Goal: Information Seeking & Learning: Learn about a topic

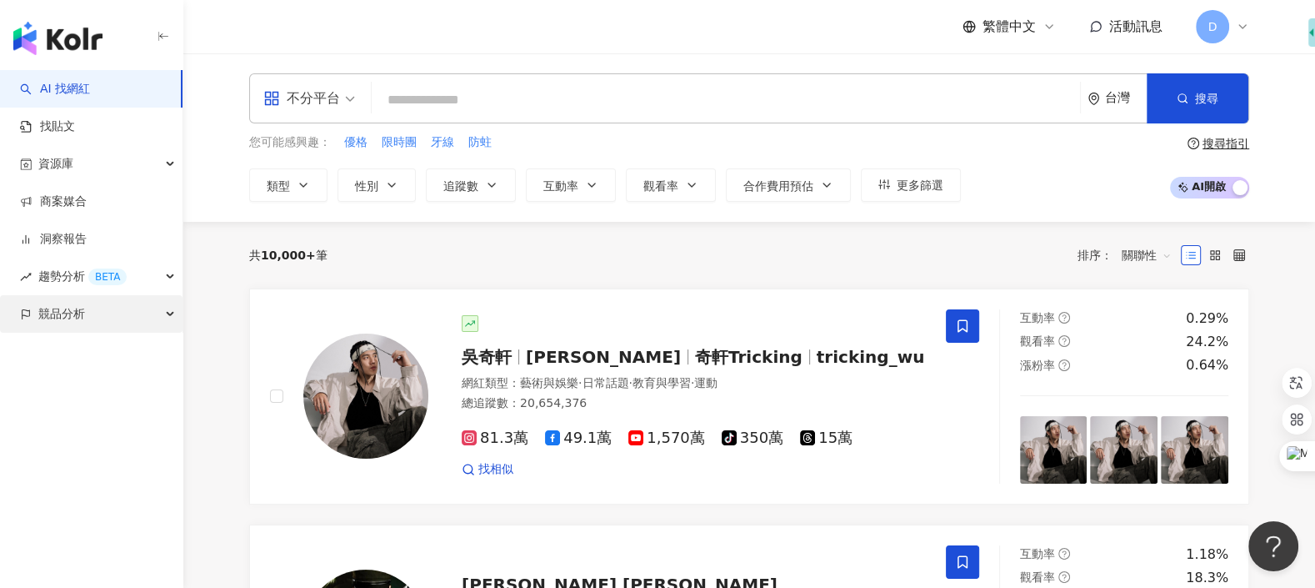
click at [72, 323] on span "競品分析" at bounding box center [61, 314] width 47 height 38
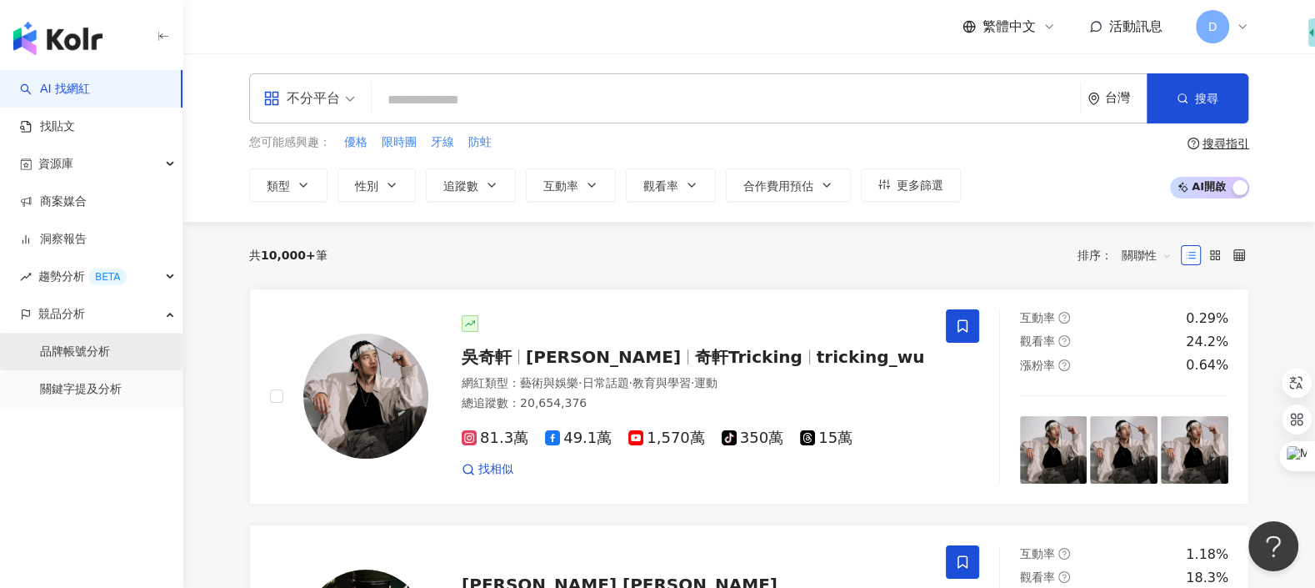
click at [75, 360] on link "品牌帳號分析" at bounding box center [75, 351] width 70 height 17
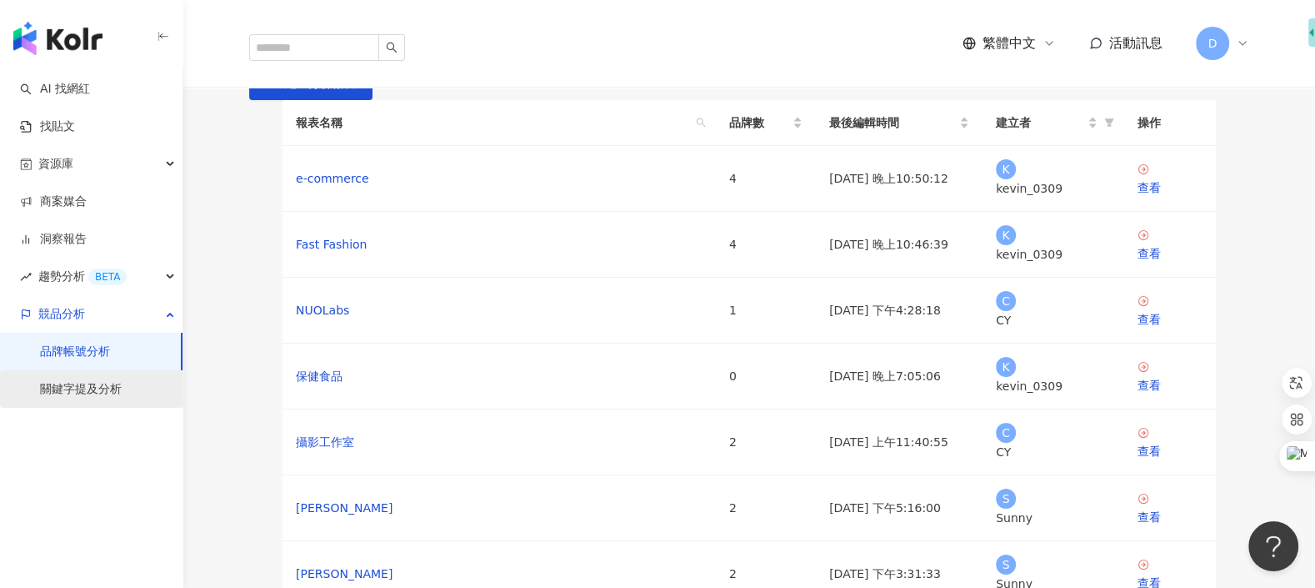
click at [76, 389] on link "關鍵字提及分析" at bounding box center [81, 389] width 82 height 17
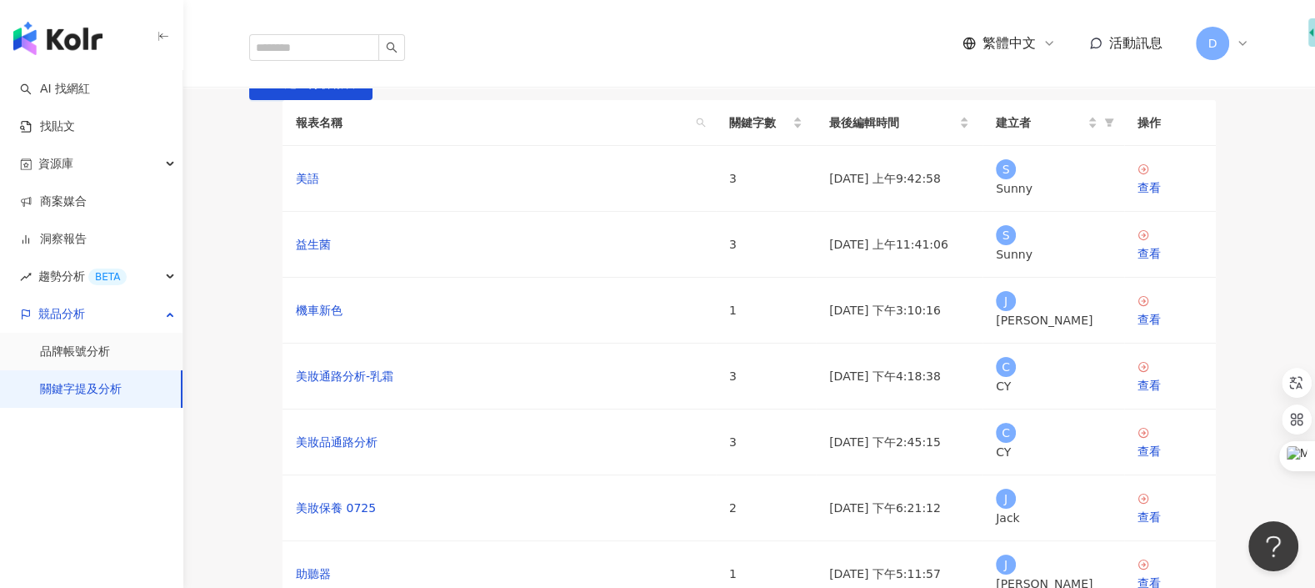
click at [1218, 39] on span "D" at bounding box center [1212, 43] width 33 height 33
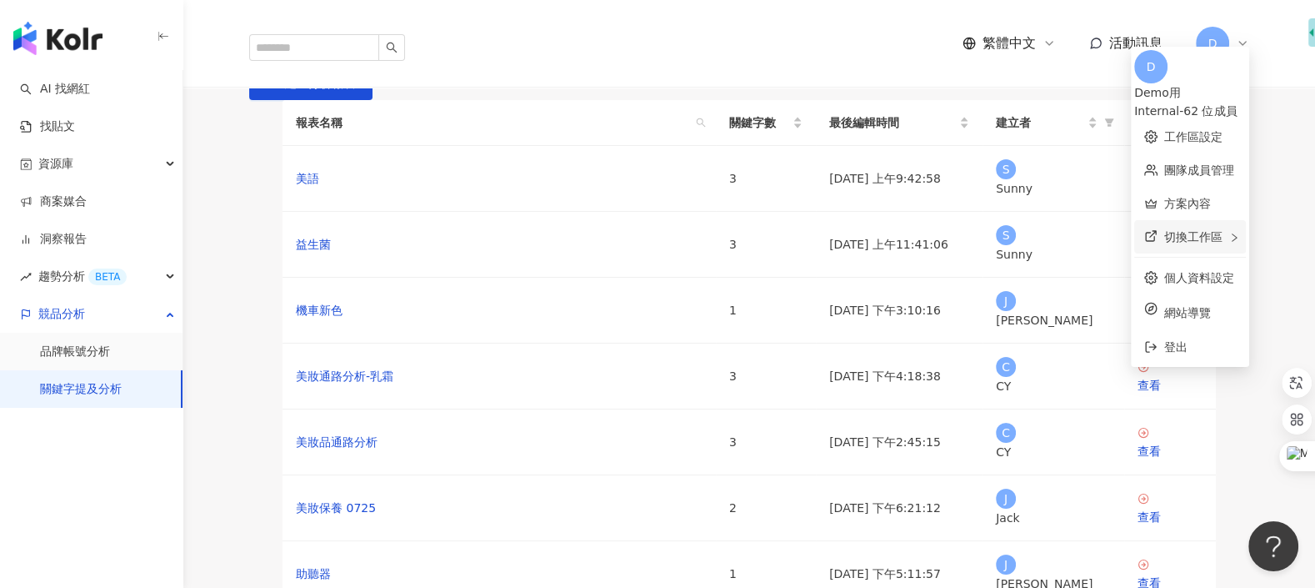
click at [1191, 238] on div "切換工作區" at bounding box center [1190, 236] width 112 height 33
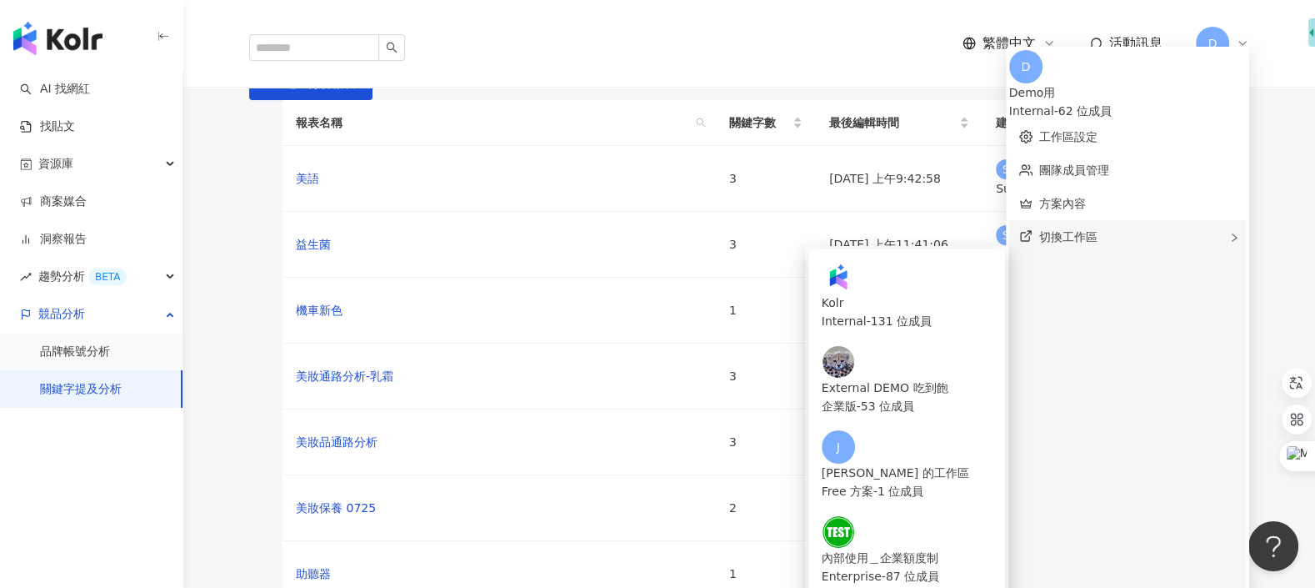
scroll to position [131, 0]
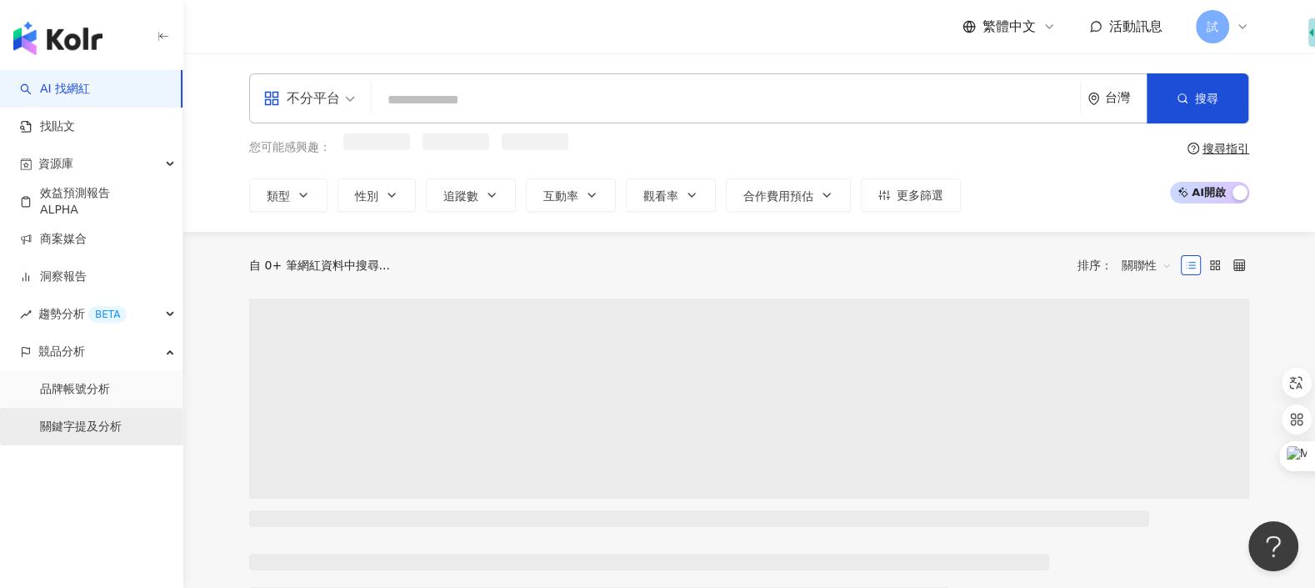
click at [118, 428] on link "關鍵字提及分析" at bounding box center [81, 426] width 82 height 17
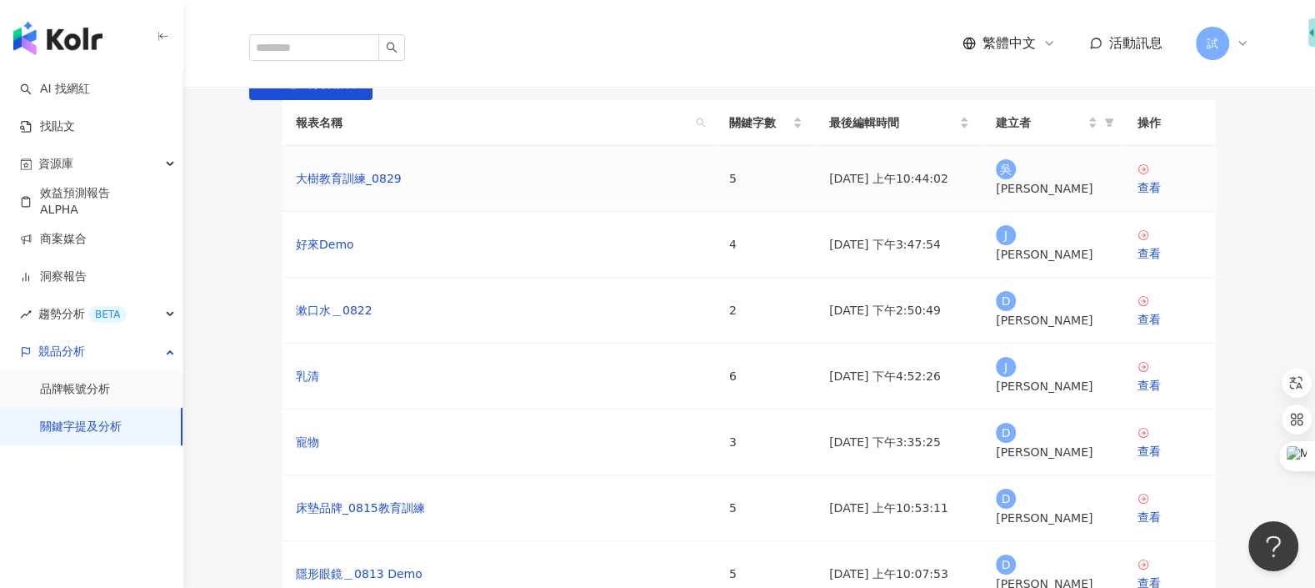
click at [596, 188] on div "大樹教育訓練_0829" at bounding box center [499, 178] width 407 height 18
click at [1153, 197] on div "查看" at bounding box center [1170, 187] width 65 height 18
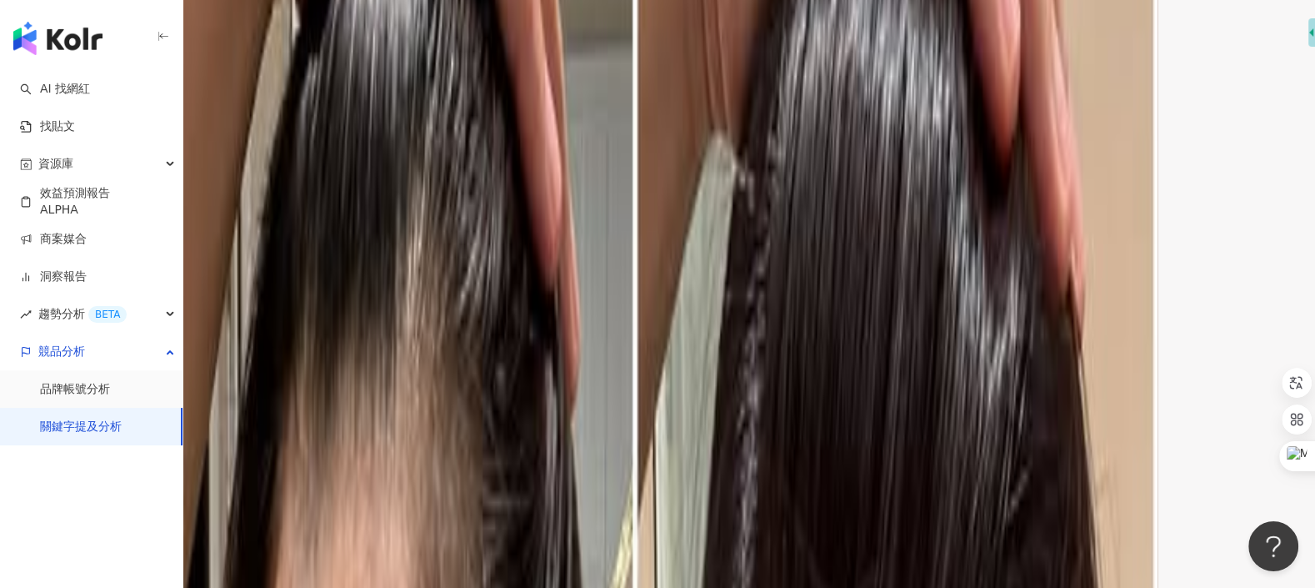
scroll to position [3497, 0]
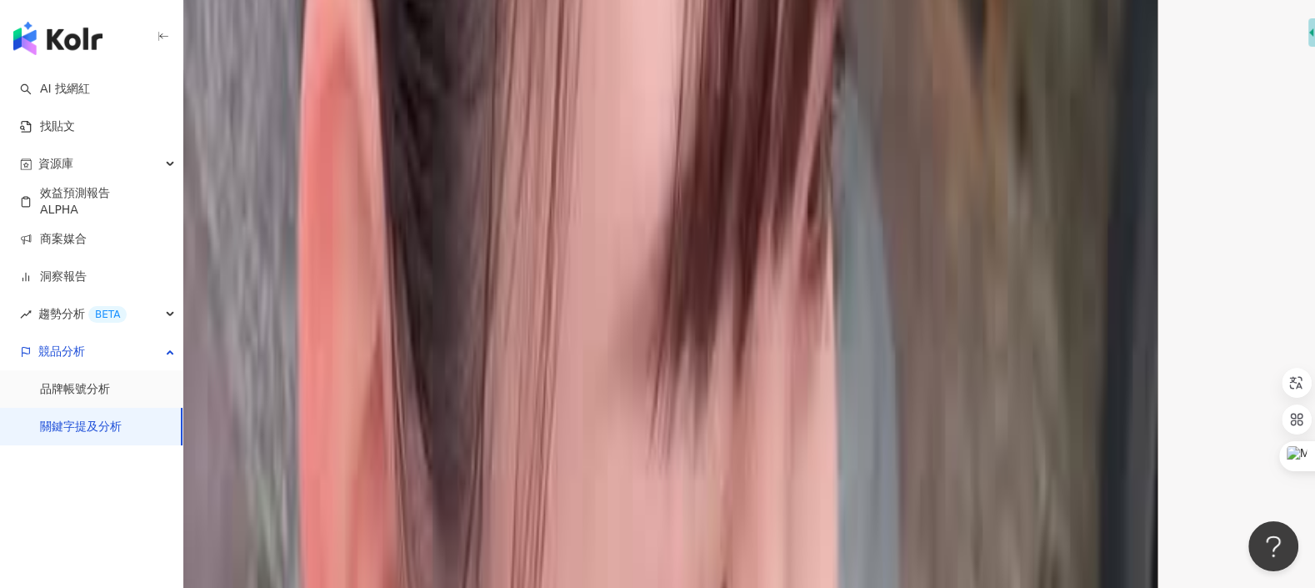
scroll to position [4268, 0]
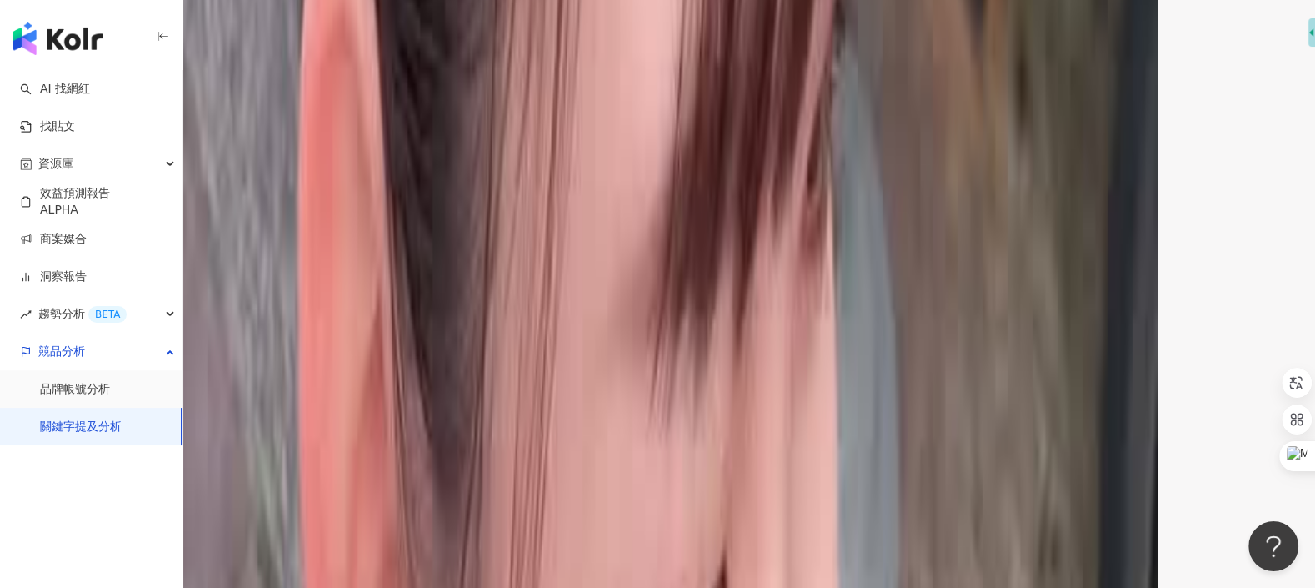
drag, startPoint x: 588, startPoint y: 209, endPoint x: 549, endPoint y: 209, distance: 38.3
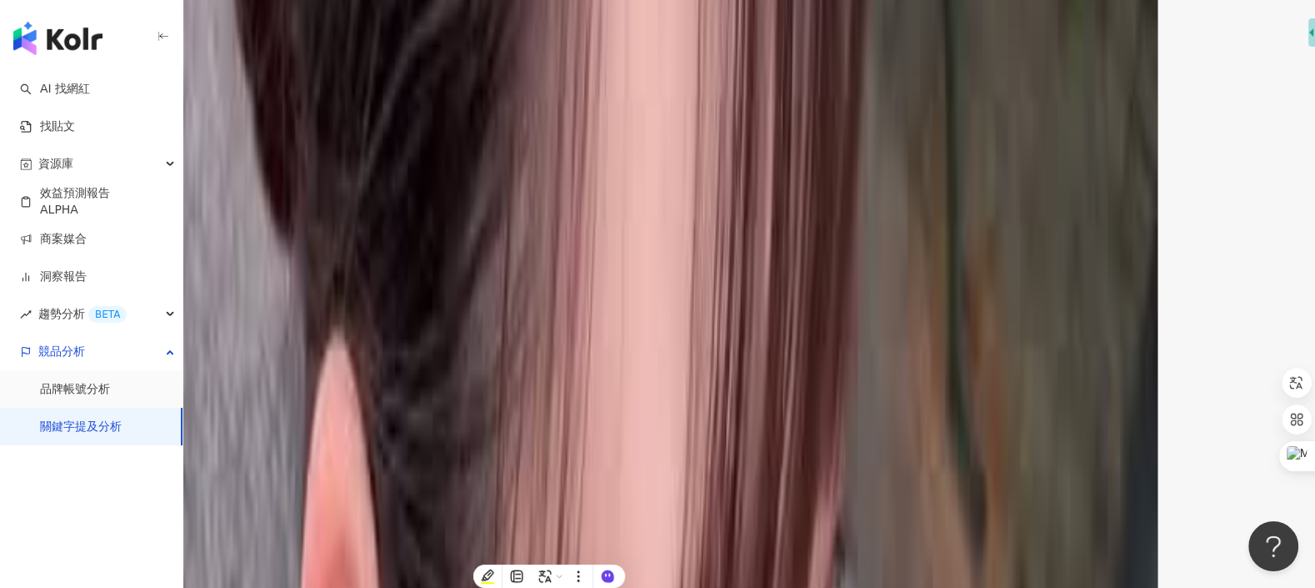
scroll to position [3611, 0]
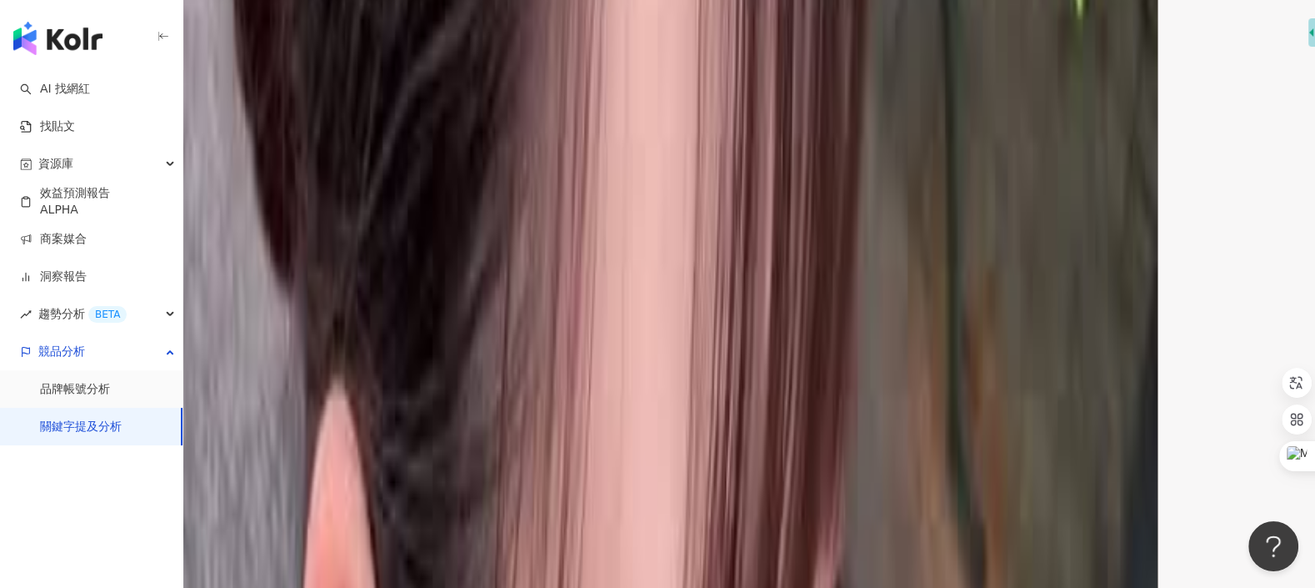
scroll to position [3676, 0]
drag, startPoint x: 591, startPoint y: 283, endPoint x: 546, endPoint y: 280, distance: 45.1
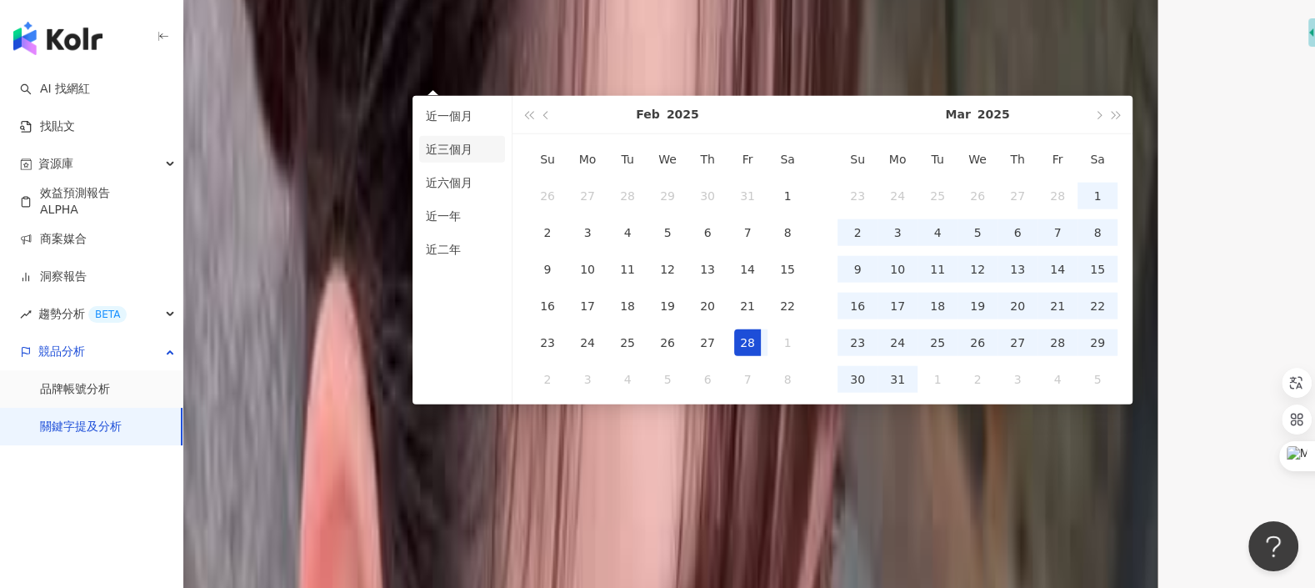
type input "**********"
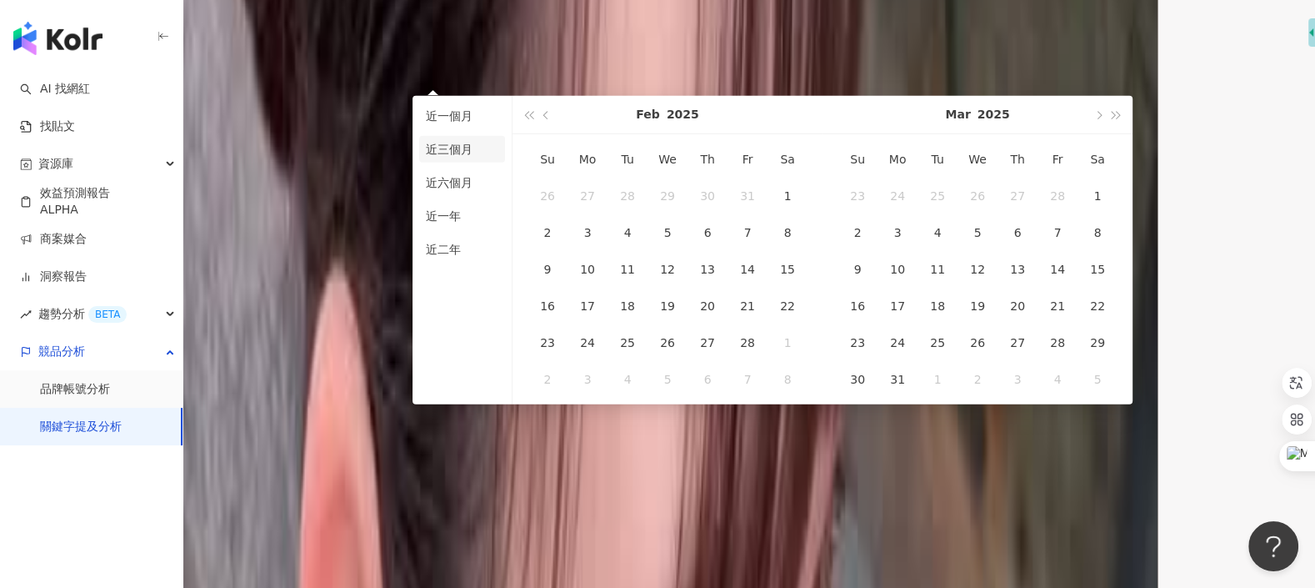
click at [468, 147] on li "近三個月" at bounding box center [462, 149] width 86 height 27
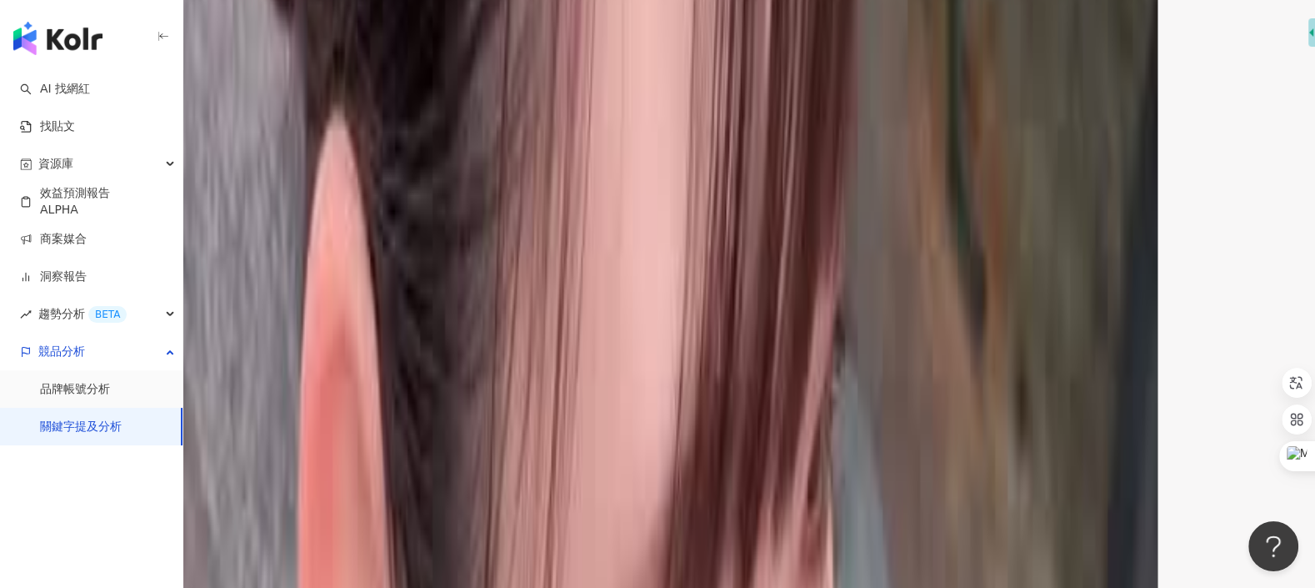
scroll to position [4074, 0]
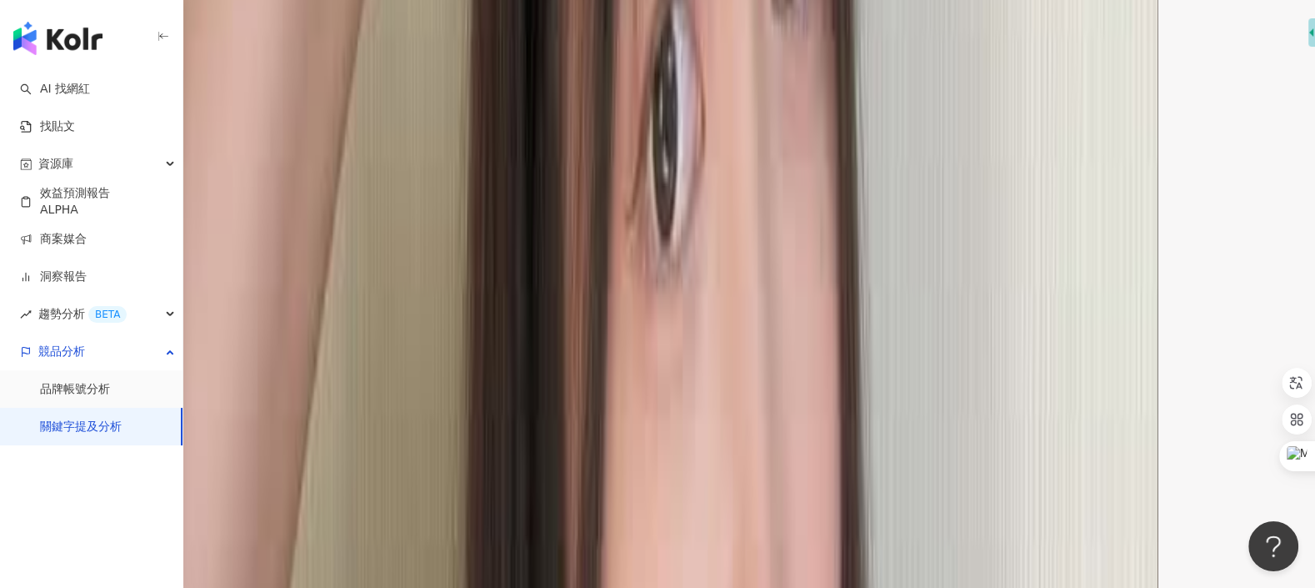
scroll to position [4260, 0]
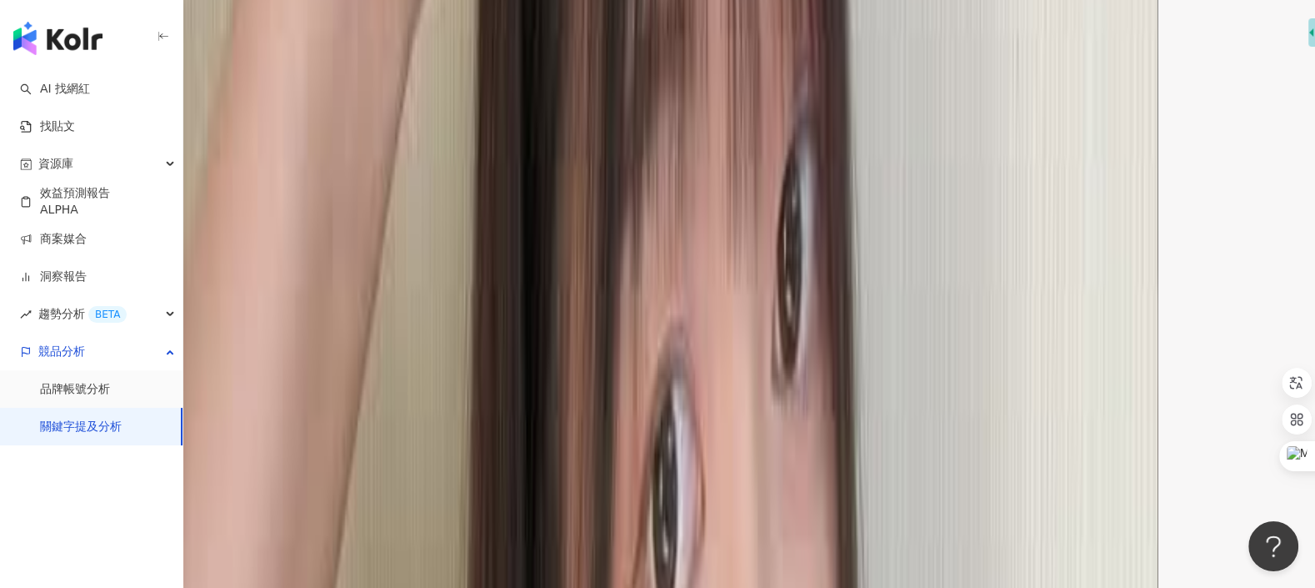
scroll to position [3709, 0]
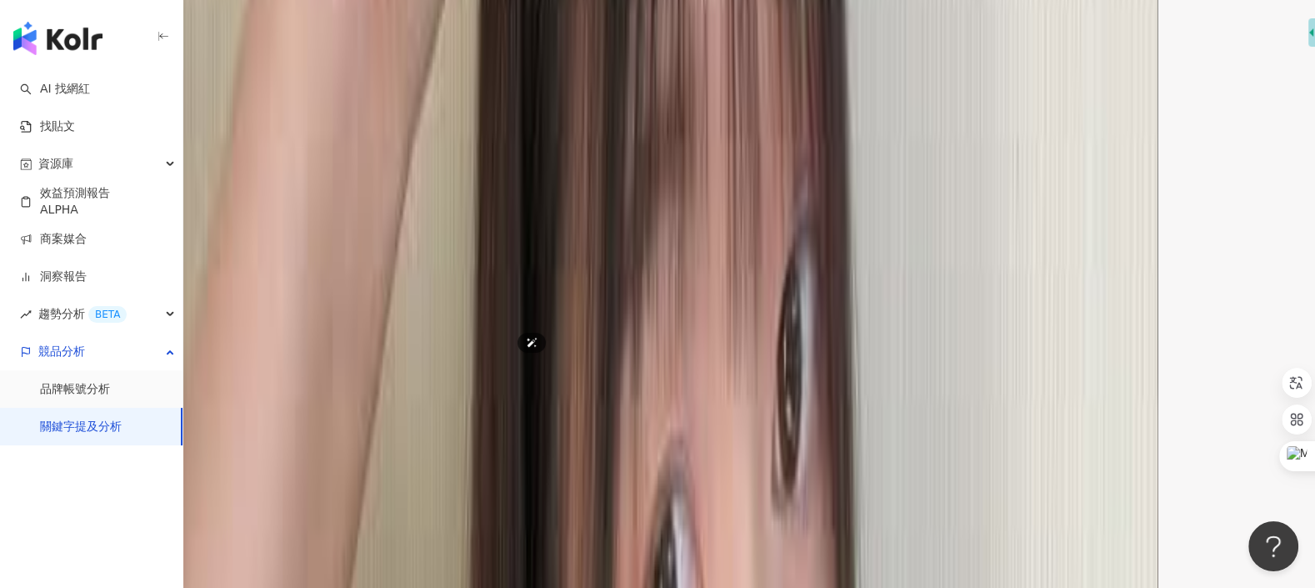
scroll to position [3783, 0]
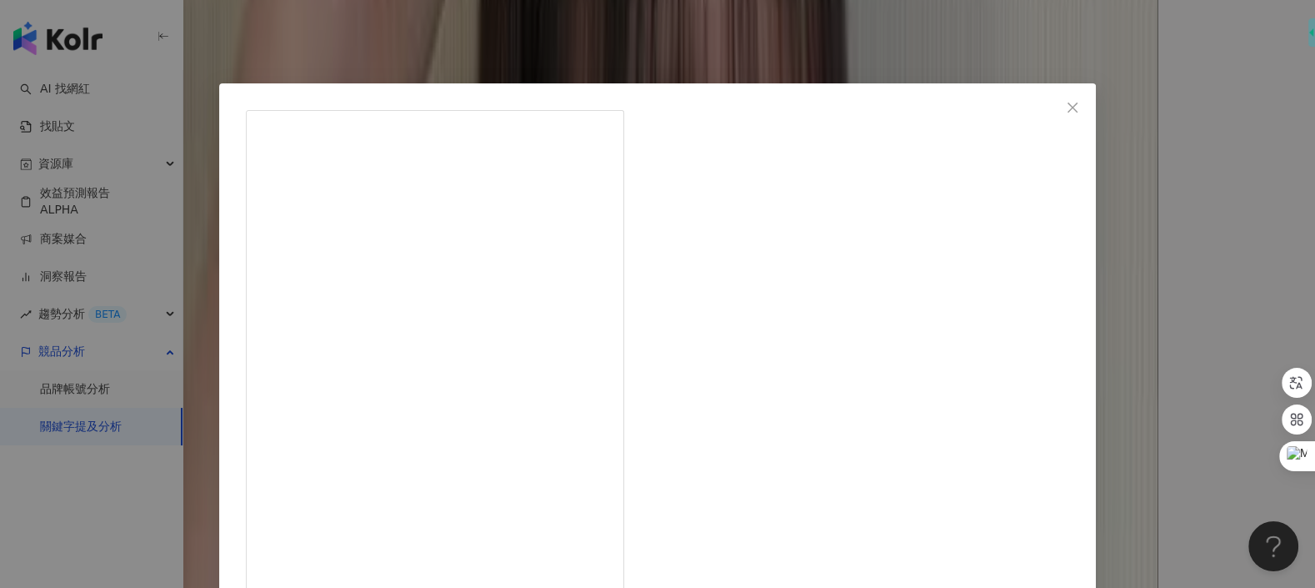
scroll to position [152, 0]
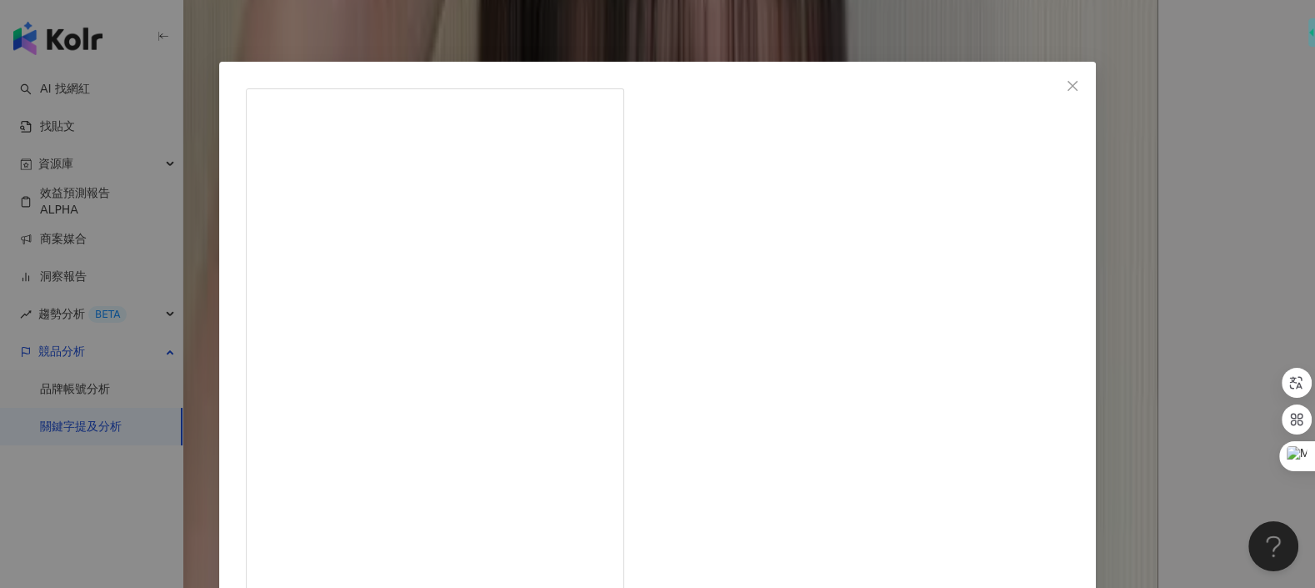
scroll to position [0, 0]
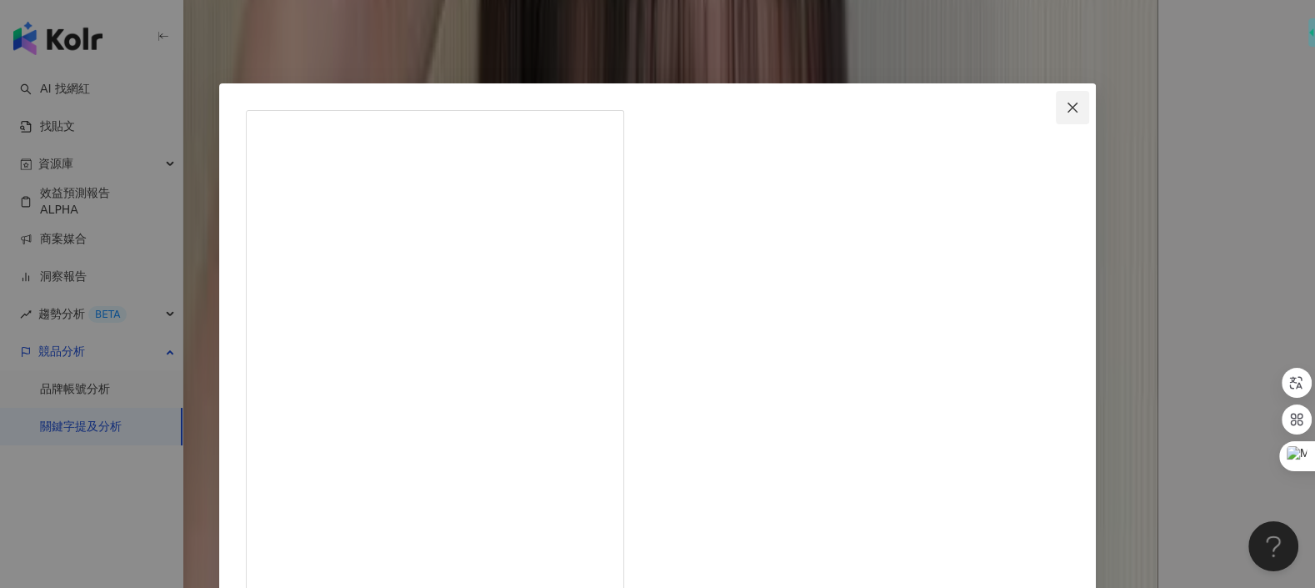
click at [1066, 106] on icon "close" at bounding box center [1072, 107] width 13 height 13
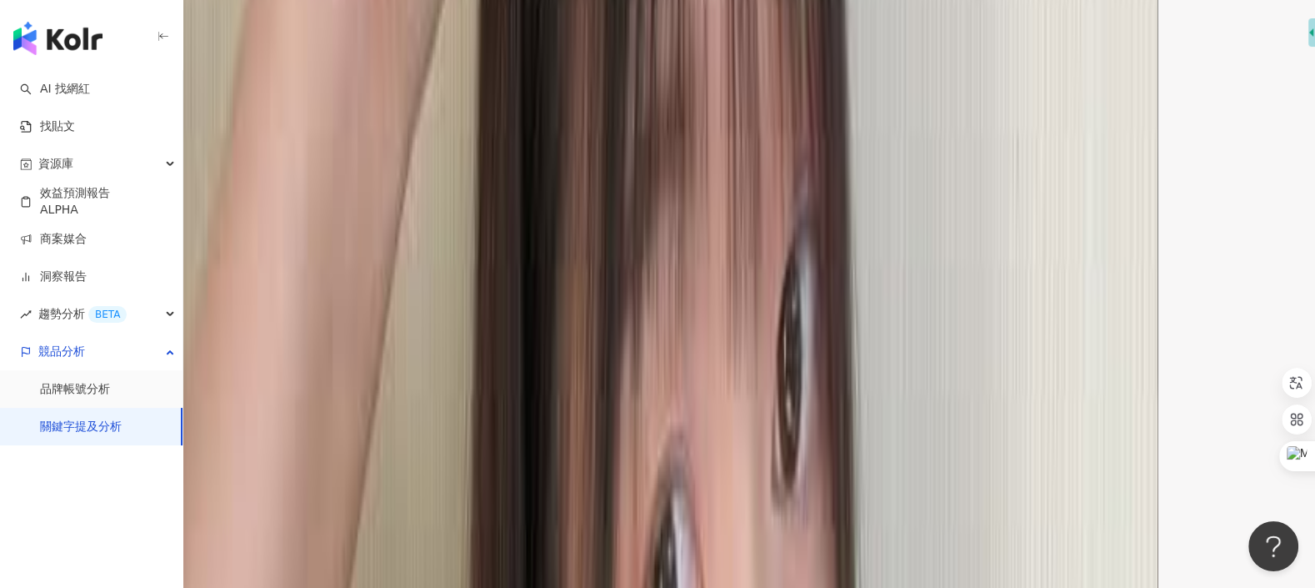
scroll to position [3782, 0]
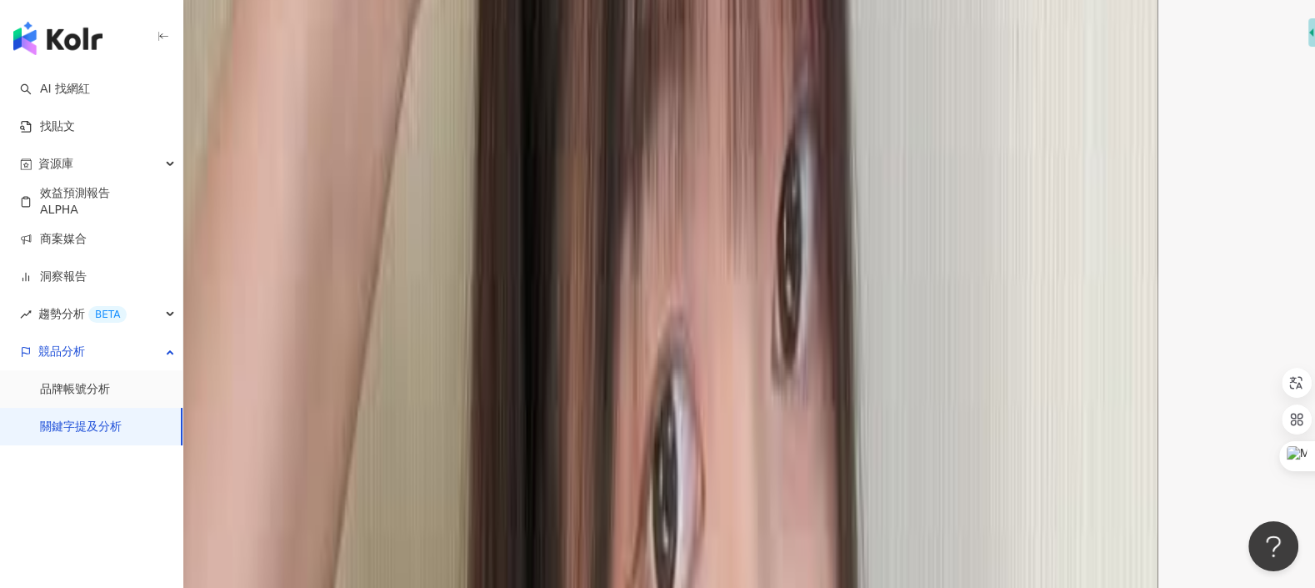
scroll to position [3734, 0]
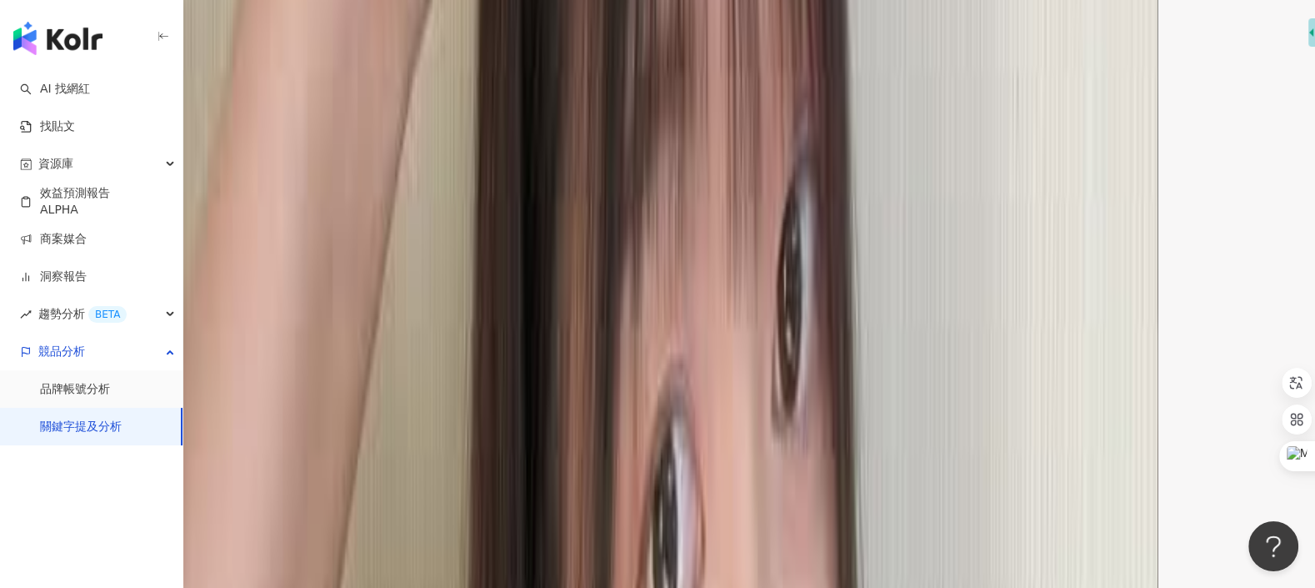
click at [85, 37] on img "button" at bounding box center [57, 38] width 89 height 33
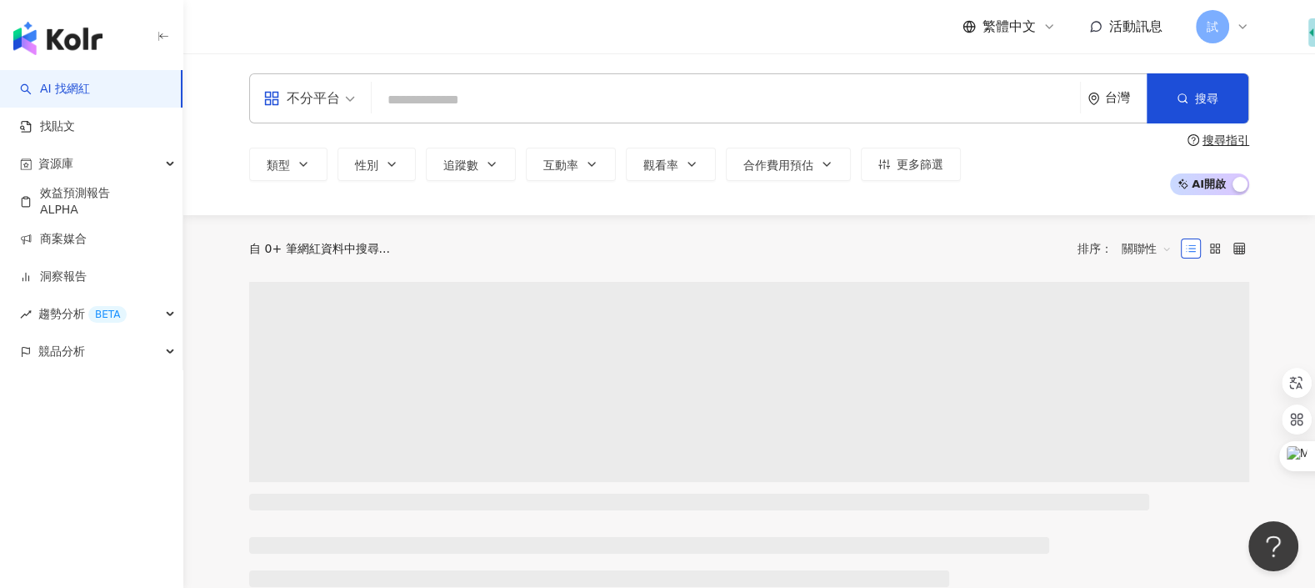
click at [522, 94] on input "search" at bounding box center [725, 100] width 695 height 32
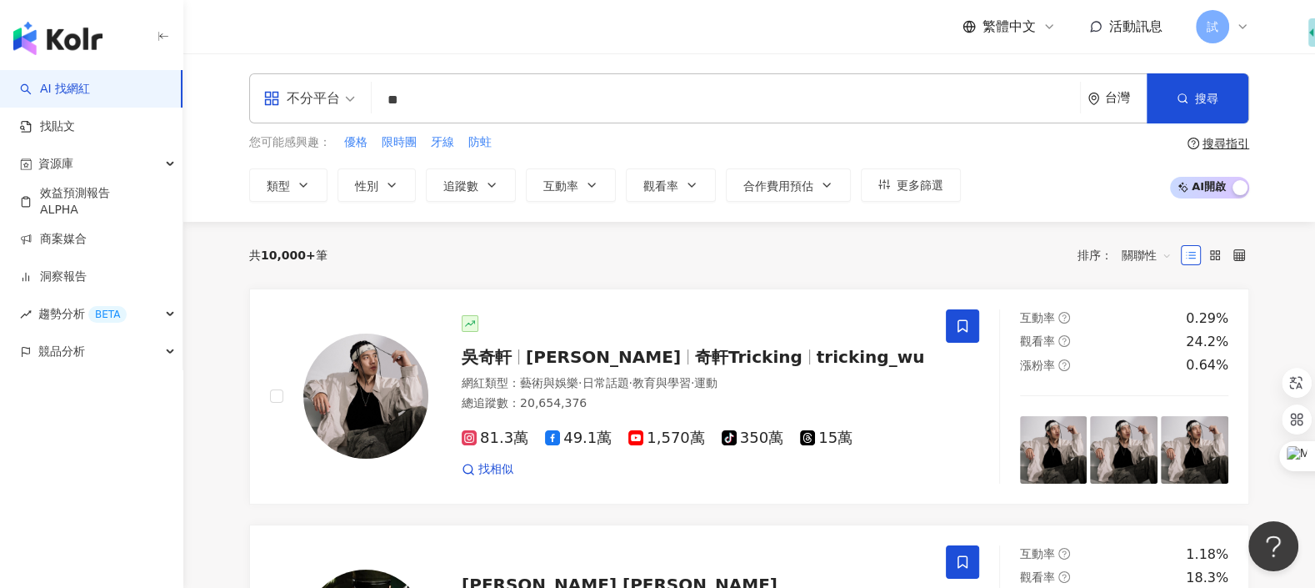
type input "*"
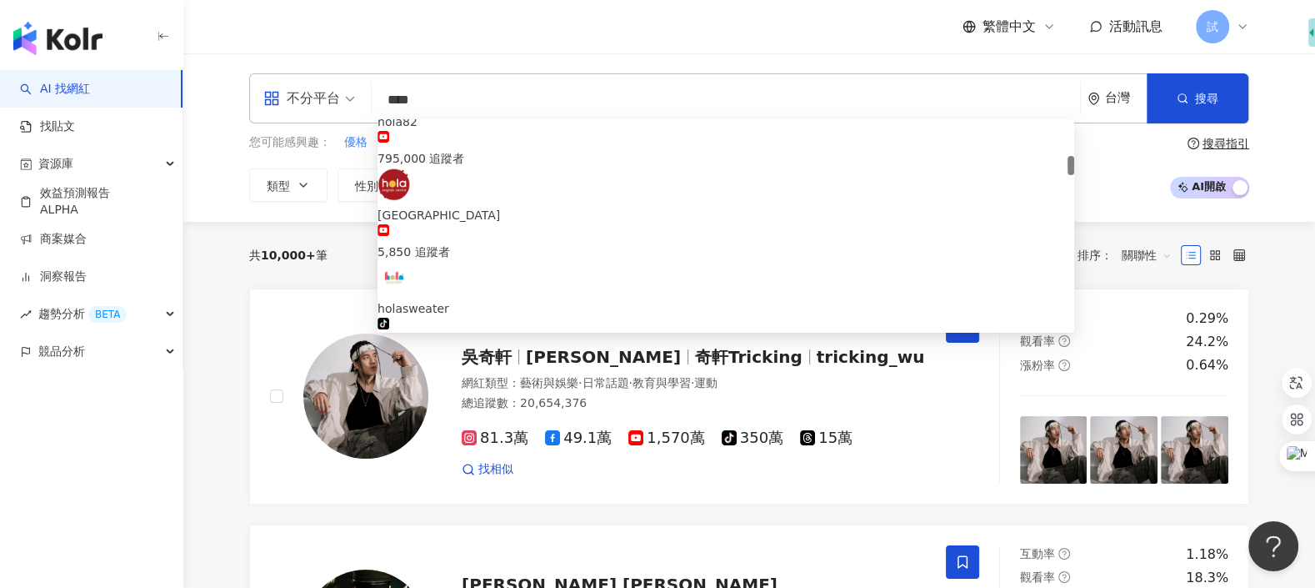
scroll to position [545, 0]
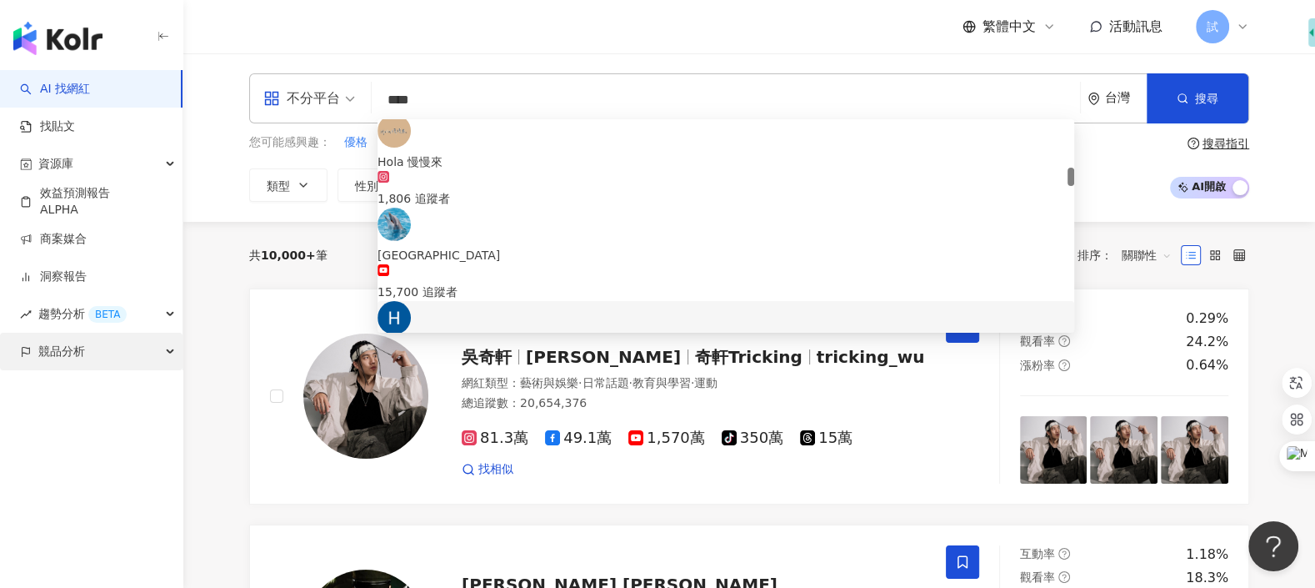
type input "****"
click at [83, 355] on span "競品分析" at bounding box center [61, 352] width 47 height 38
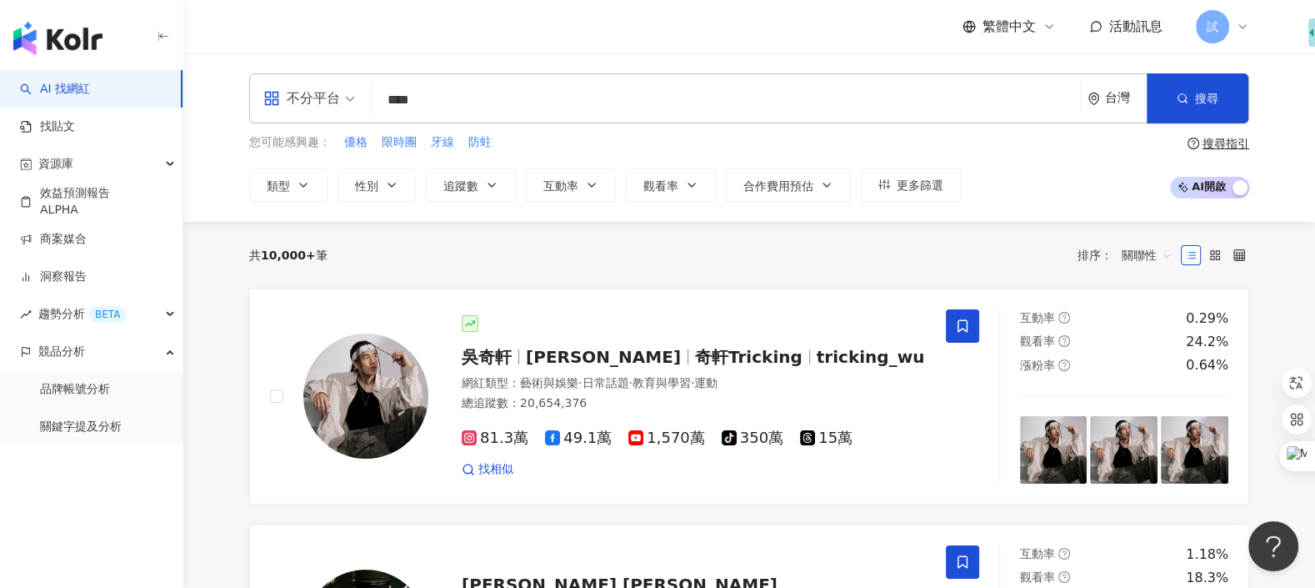
click at [1224, 33] on span "試" at bounding box center [1212, 26] width 33 height 33
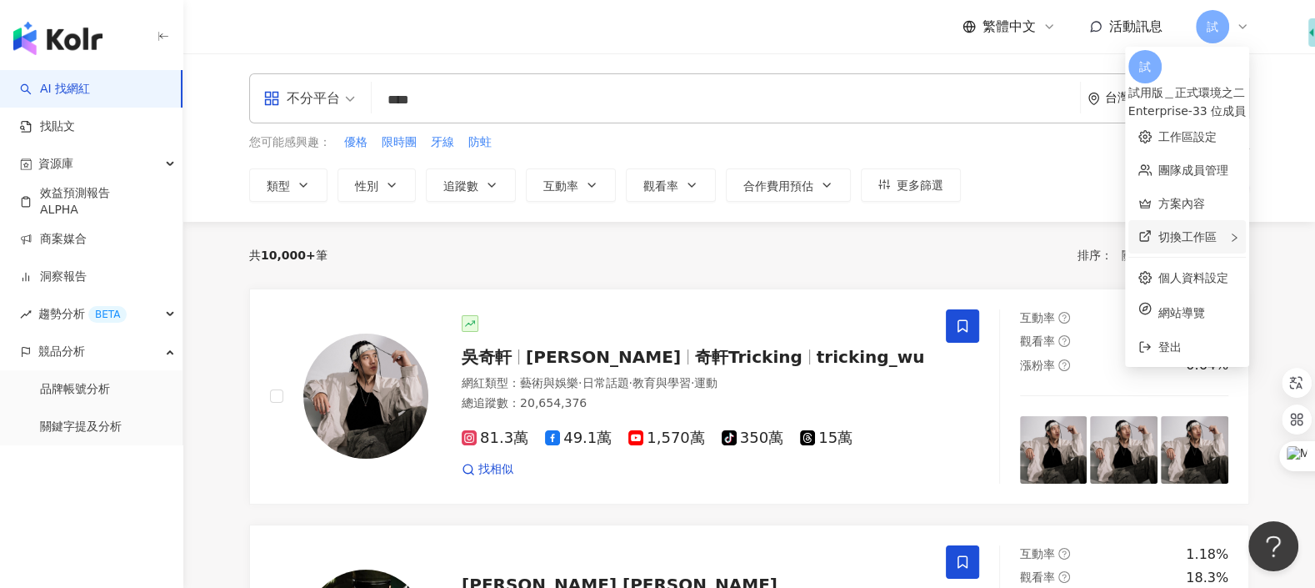
click at [1193, 222] on div "切換工作區" at bounding box center [1187, 236] width 118 height 33
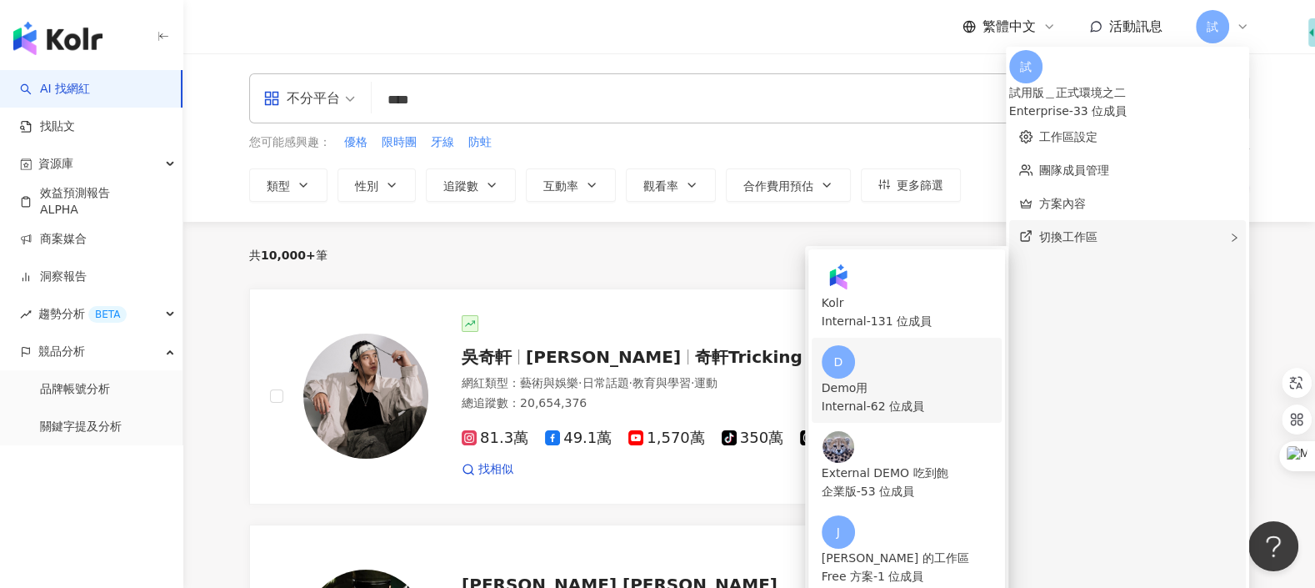
click at [992, 345] on div "D Demo用 Internal - 62 位成員" at bounding box center [907, 380] width 170 height 70
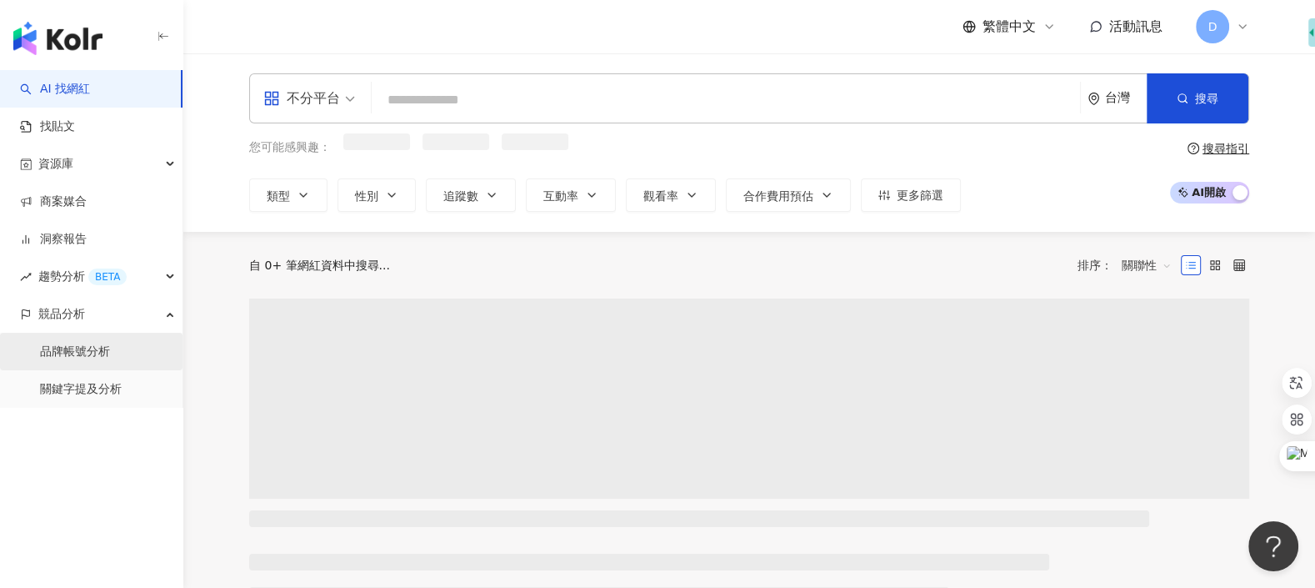
click at [109, 358] on link "品牌帳號分析" at bounding box center [75, 351] width 70 height 17
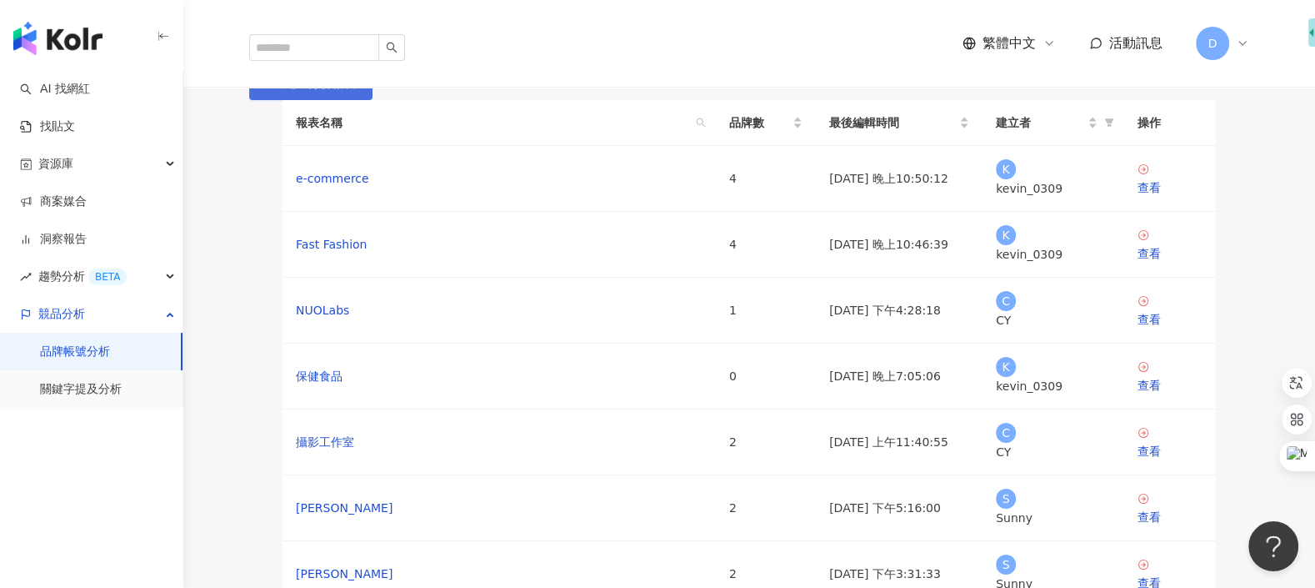
click at [373, 100] on button "建立分析報表" at bounding box center [310, 83] width 123 height 33
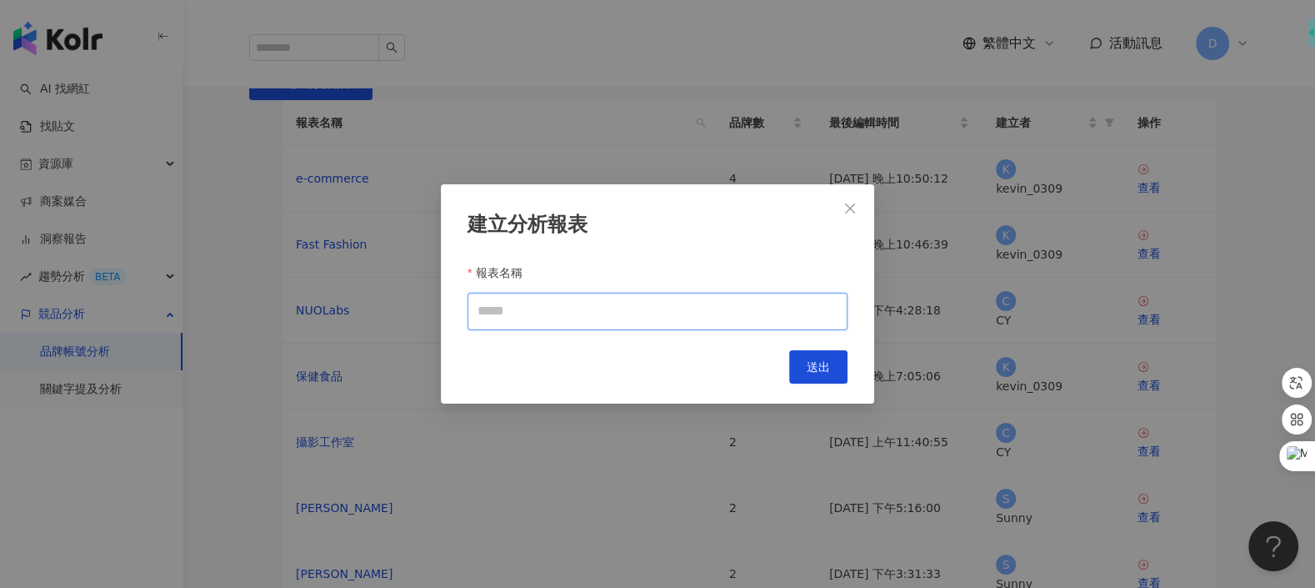
click at [682, 308] on input "報表名稱" at bounding box center [658, 312] width 380 height 38
type input "*"
type input "****"
click at [816, 372] on span "送出" at bounding box center [818, 366] width 23 height 13
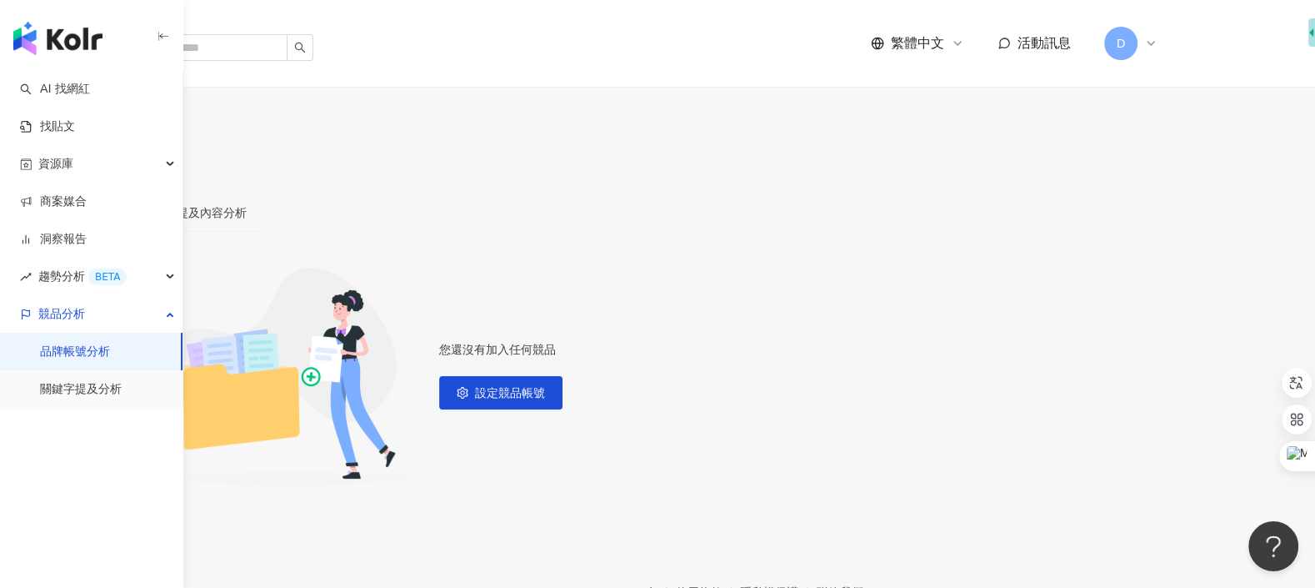
click at [106, 136] on span "設定競品帳號" at bounding box center [71, 142] width 70 height 13
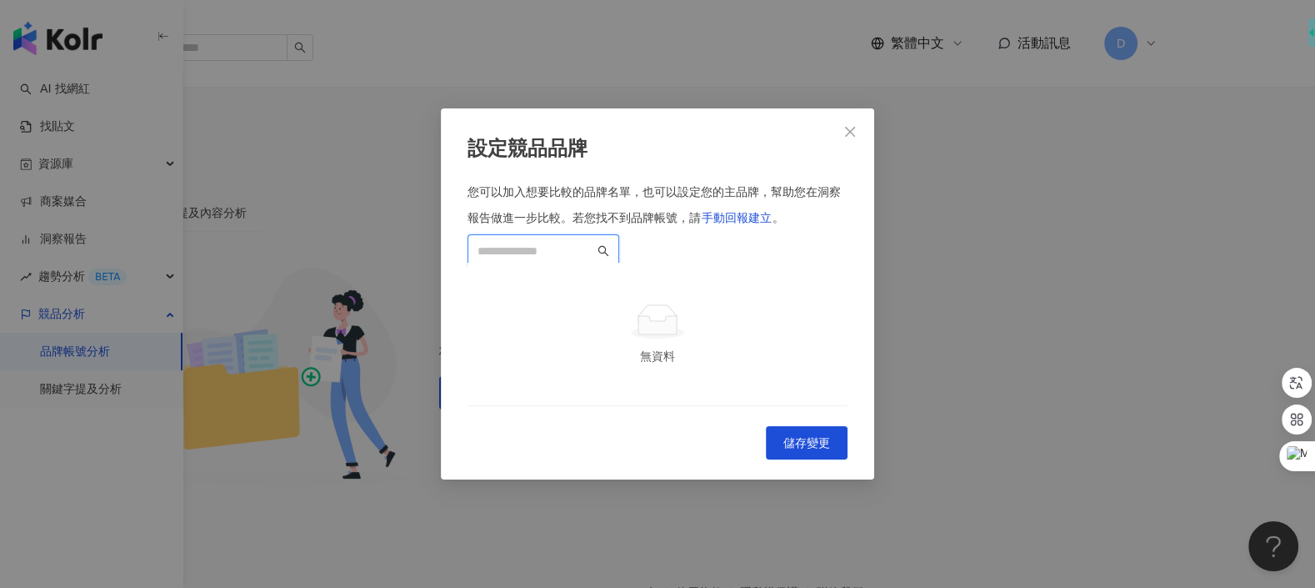
click at [594, 242] on input "search" at bounding box center [536, 251] width 117 height 18
type input "*"
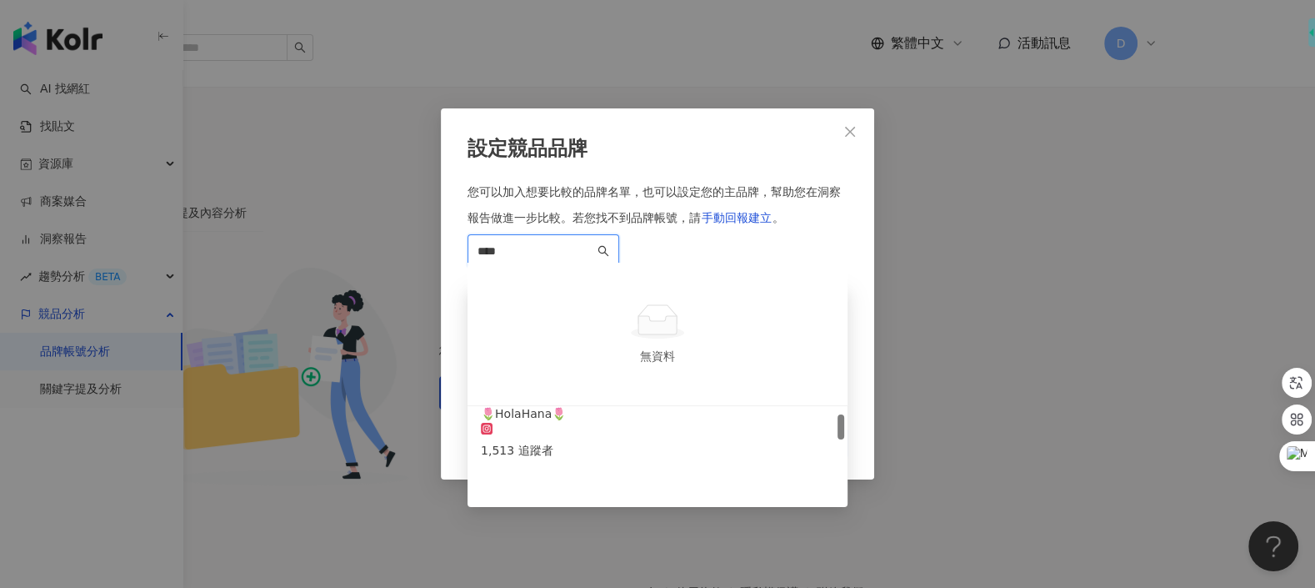
scroll to position [1043, 0]
drag, startPoint x: 541, startPoint y: 206, endPoint x: 472, endPoint y: 206, distance: 69.2
click at [472, 234] on span "****" at bounding box center [544, 250] width 152 height 33
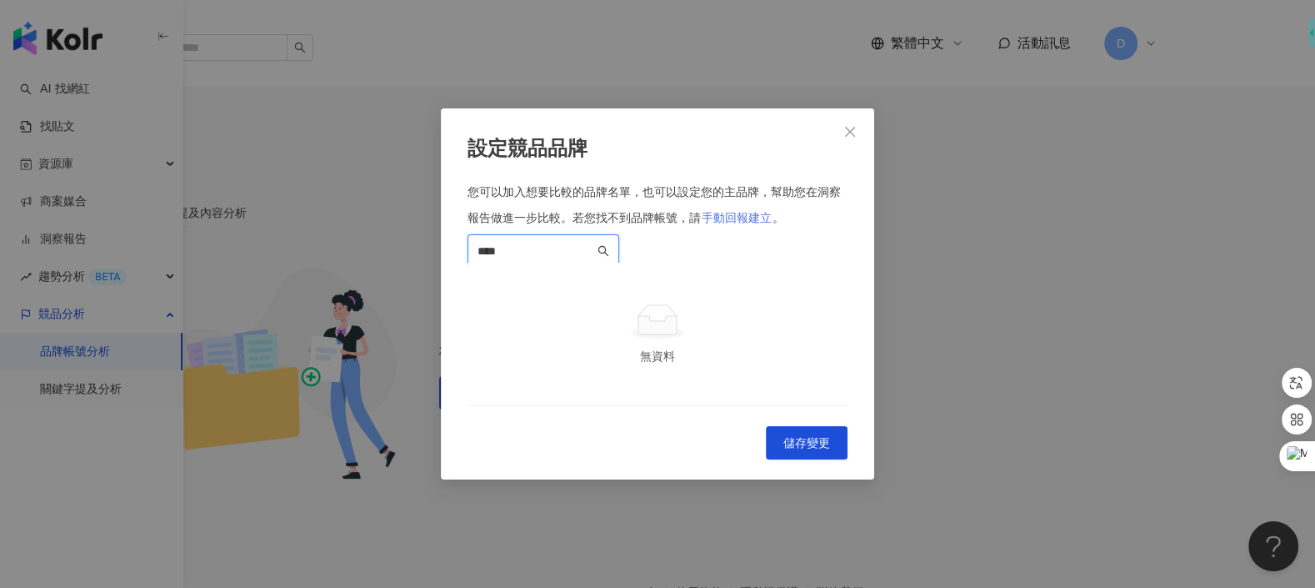
paste input "**********"
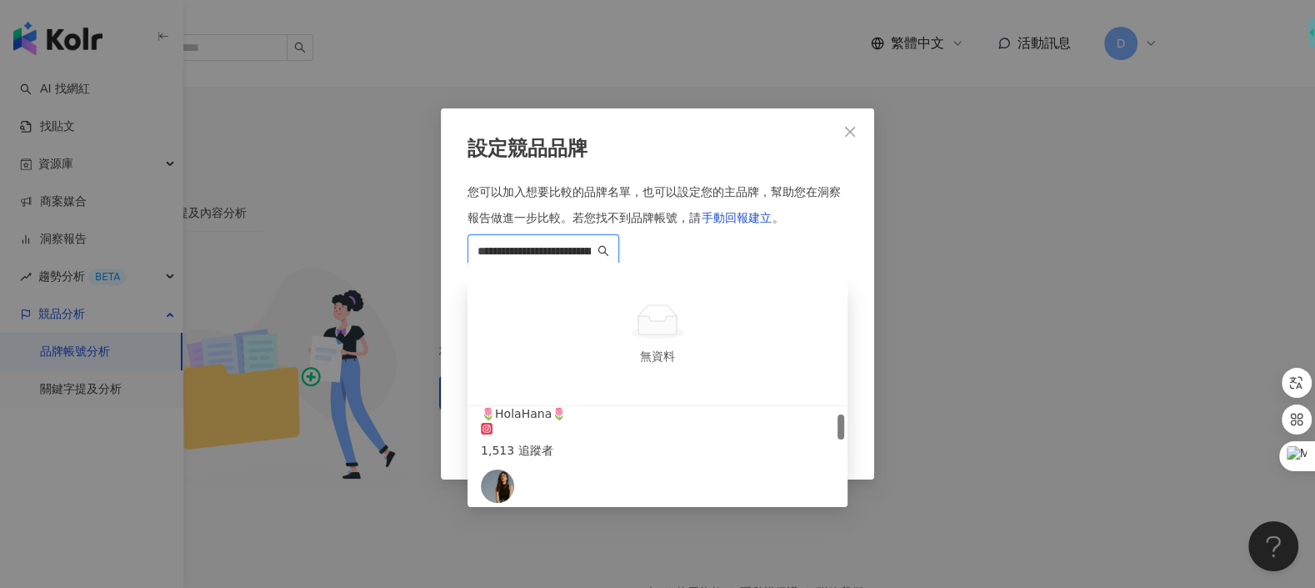
scroll to position [0, 0]
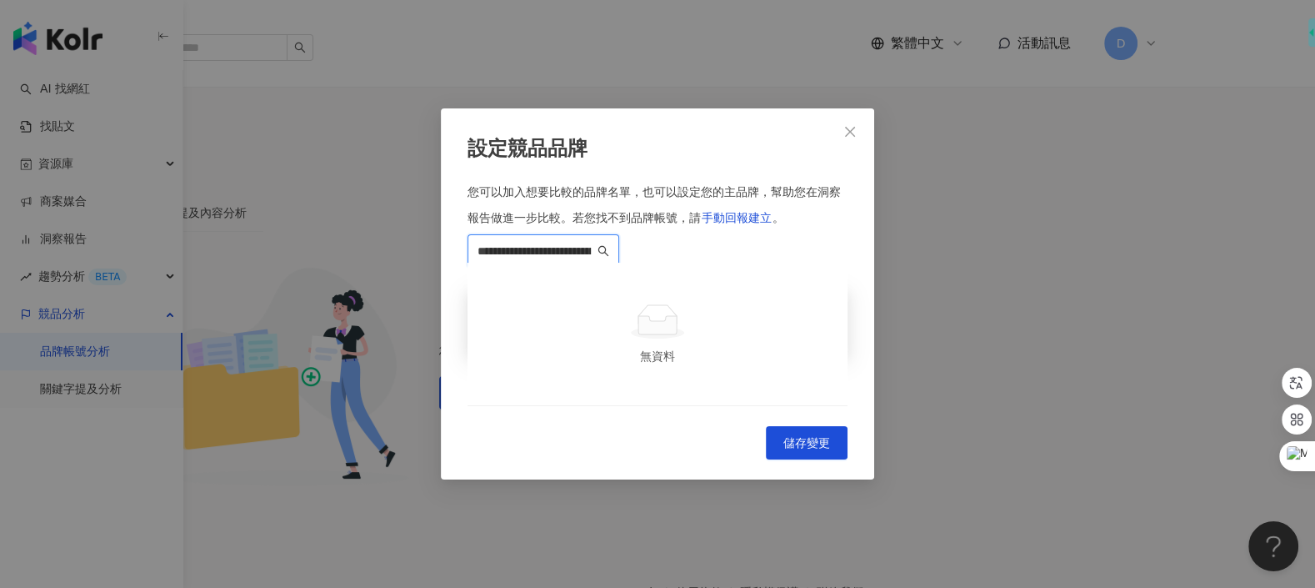
click at [698, 295] on div "HOLA 特力和樂 649,224 追蹤者" at bounding box center [657, 339] width 353 height 88
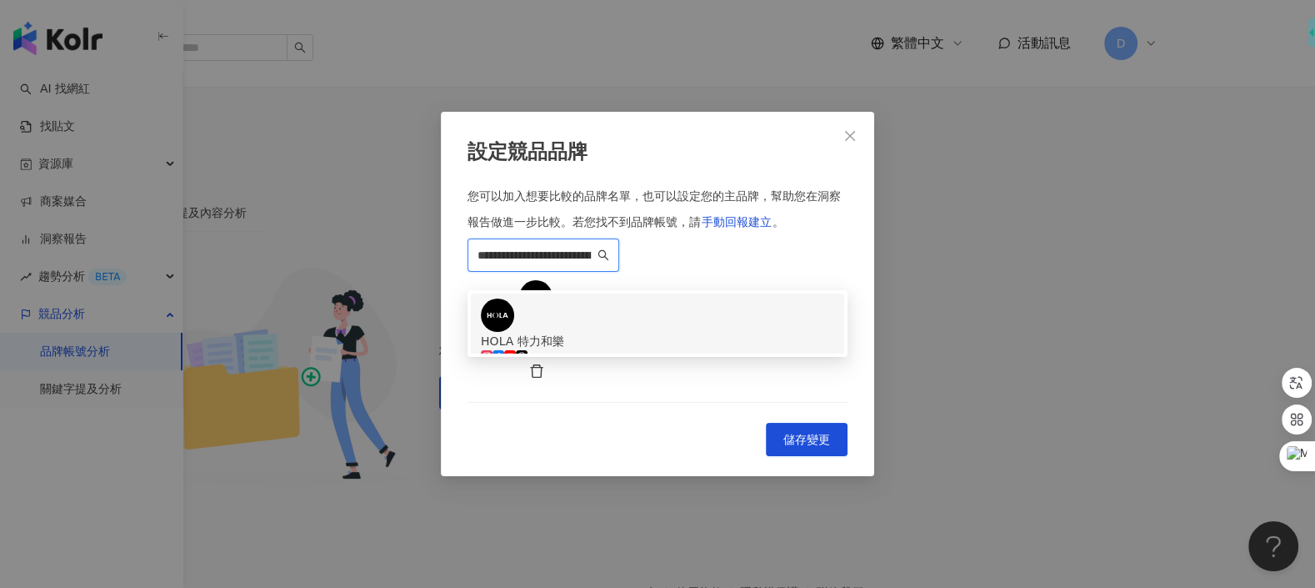
drag, startPoint x: 810, startPoint y: 208, endPoint x: 436, endPoint y: 188, distance: 374.7
click at [436, 188] on div "**********" at bounding box center [657, 294] width 1315 height 588
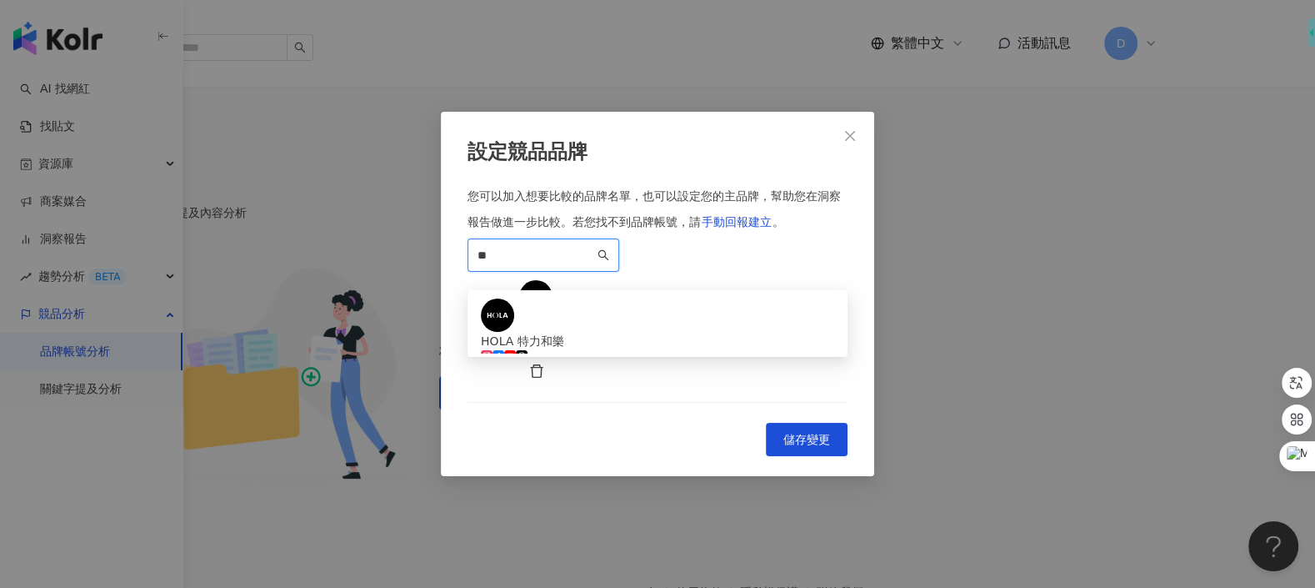
type input "*"
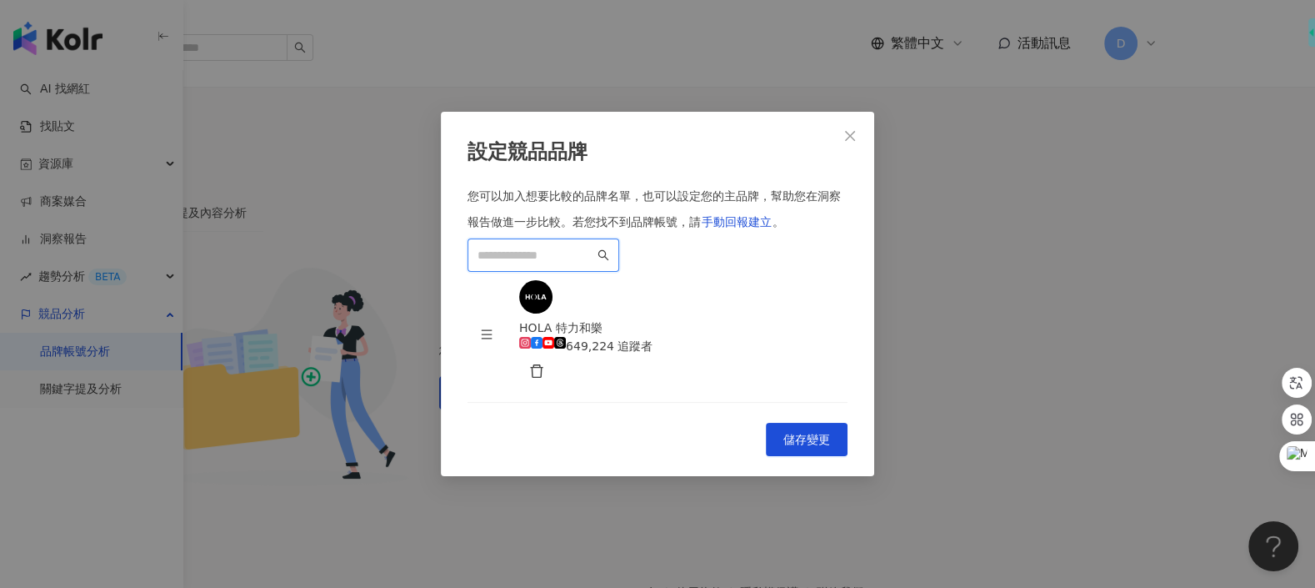
click at [619, 238] on span at bounding box center [544, 254] width 152 height 33
paste input "**********"
drag, startPoint x: 544, startPoint y: 215, endPoint x: 818, endPoint y: 215, distance: 273.3
click at [594, 246] on input "**********" at bounding box center [536, 255] width 117 height 18
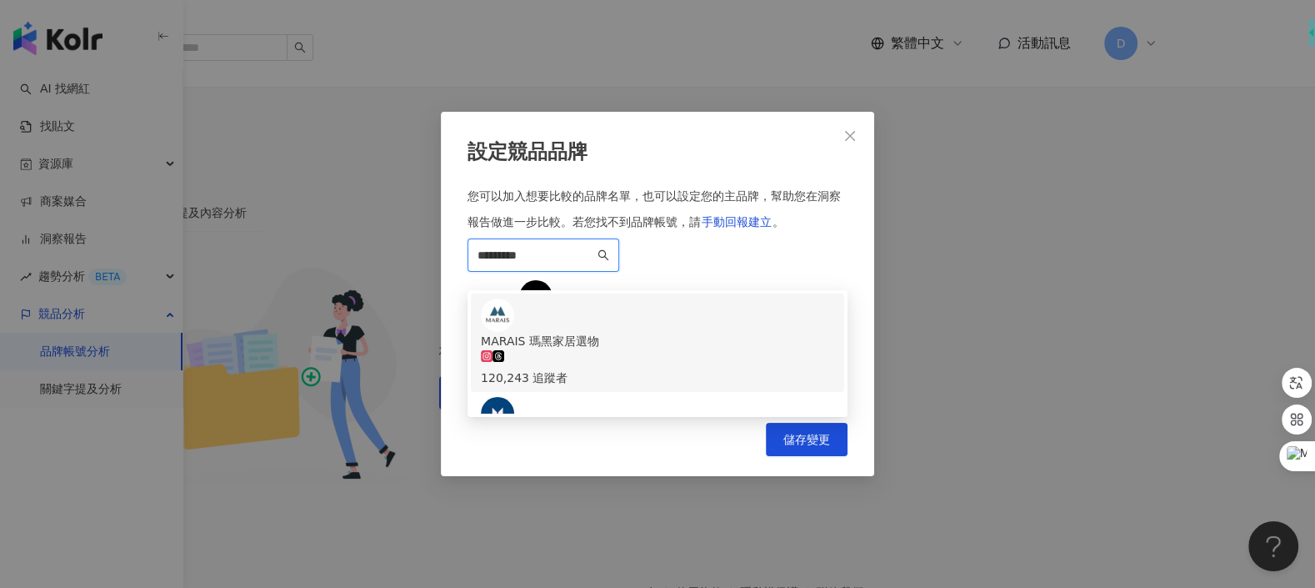
click at [606, 368] on div "120,243 追蹤者" at bounding box center [657, 377] width 353 height 18
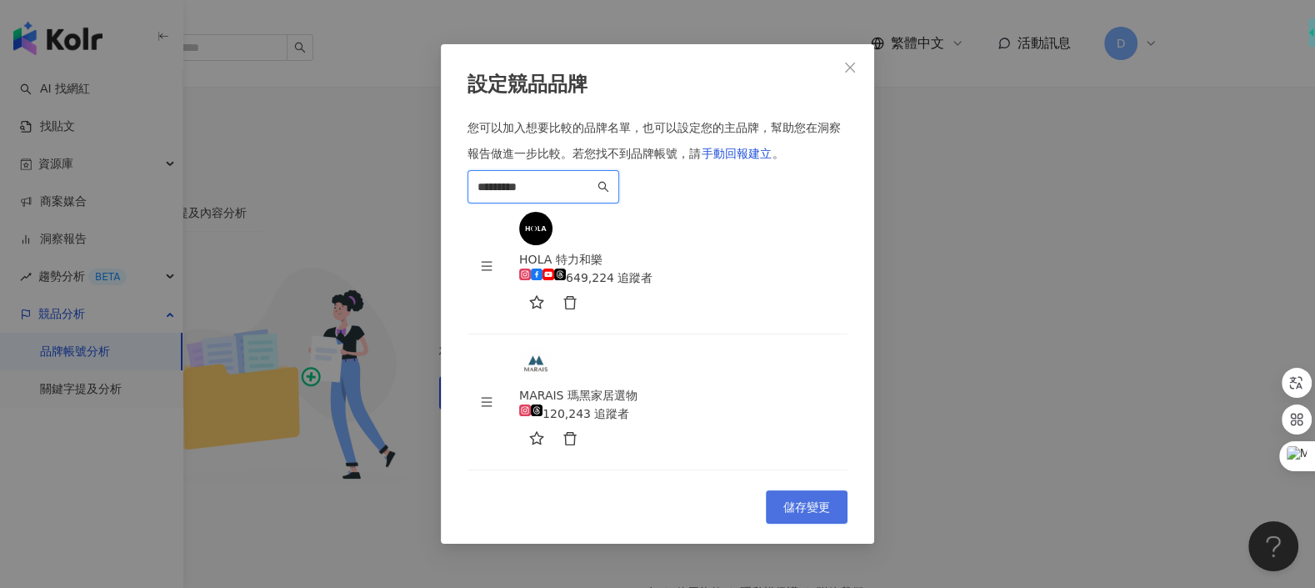
type input "*********"
click at [798, 506] on span "儲存變更" at bounding box center [806, 506] width 47 height 13
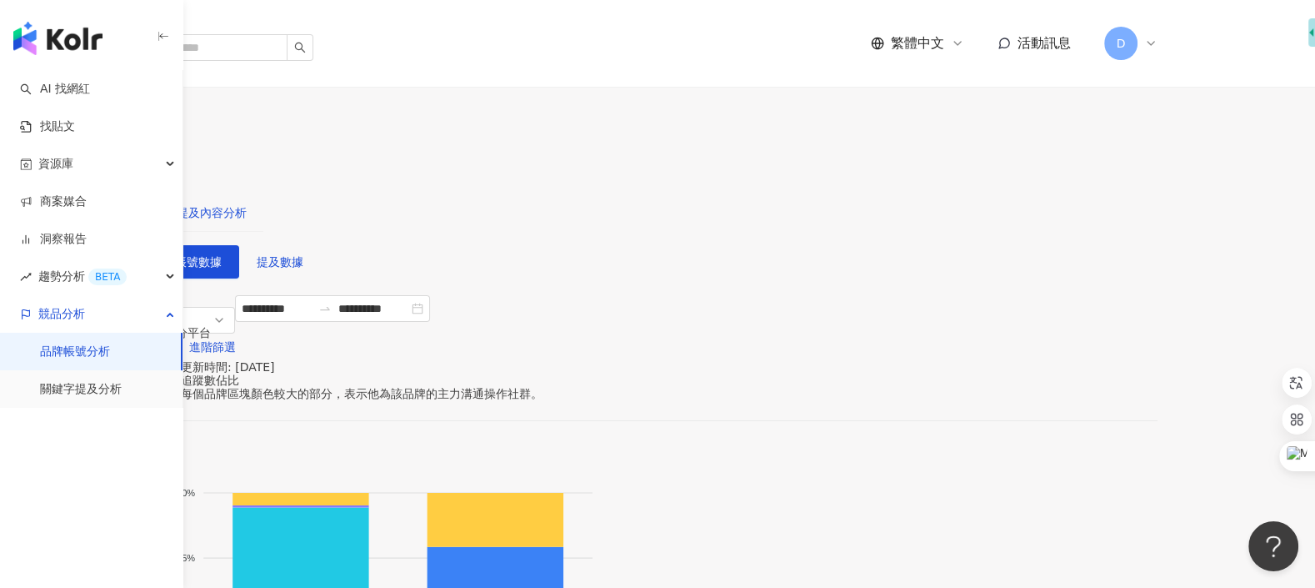
click at [247, 203] on div "提及內容分析" at bounding box center [212, 212] width 70 height 18
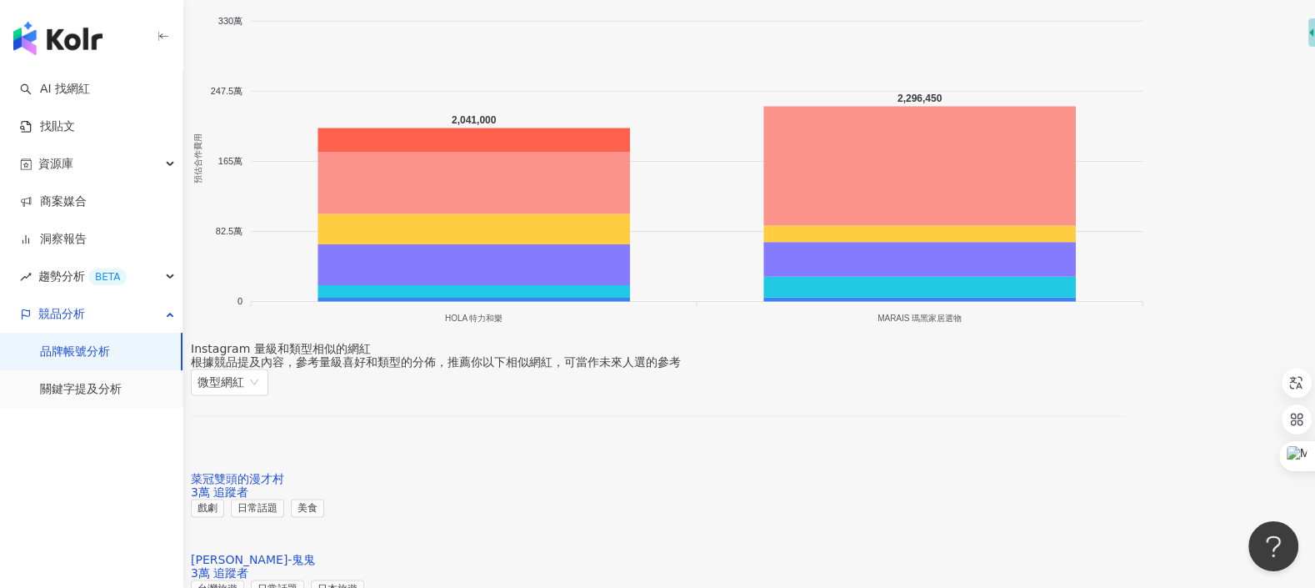
scroll to position [1800, 0]
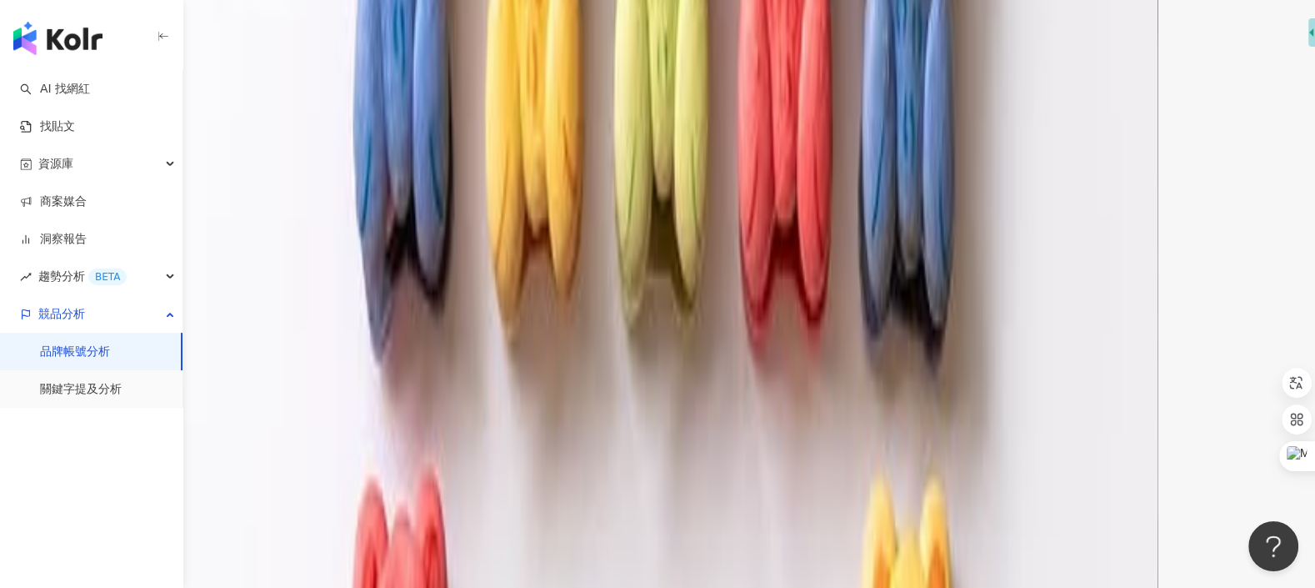
click at [262, 461] on span "微型網紅" at bounding box center [230, 473] width 64 height 25
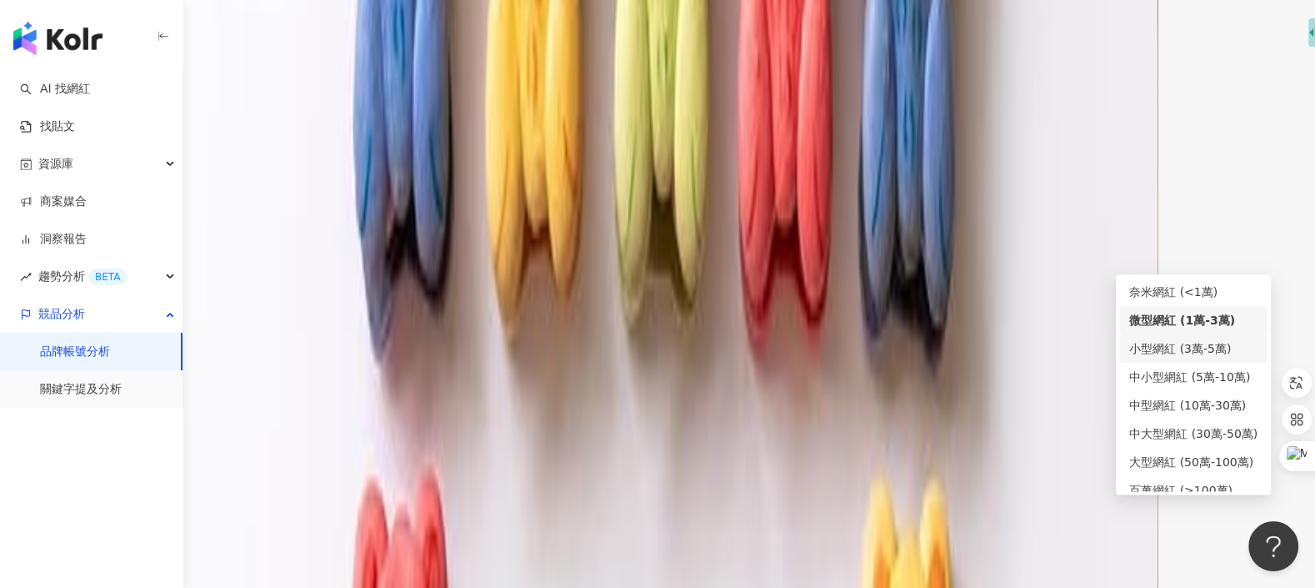
click at [1153, 340] on div "小型網紅 (3萬-5萬)" at bounding box center [1193, 348] width 128 height 18
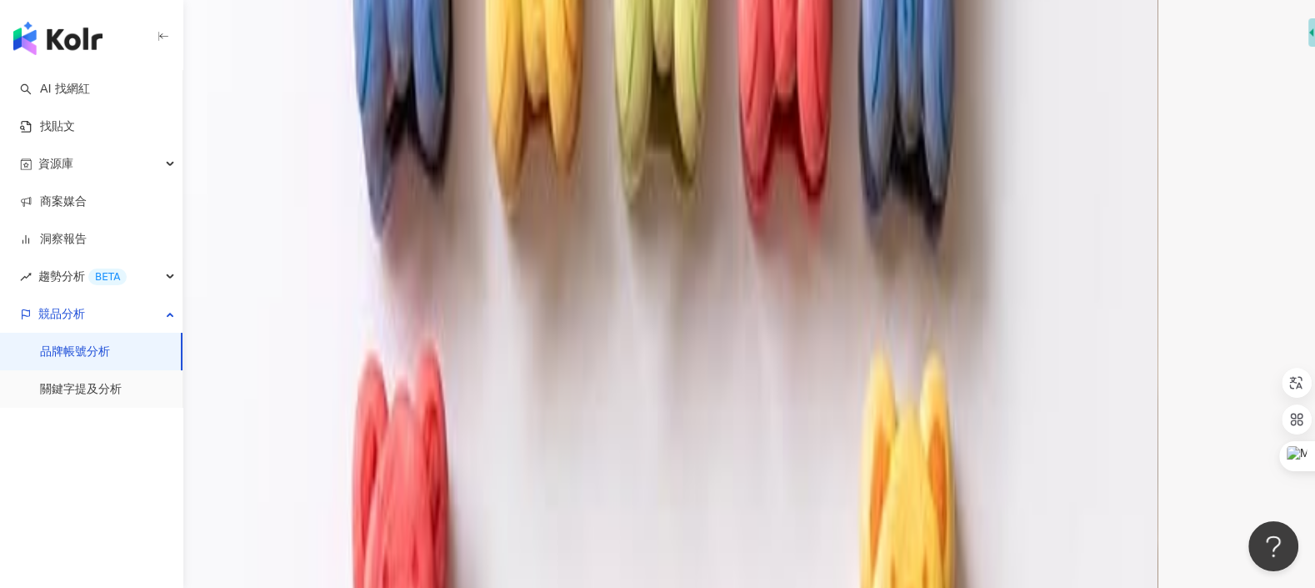
scroll to position [1926, 0]
click at [224, 563] on img at bounding box center [207, 579] width 33 height 33
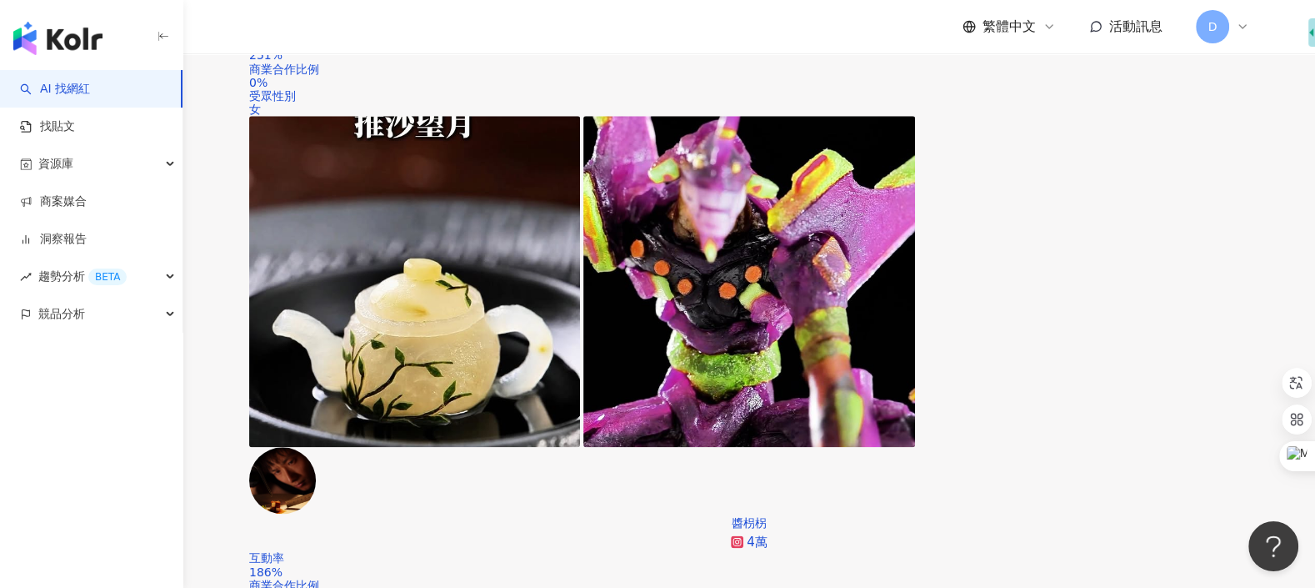
scroll to position [1794, 0]
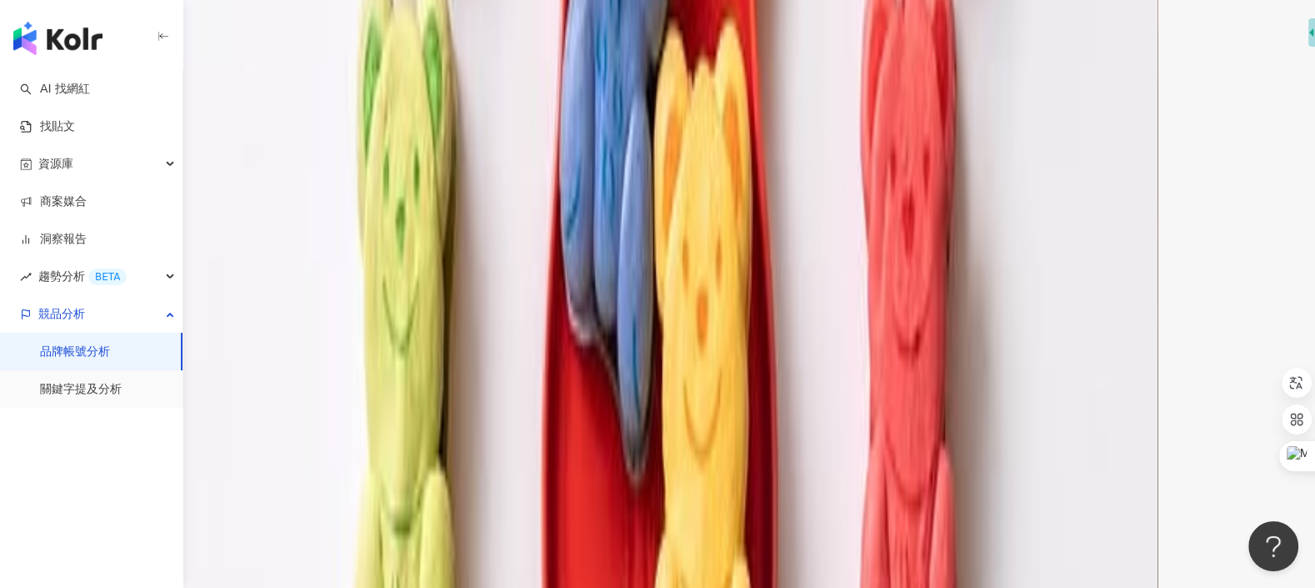
scroll to position [3673, 0]
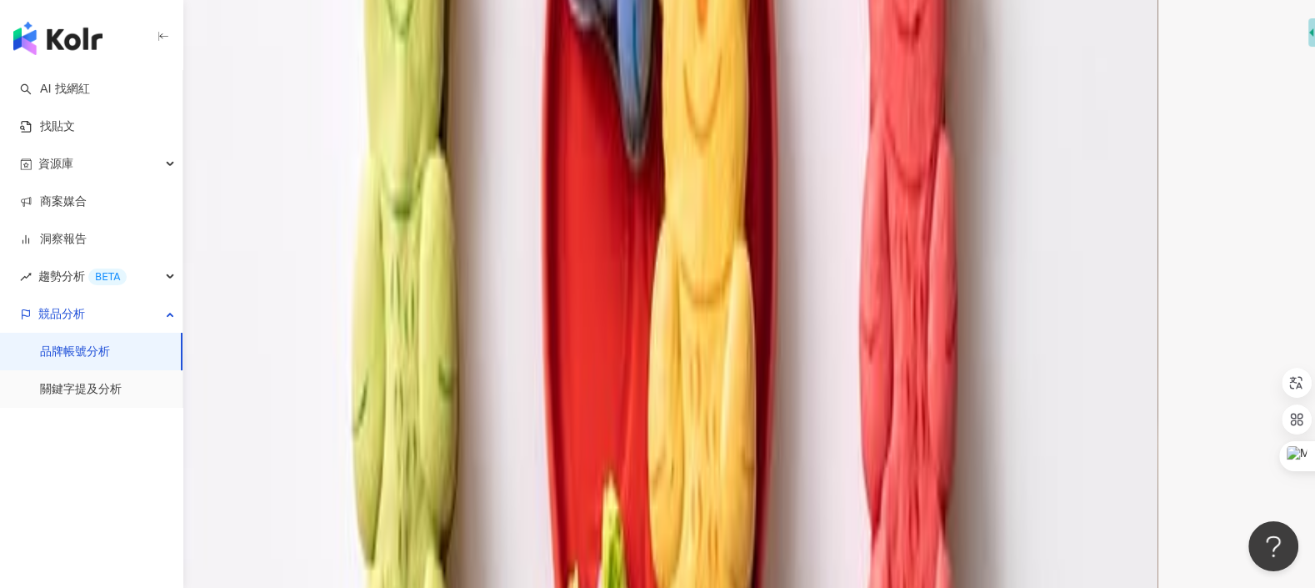
scroll to position [4124, 0]
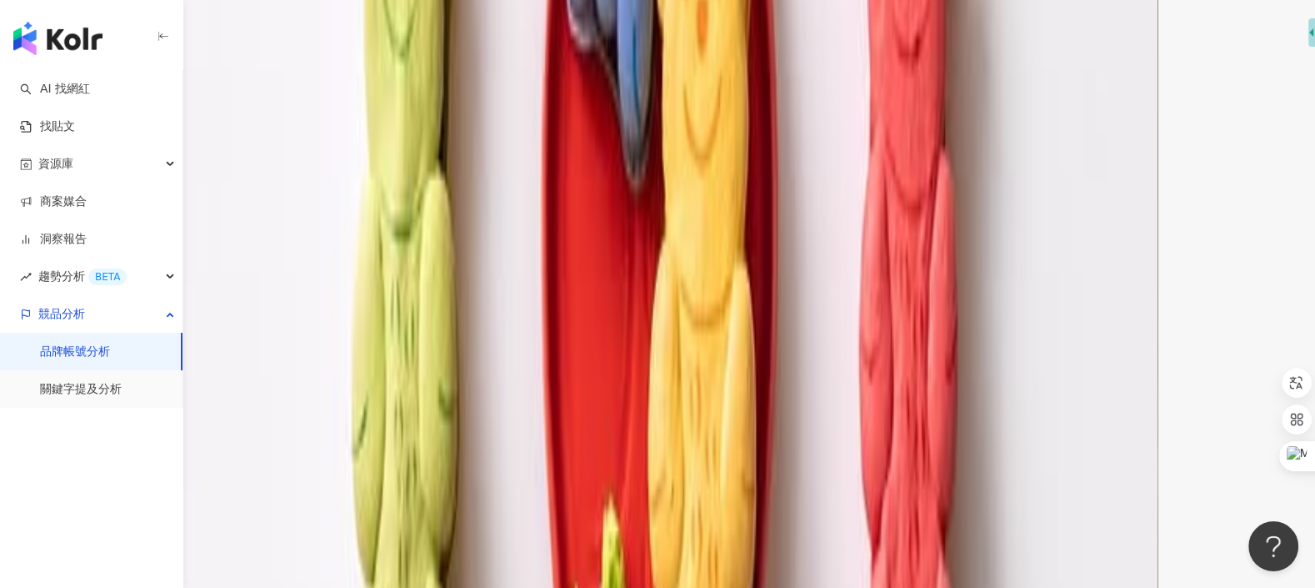
scroll to position [4114, 0]
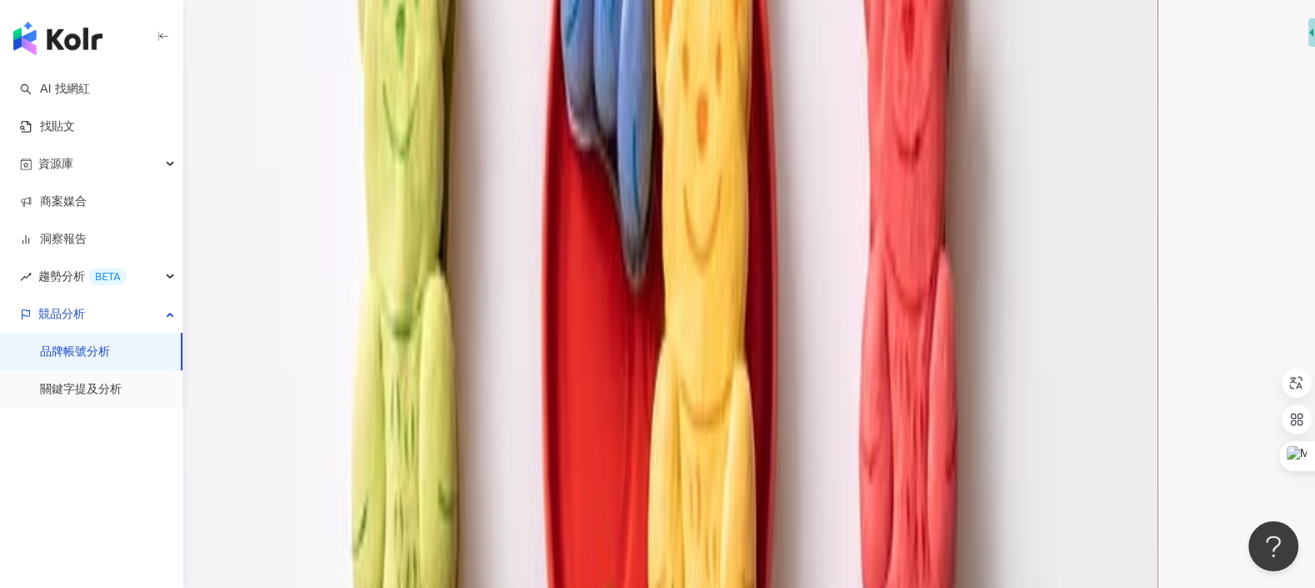
scroll to position [4062, 0]
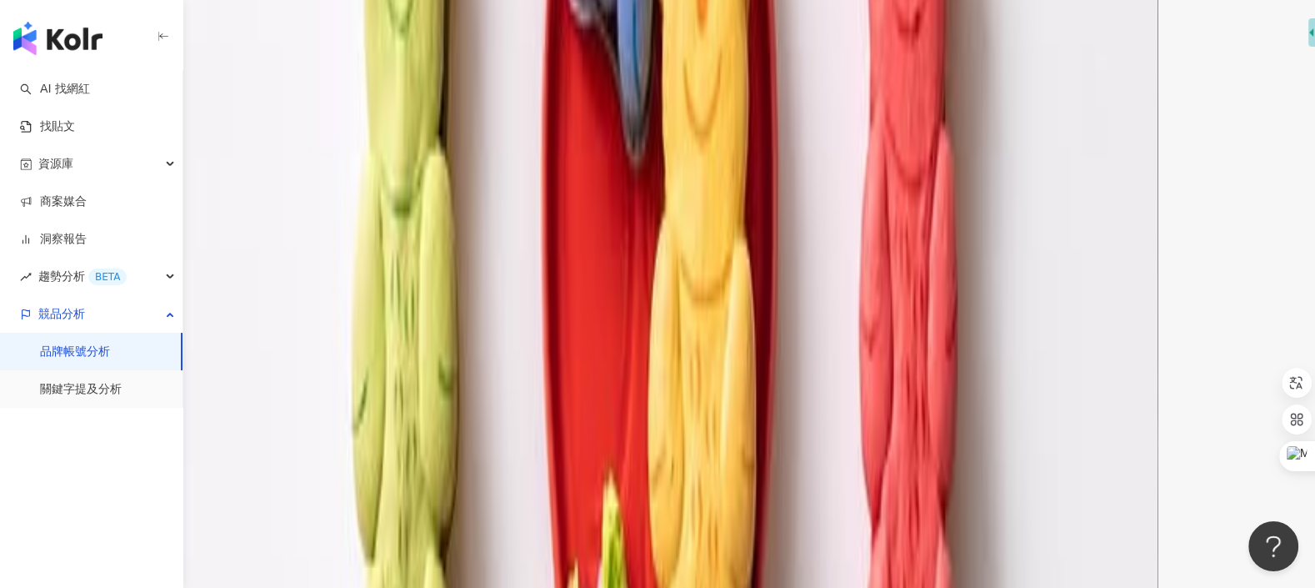
scroll to position [4240, 0]
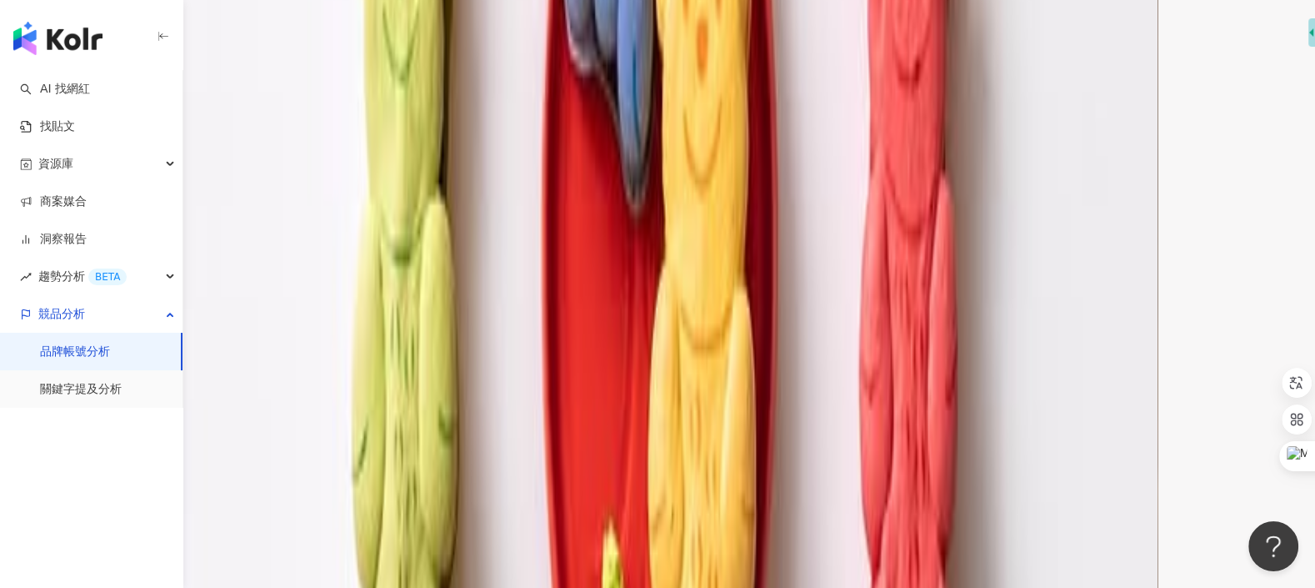
scroll to position [4093, 0]
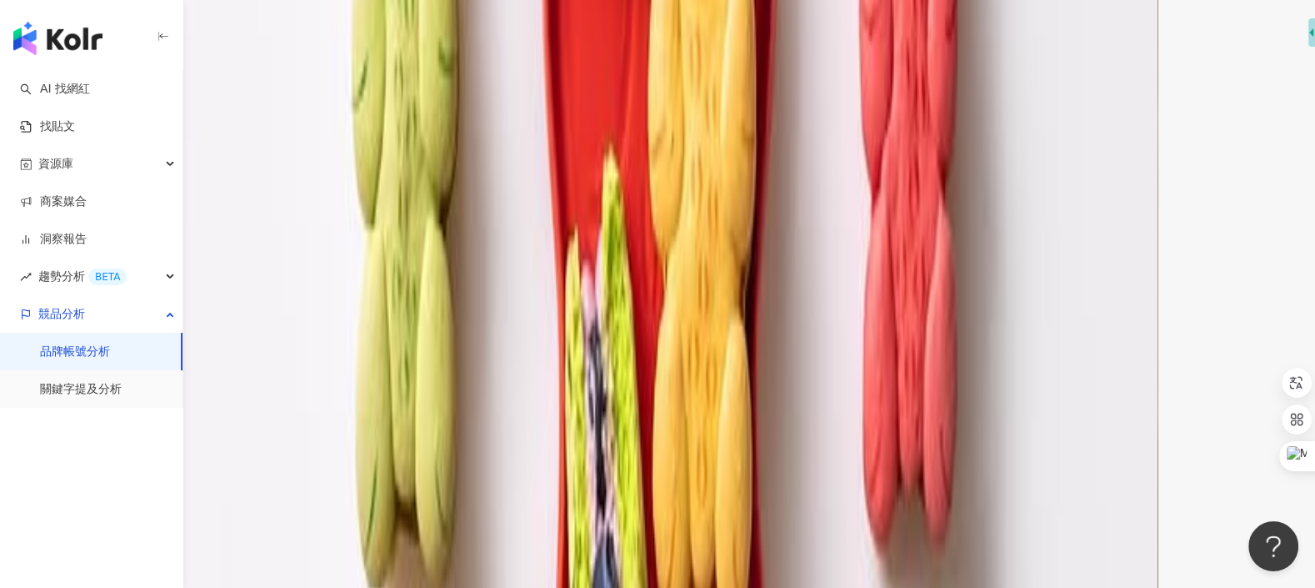
scroll to position [3756, 0]
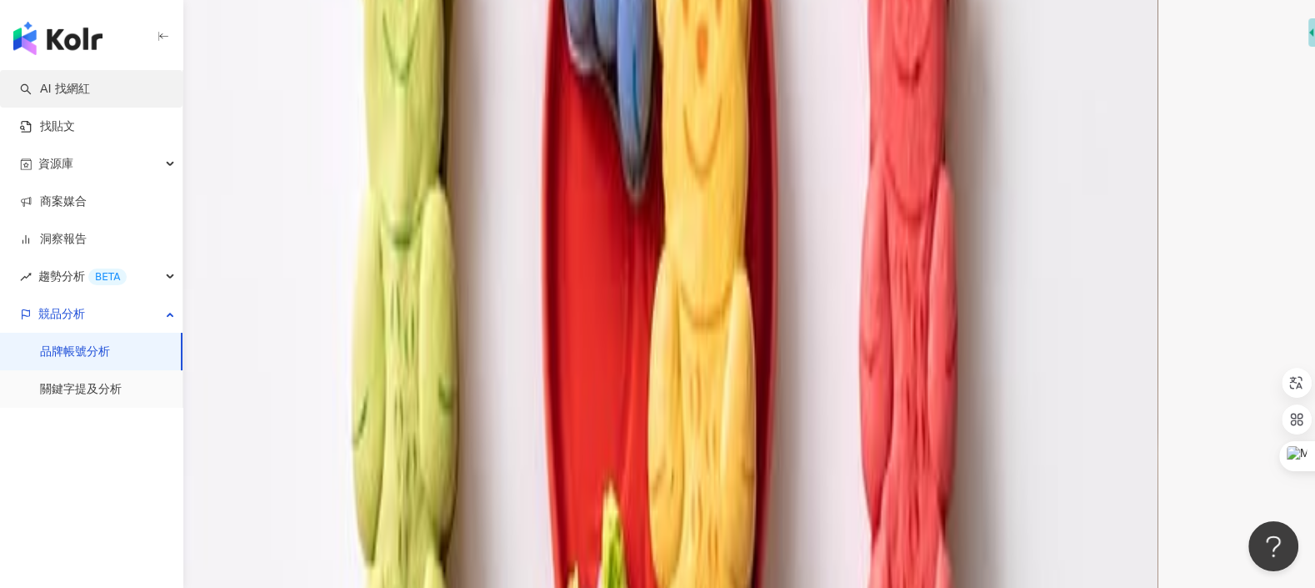
click at [90, 96] on link "AI 找網紅" at bounding box center [55, 89] width 70 height 17
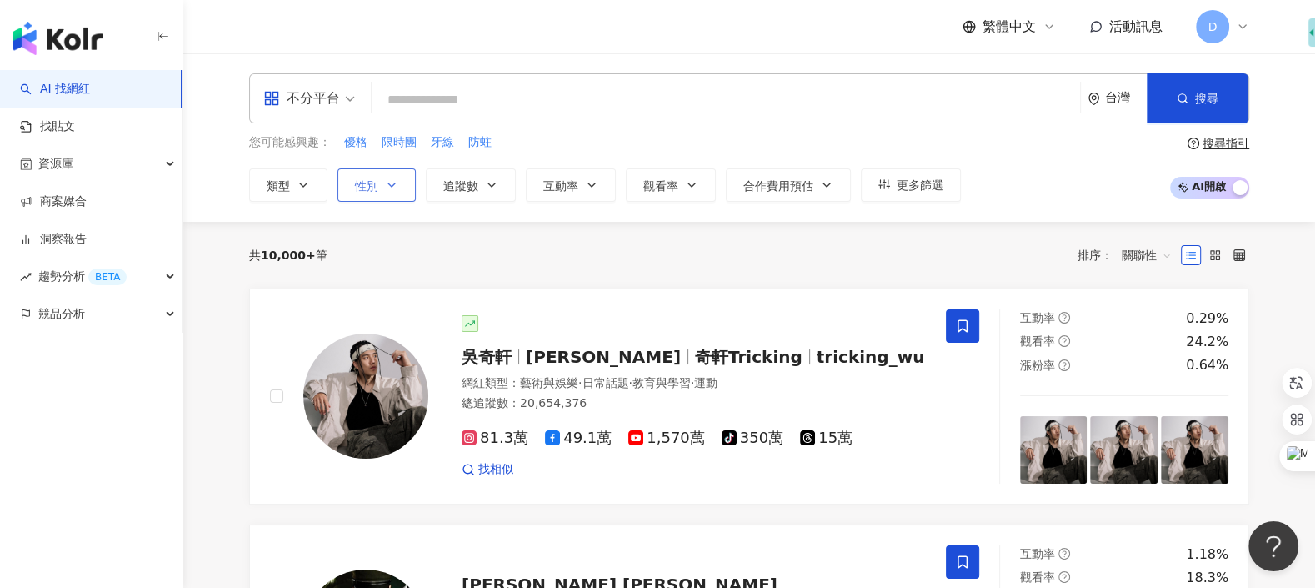
click at [388, 184] on icon "button" at bounding box center [391, 184] width 13 height 13
click at [452, 189] on span "追蹤數" at bounding box center [460, 185] width 35 height 13
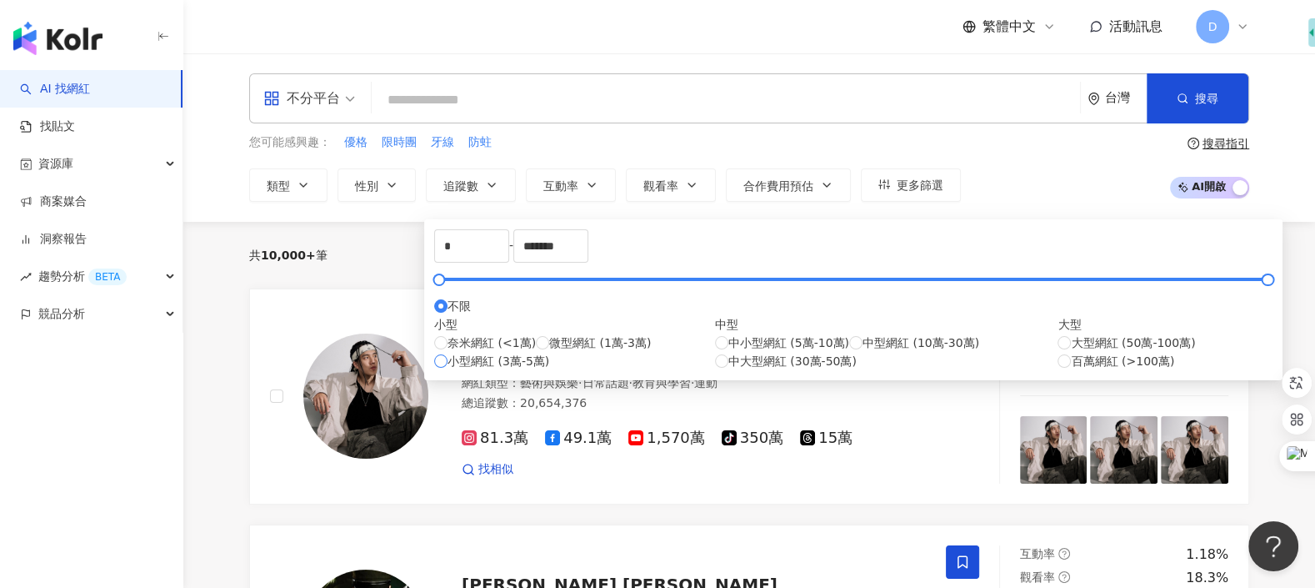
click at [491, 370] on span "小型網紅 (3萬-5萬)" at bounding box center [499, 361] width 102 height 18
type input "*****"
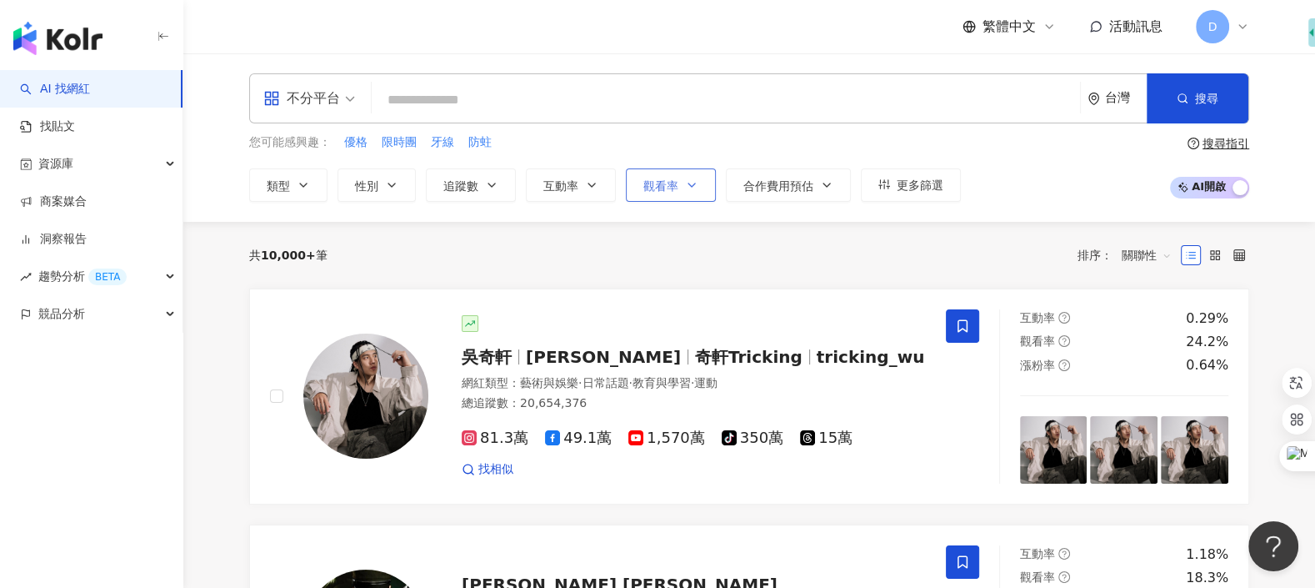
click at [657, 198] on button "觀看率" at bounding box center [671, 184] width 90 height 33
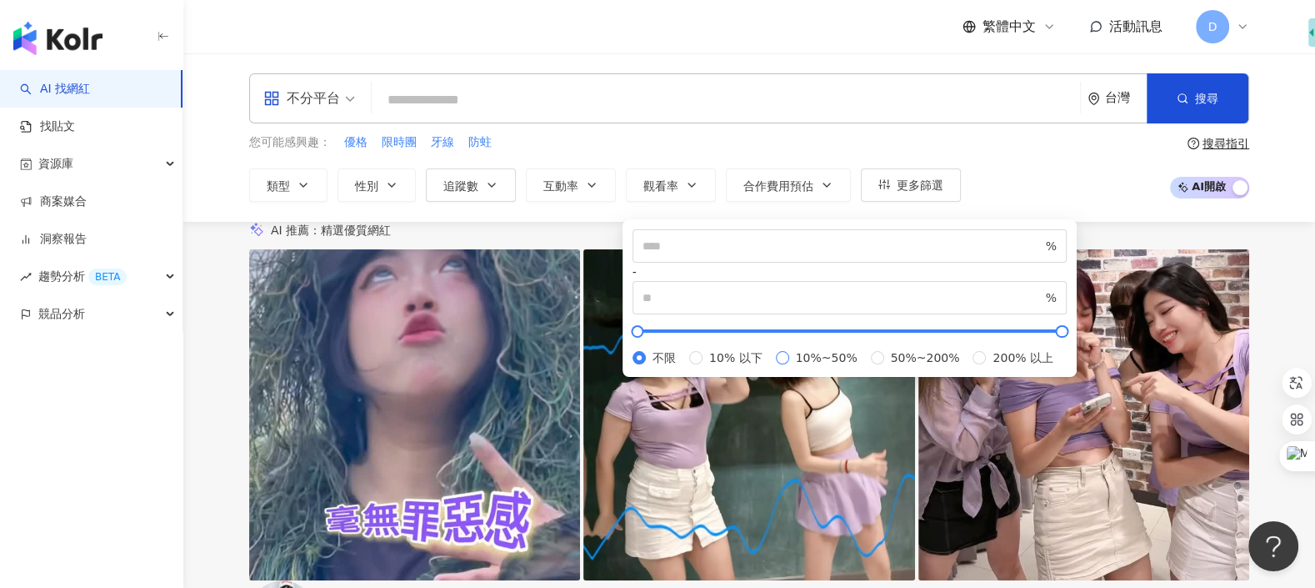
click at [776, 367] on label "10%~50%" at bounding box center [820, 357] width 88 height 18
type input "**"
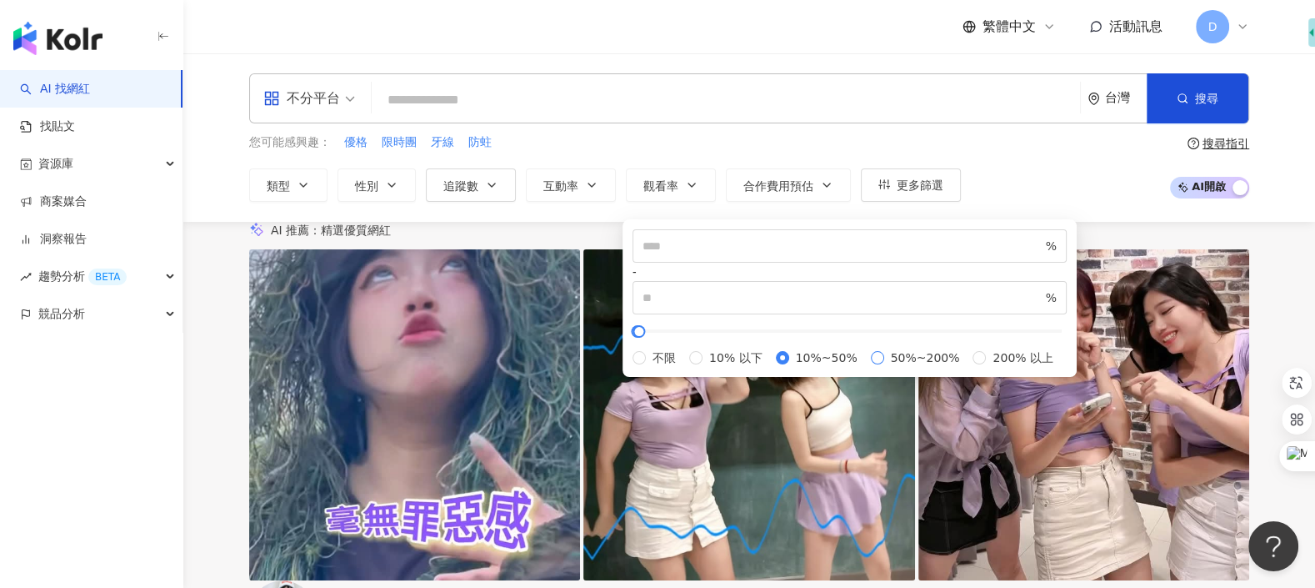
click at [884, 367] on span "50%~200%" at bounding box center [925, 357] width 83 height 18
type input "**"
type input "***"
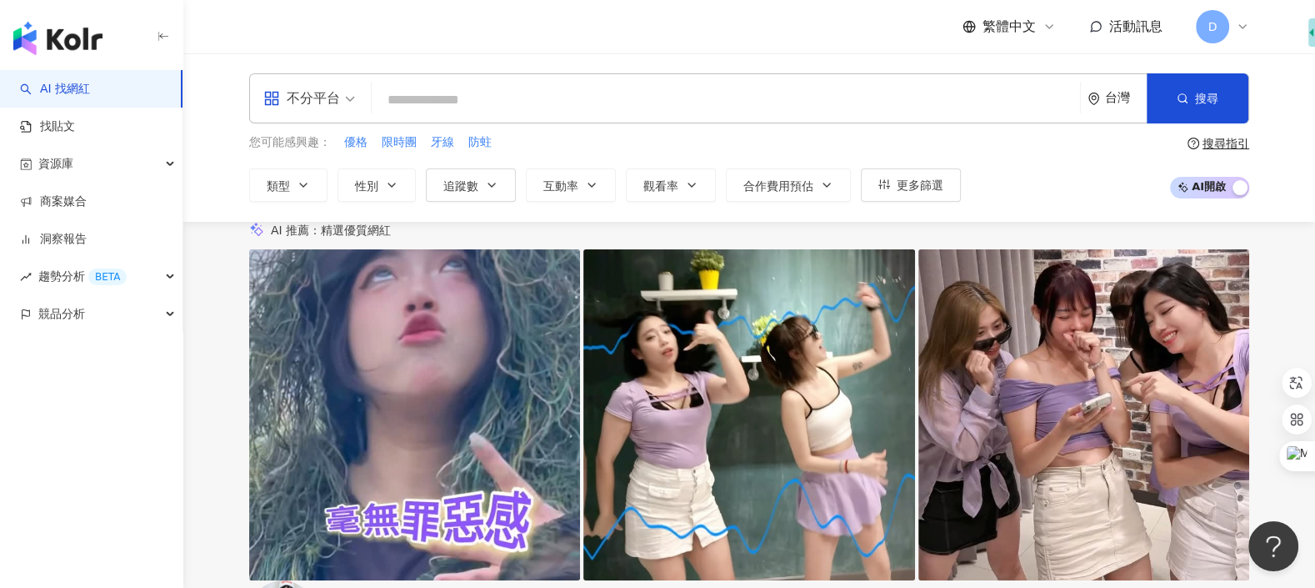
click at [1174, 123] on div "不分平台 台灣 搜尋 您可能感興趣： 優格 限時團 牙線 防蛀 類型 性別 追蹤數 互動率 觀看率 合作費用預估 更多篩選 不限 女 男 其他 ***** -…" at bounding box center [749, 137] width 1067 height 128
click at [1178, 113] on button "搜尋" at bounding box center [1198, 98] width 102 height 50
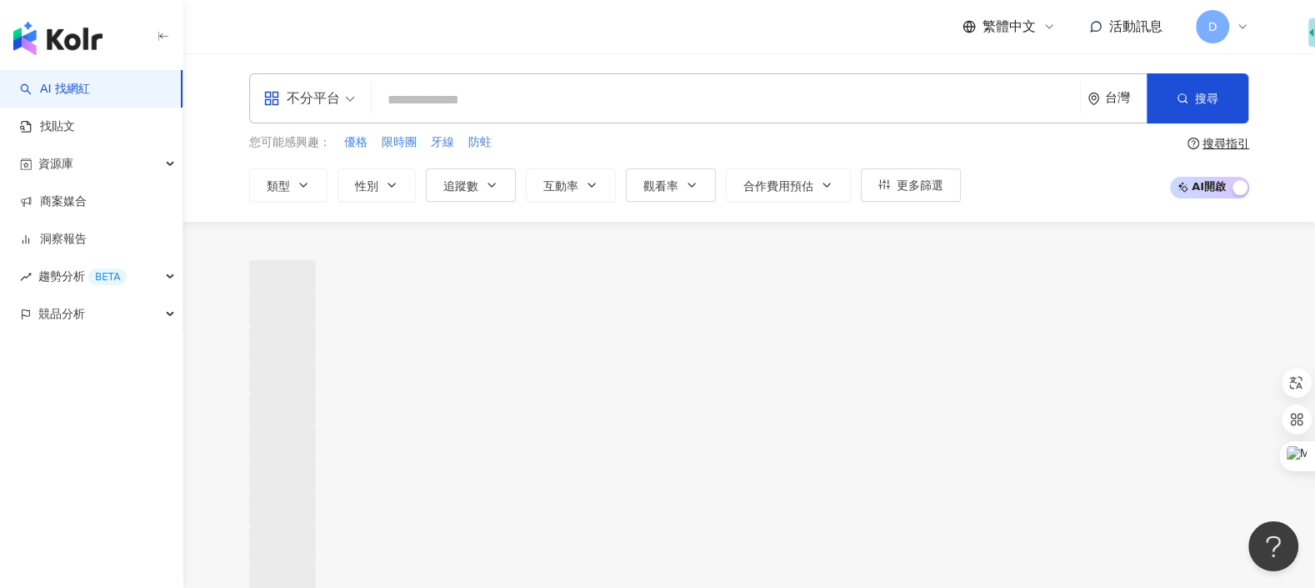
click at [308, 119] on span at bounding box center [309, 98] width 92 height 48
click at [329, 98] on div "不分平台" at bounding box center [301, 98] width 77 height 27
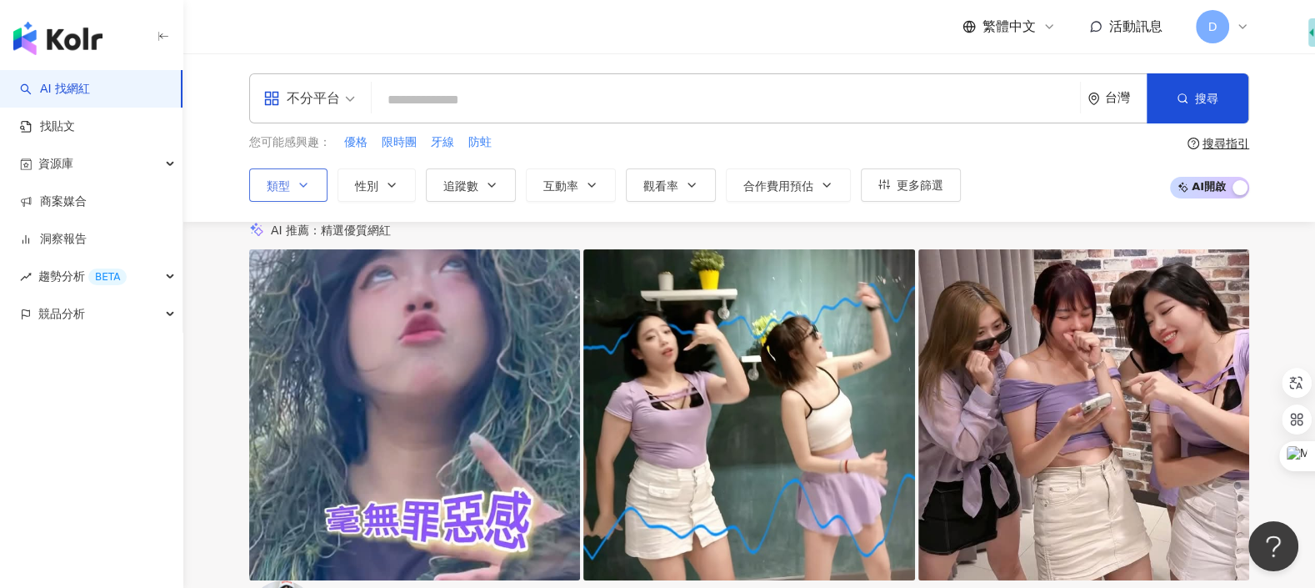
click at [326, 170] on button "類型" at bounding box center [288, 184] width 78 height 33
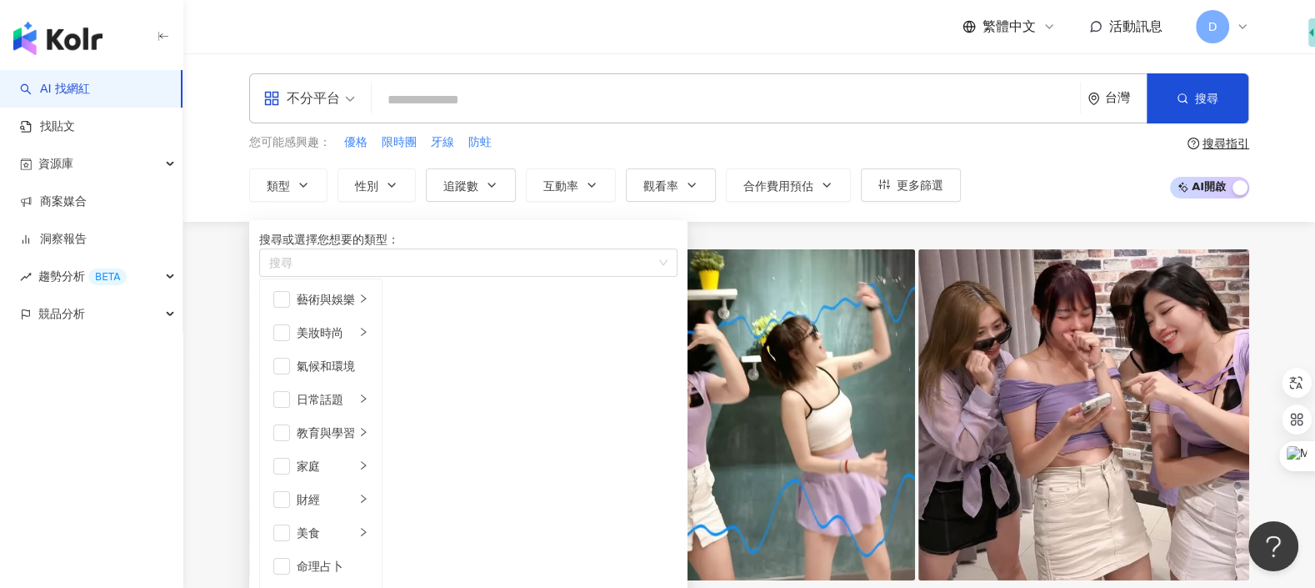
click at [342, 89] on span "不分平台" at bounding box center [309, 98] width 92 height 27
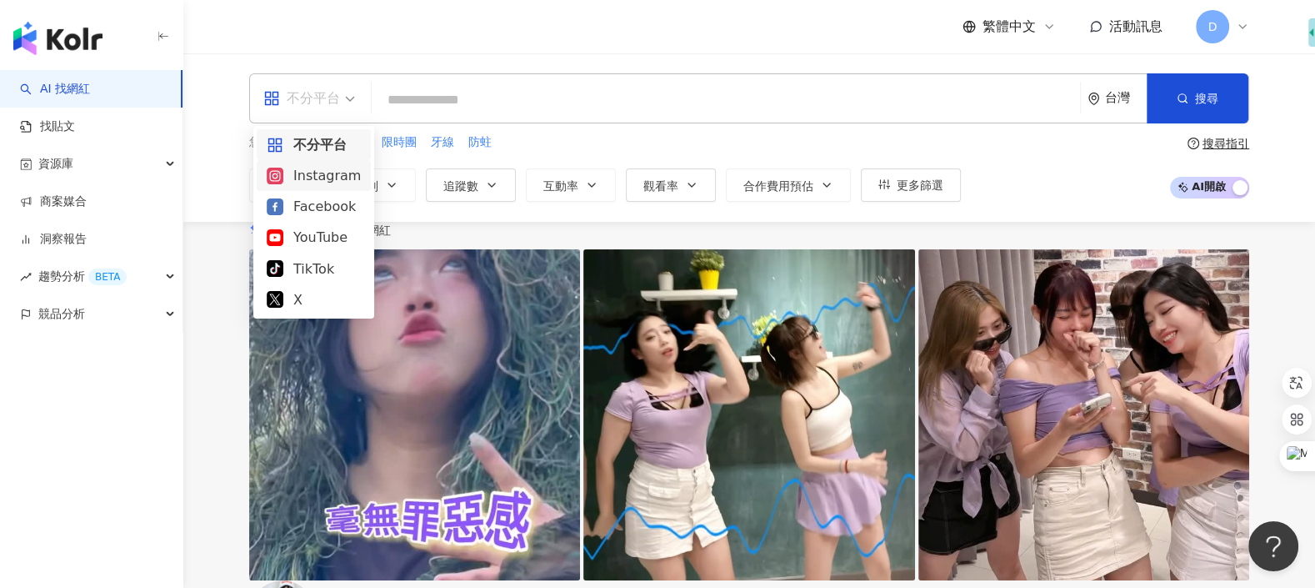
click at [331, 174] on div "Instagram" at bounding box center [314, 175] width 94 height 21
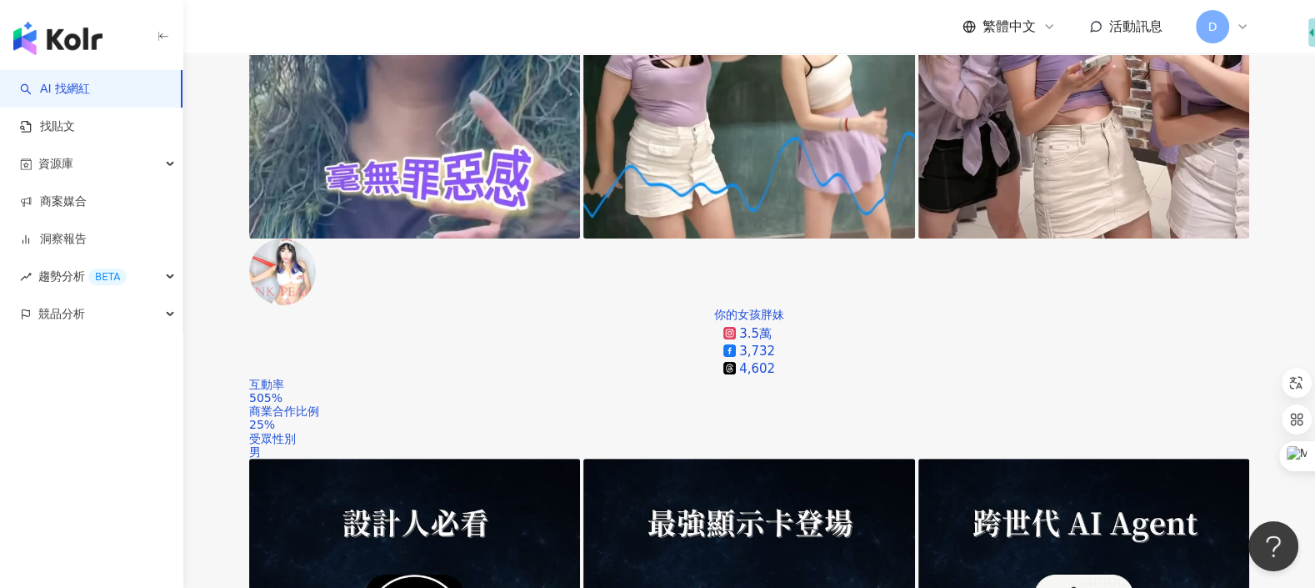
scroll to position [510, 0]
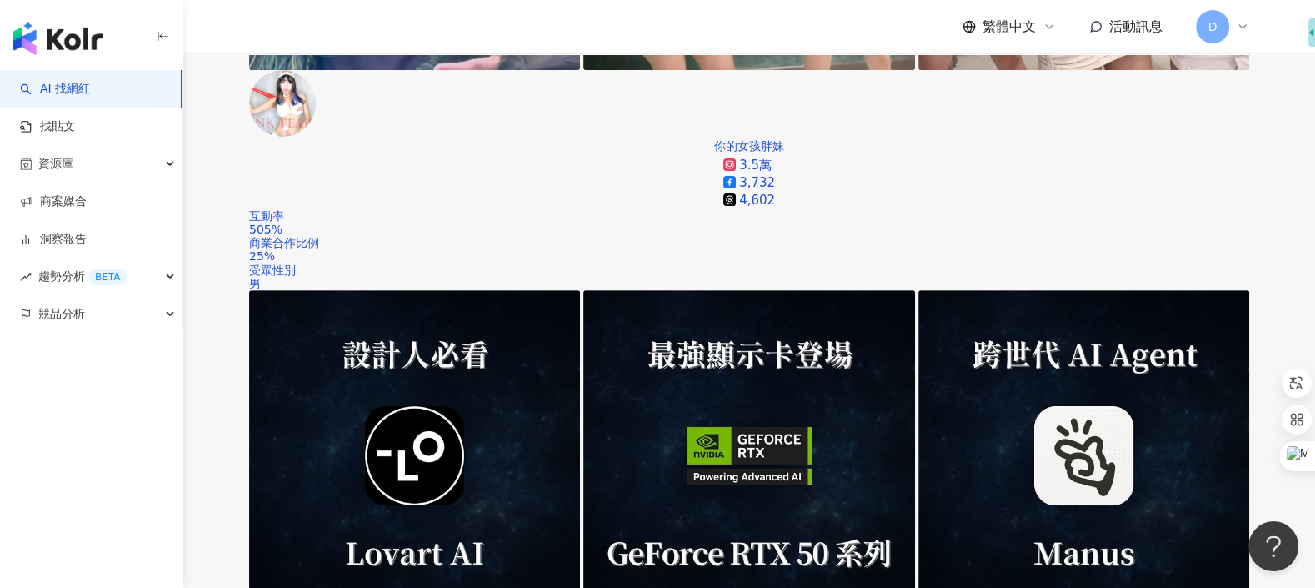
click at [1146, 224] on div "追蹤數" at bounding box center [1147, 214] width 62 height 28
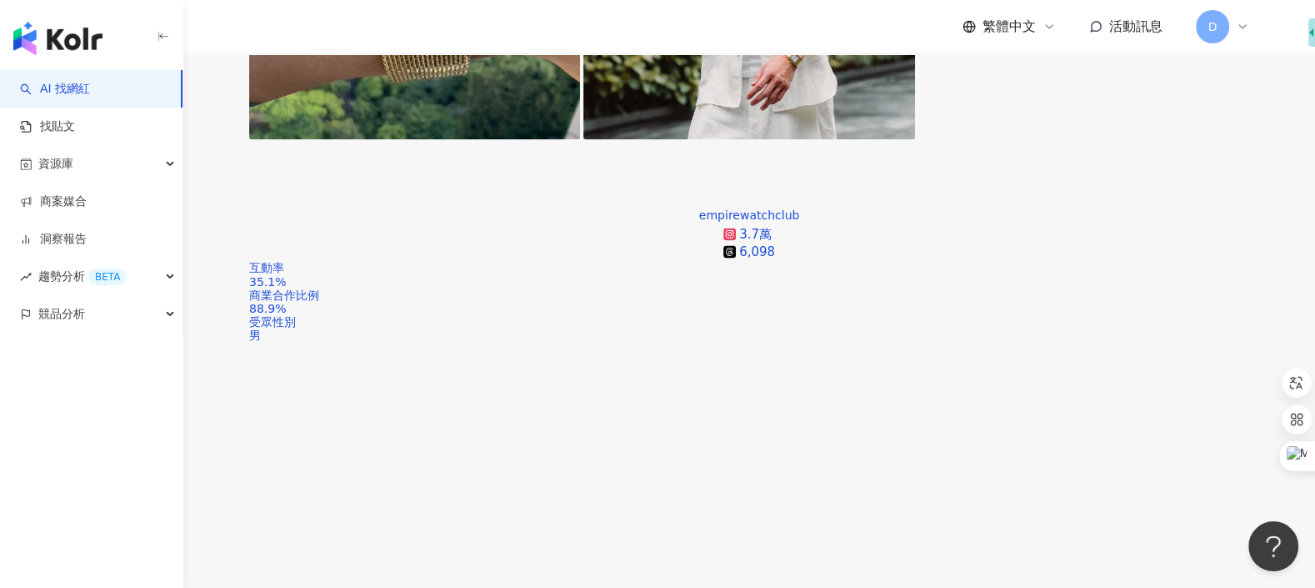
scroll to position [1978, 0]
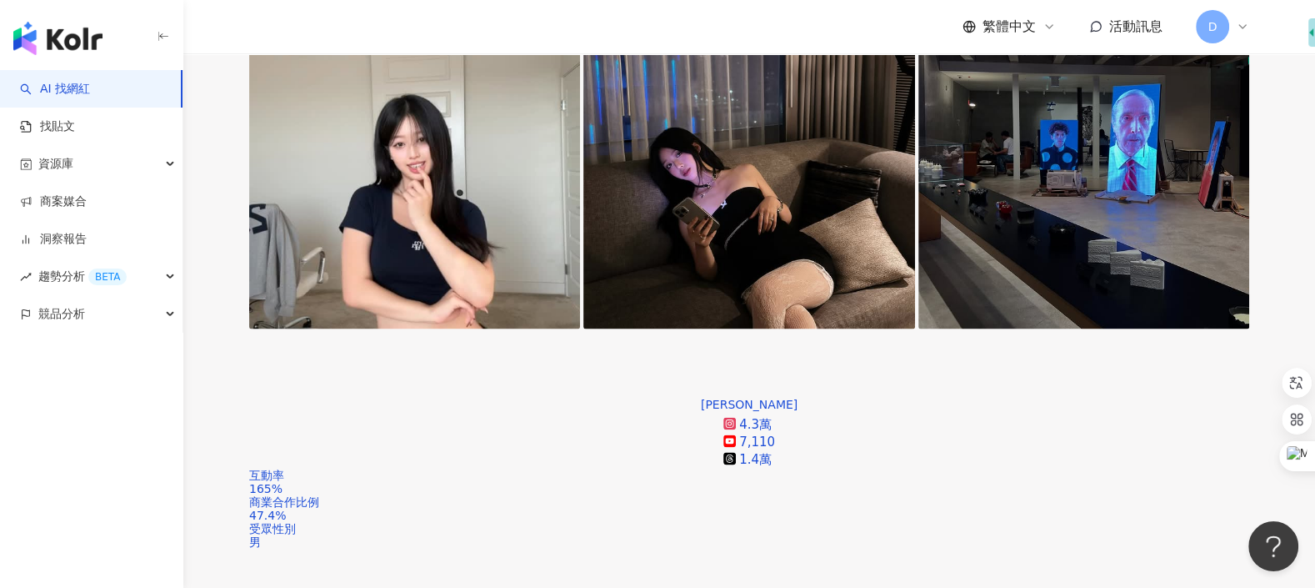
scroll to position [2806, 0]
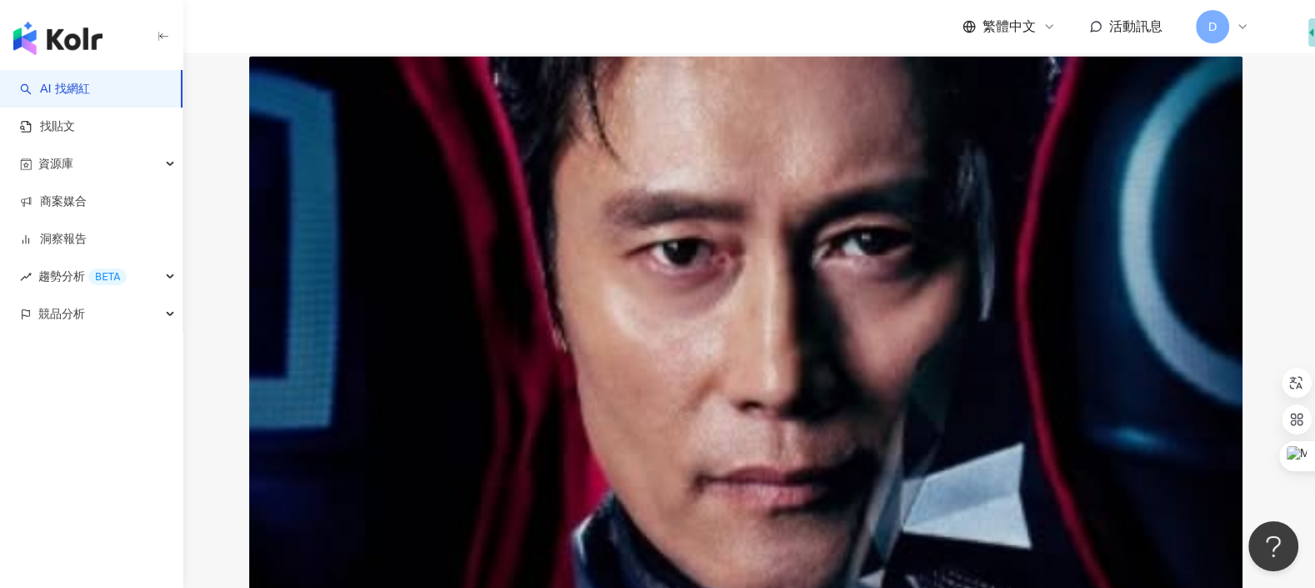
scroll to position [3096, 0]
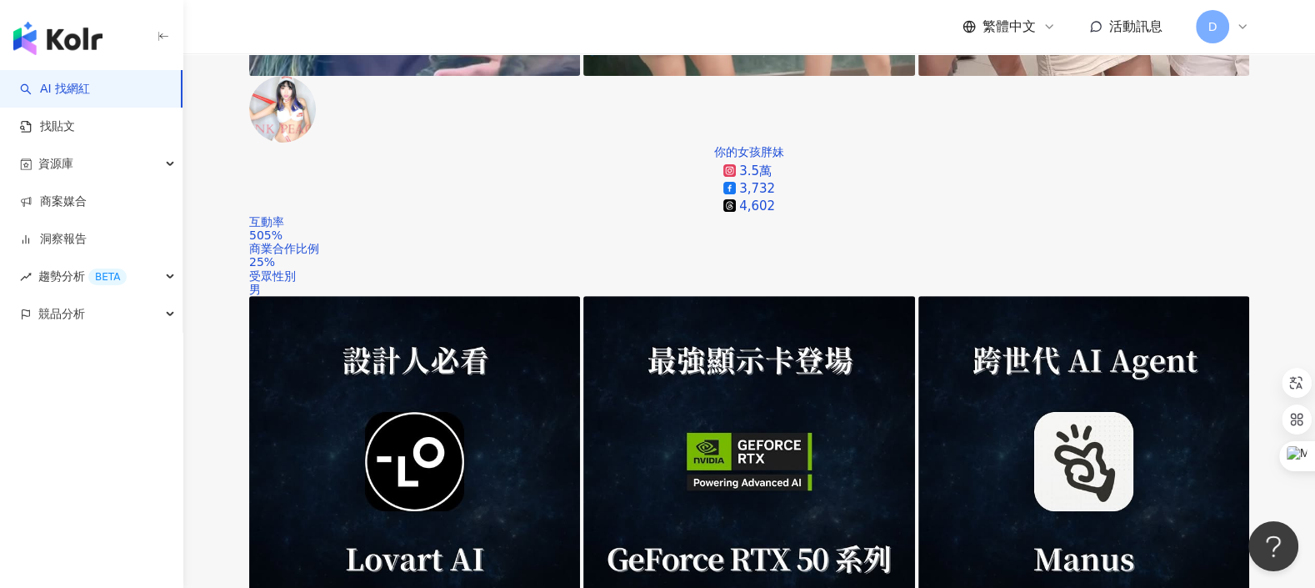
scroll to position [521, 0]
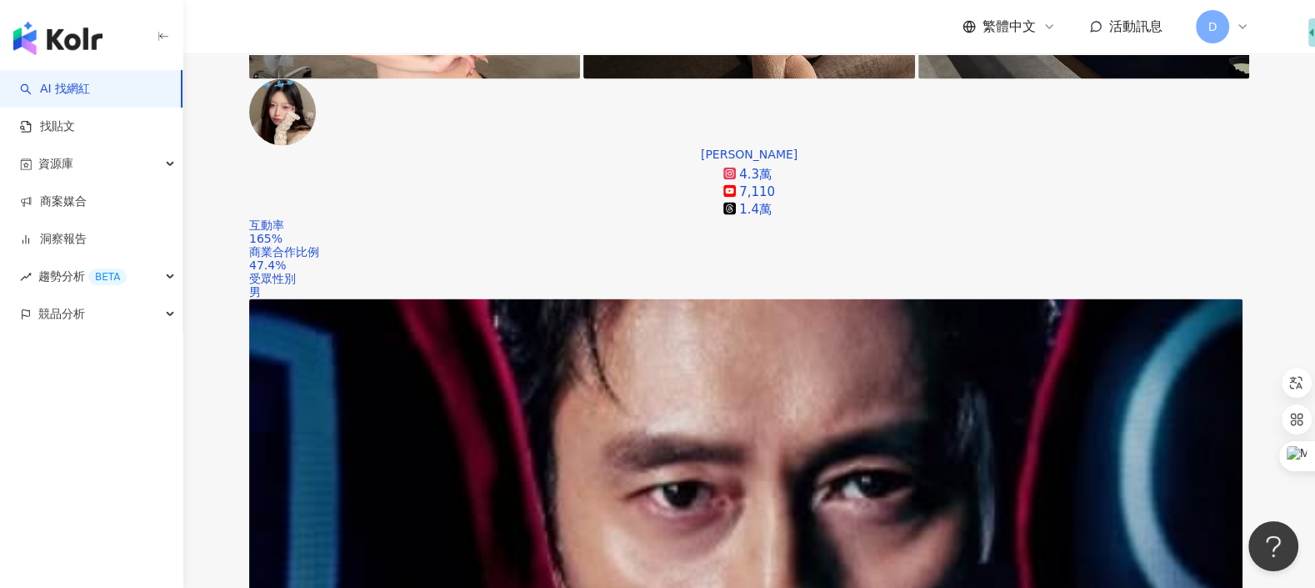
scroll to position [3286, 0]
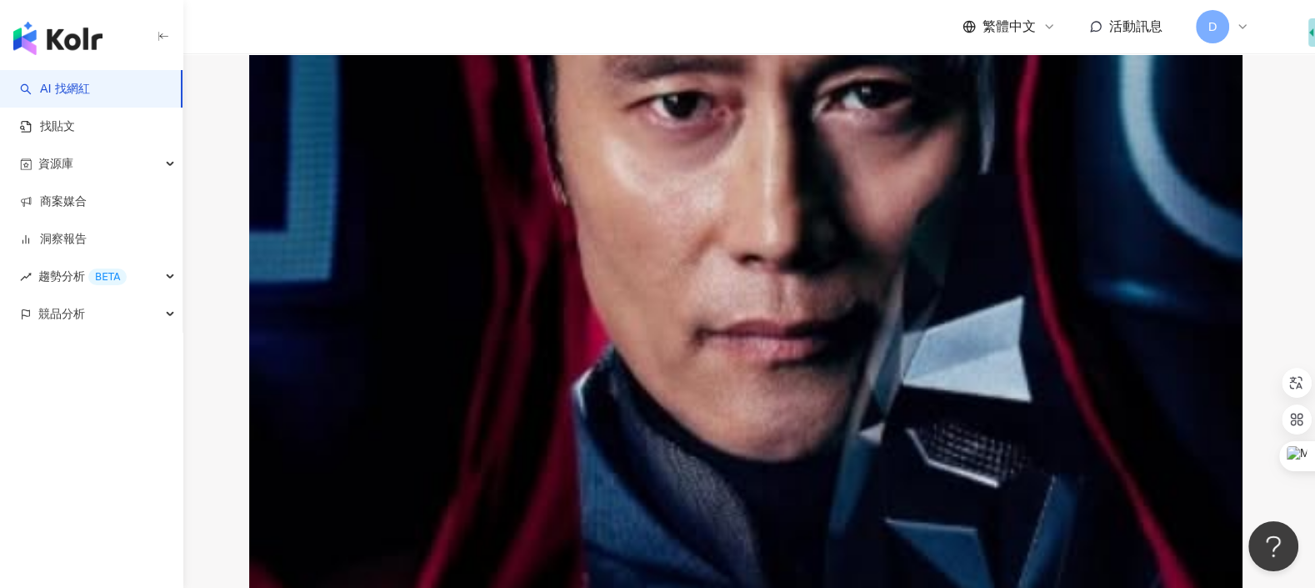
scroll to position [2810, 0]
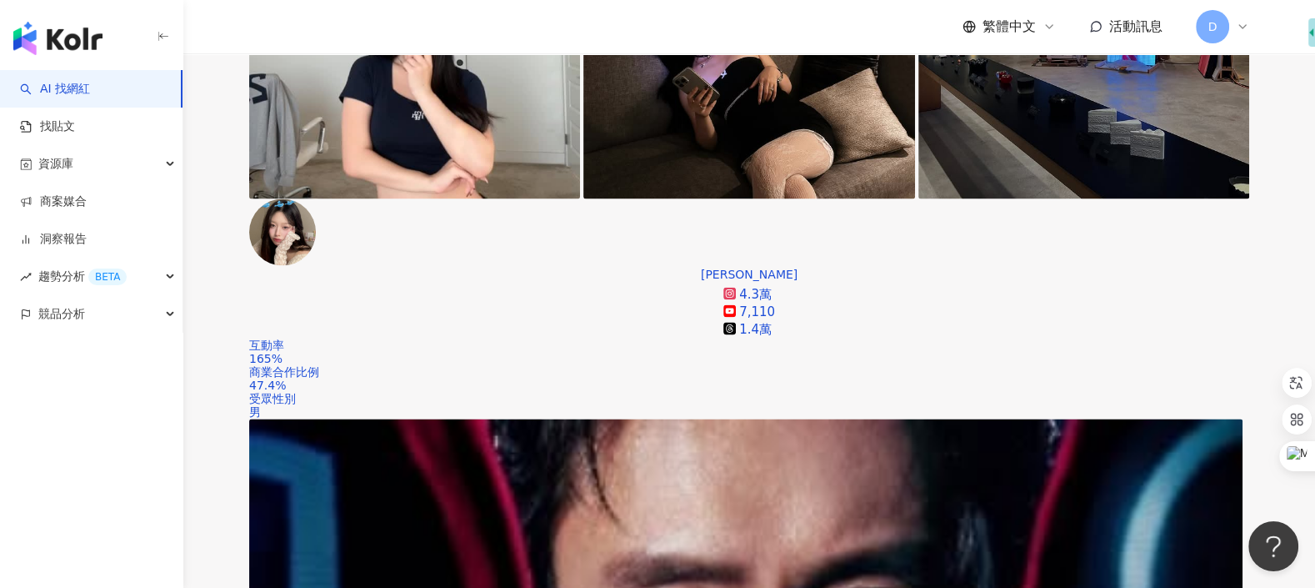
scroll to position [2193, 0]
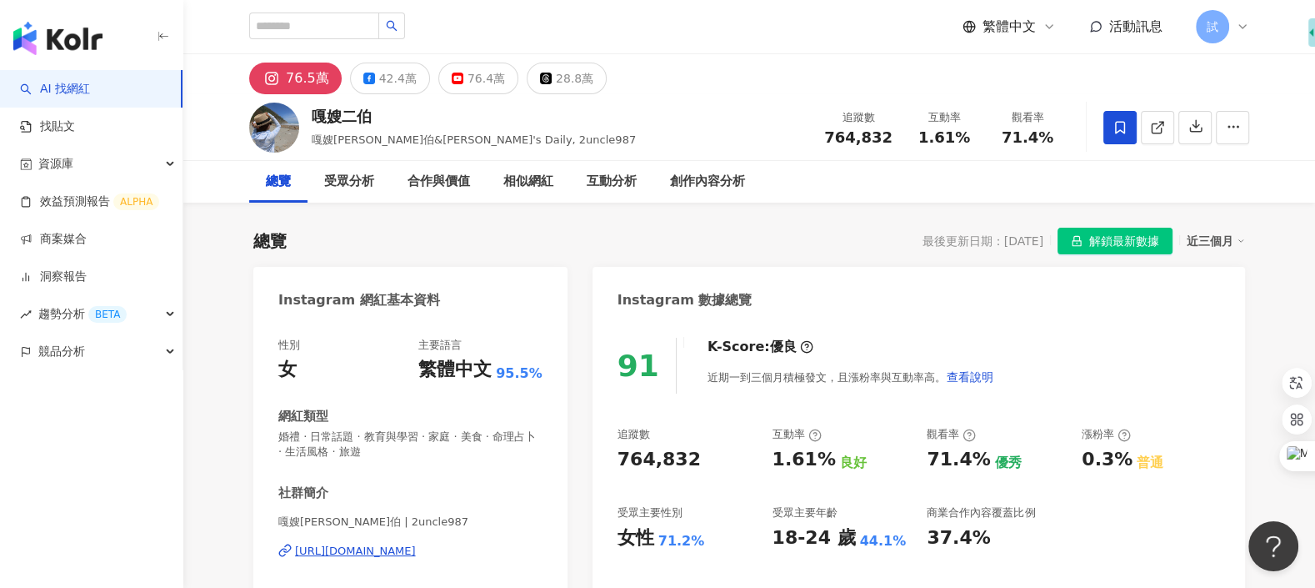
click at [1190, 249] on div "近三個月" at bounding box center [1216, 241] width 58 height 22
click at [1217, 307] on link "近六個月" at bounding box center [1223, 308] width 47 height 18
click at [1083, 303] on div "Instagram 數據總覽" at bounding box center [919, 294] width 653 height 54
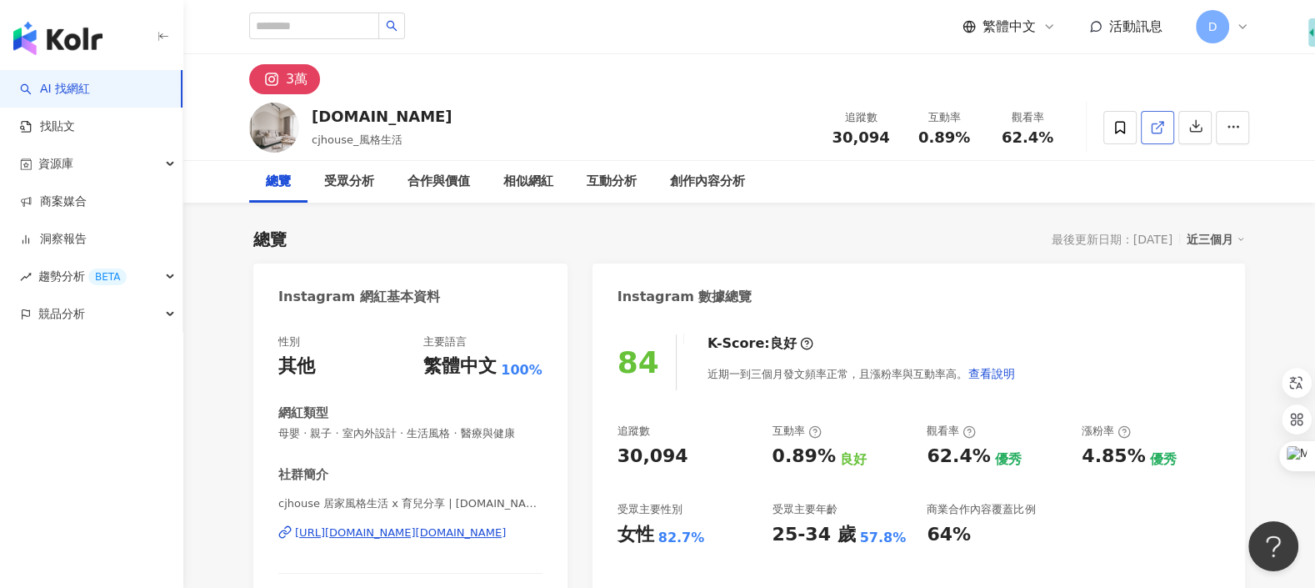
click at [1161, 137] on link at bounding box center [1157, 127] width 33 height 33
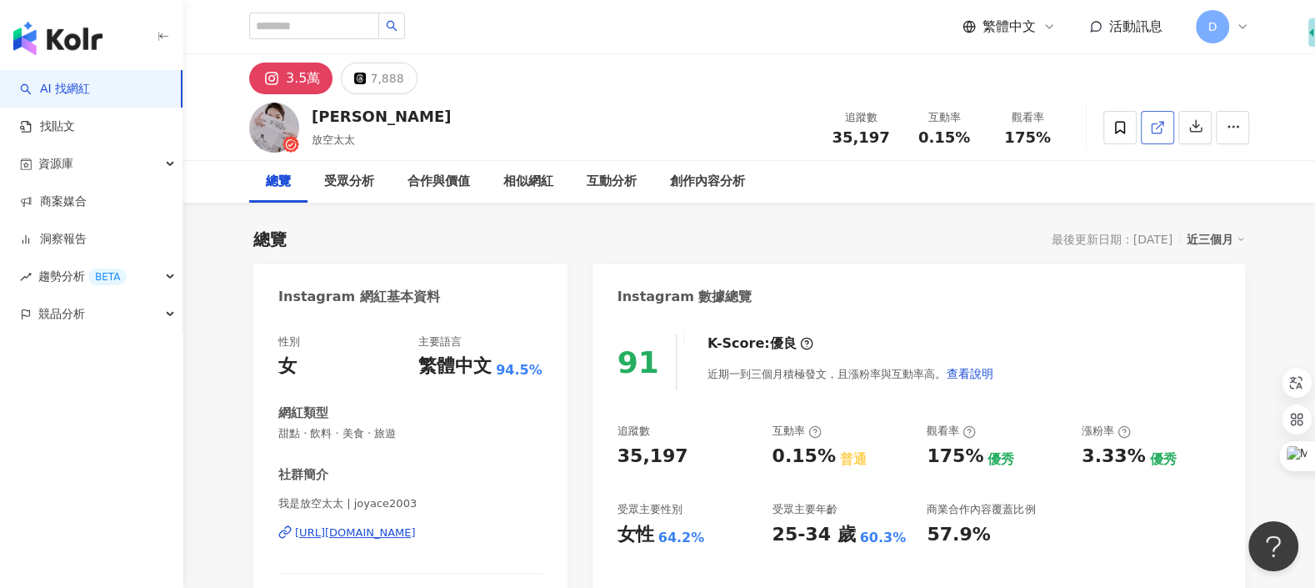
click at [1155, 135] on link at bounding box center [1157, 127] width 33 height 33
click at [1155, 125] on icon at bounding box center [1157, 127] width 15 height 15
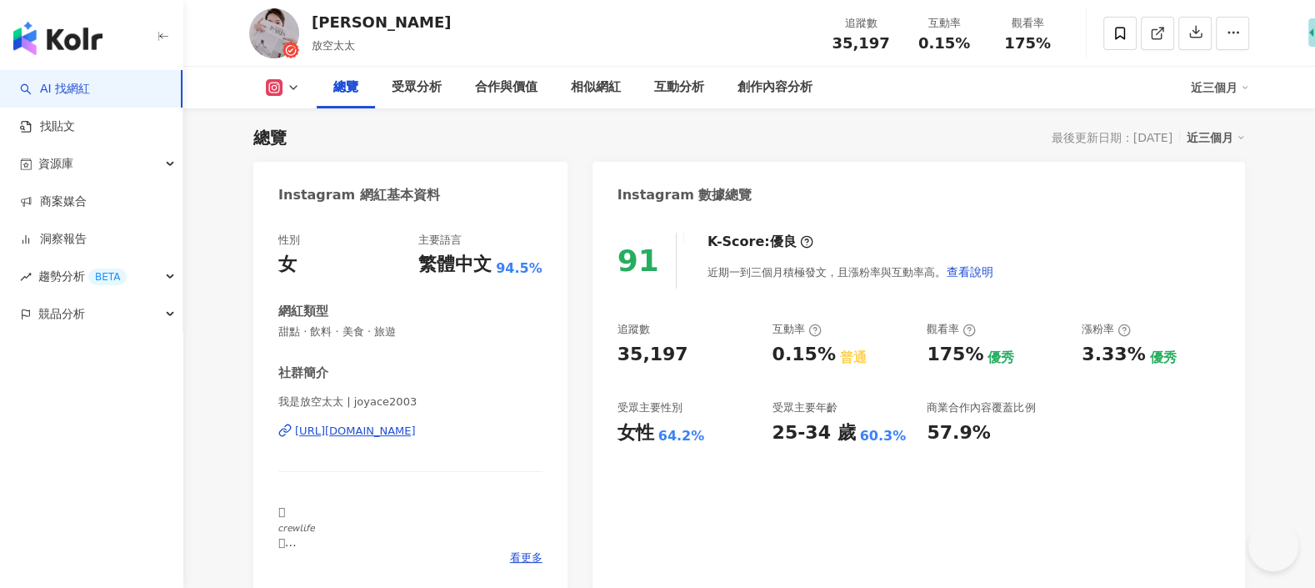
drag, startPoint x: 408, startPoint y: 16, endPoint x: 318, endPoint y: 16, distance: 90.8
click at [318, 16] on div "Joyace Tsai 放空太太 追蹤數 35,197 互動率 0.15% 觀看率 175%" at bounding box center [749, 33] width 1067 height 66
click at [313, 19] on div "Joyace Tsai" at bounding box center [381, 22] width 139 height 21
drag, startPoint x: 374, startPoint y: 19, endPoint x: 400, endPoint y: 18, distance: 25.8
click at [400, 18] on div "Joyace Tsai 放空太太 追蹤數 35,197 互動率 0.15% 觀看率 175%" at bounding box center [749, 33] width 1067 height 66
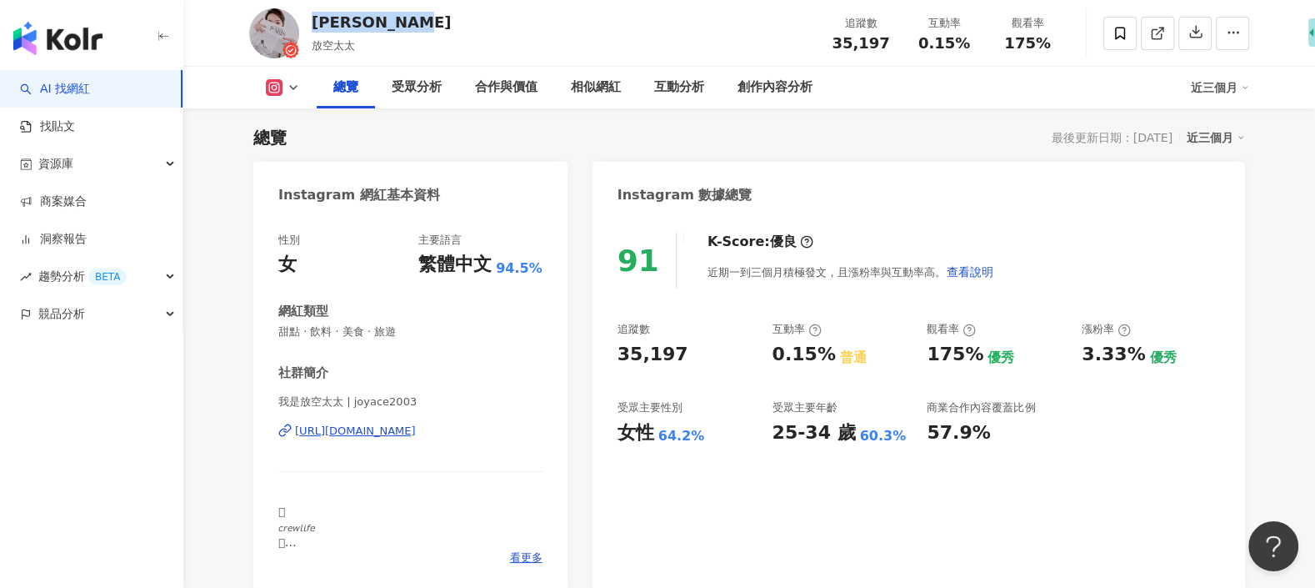
copy div "Joyace Tsai"
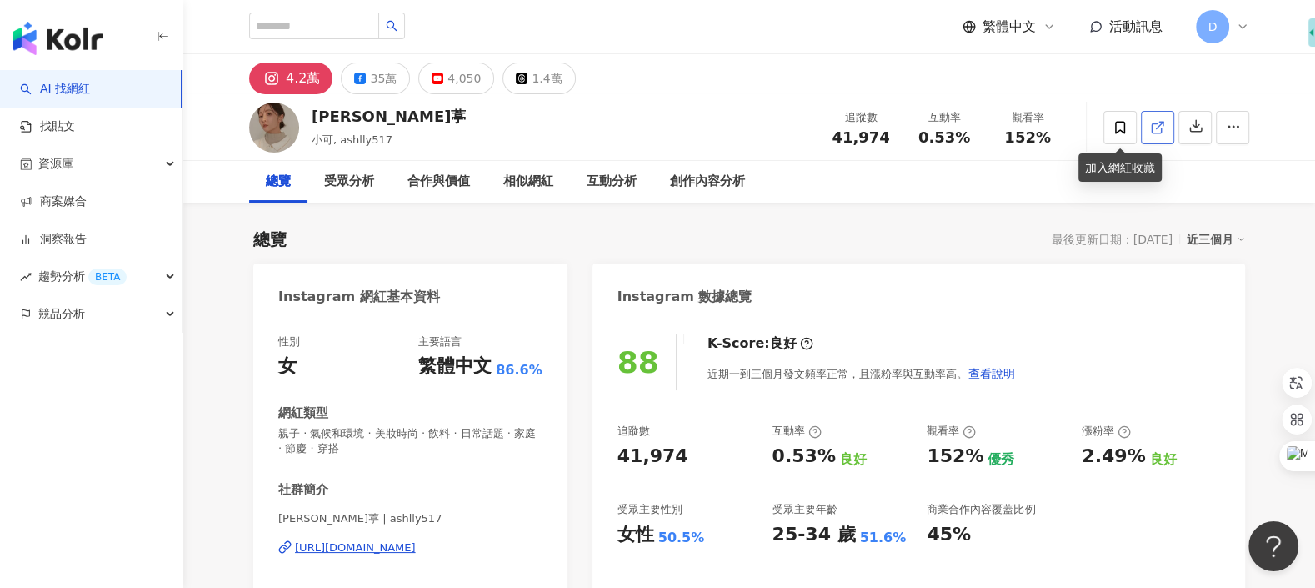
click at [1152, 128] on icon at bounding box center [1156, 127] width 9 height 9
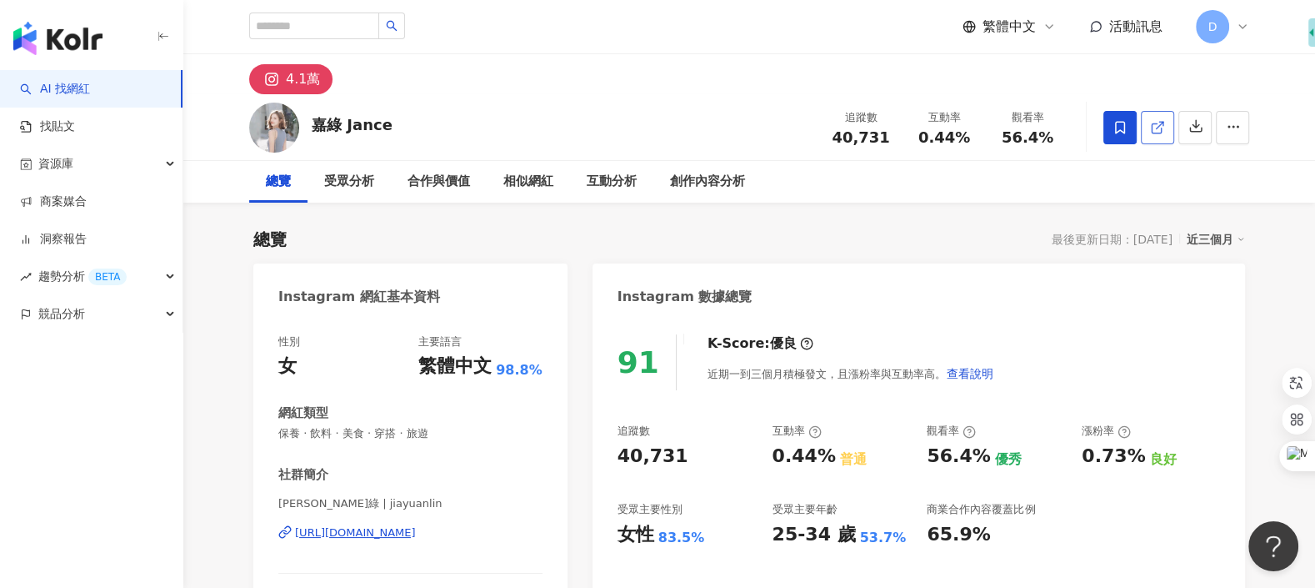
click at [1161, 133] on icon at bounding box center [1157, 127] width 15 height 15
click at [1163, 130] on icon at bounding box center [1157, 127] width 15 height 15
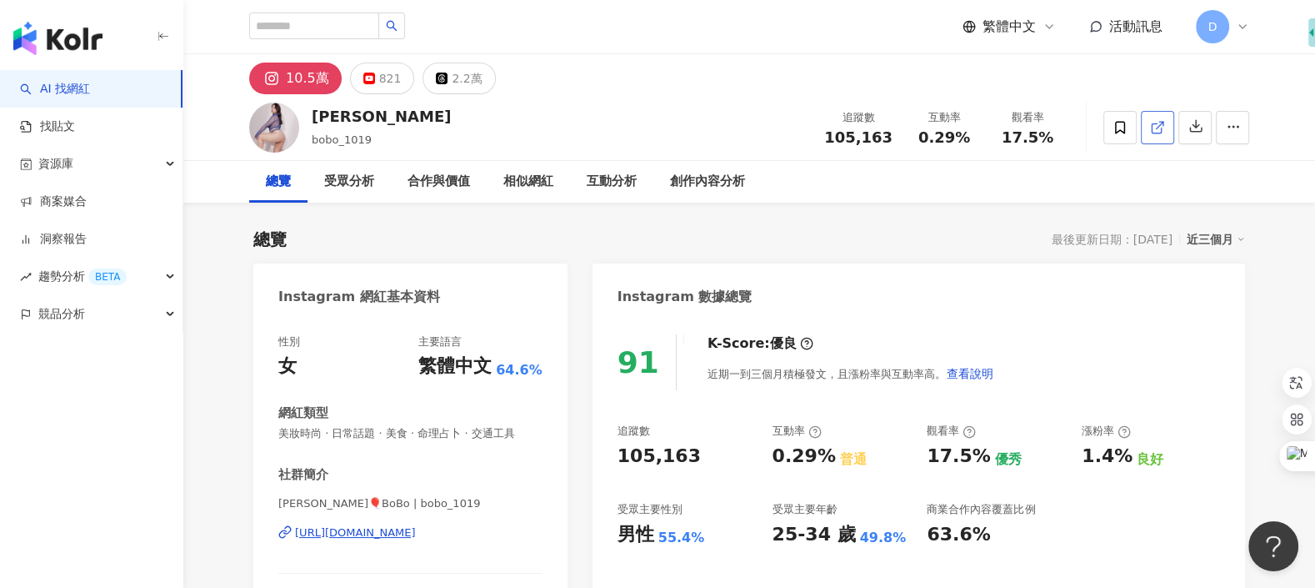
click at [1149, 136] on link at bounding box center [1157, 127] width 33 height 33
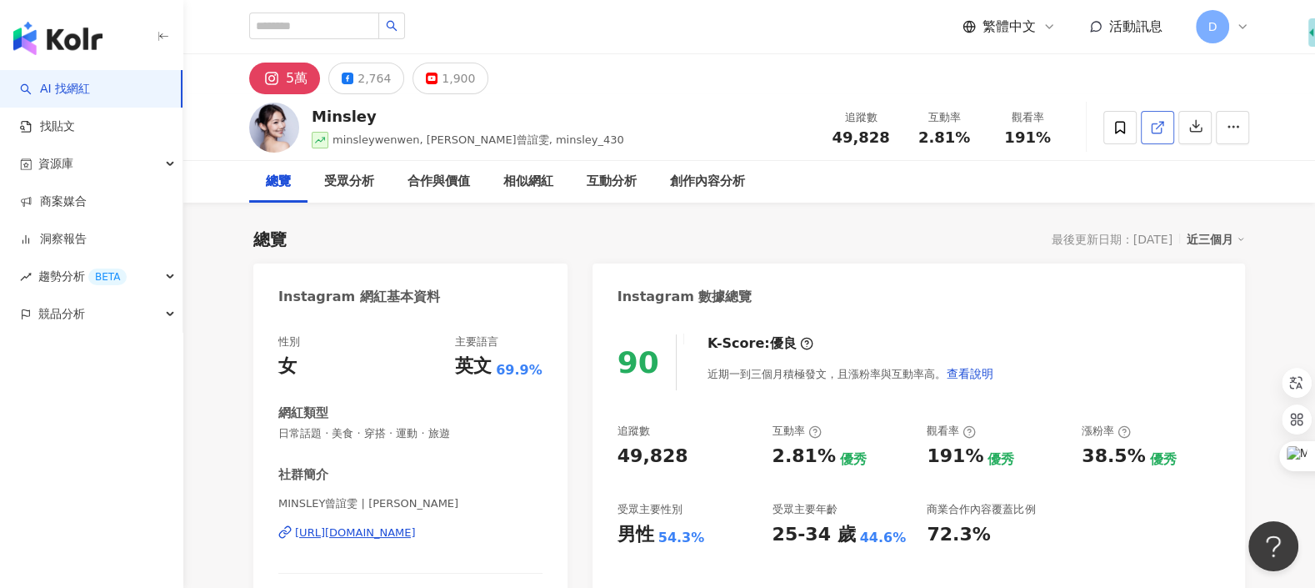
click at [1150, 133] on icon at bounding box center [1157, 127] width 15 height 15
click at [313, 118] on div "Minsley" at bounding box center [468, 116] width 313 height 21
click at [1150, 129] on icon at bounding box center [1157, 127] width 15 height 15
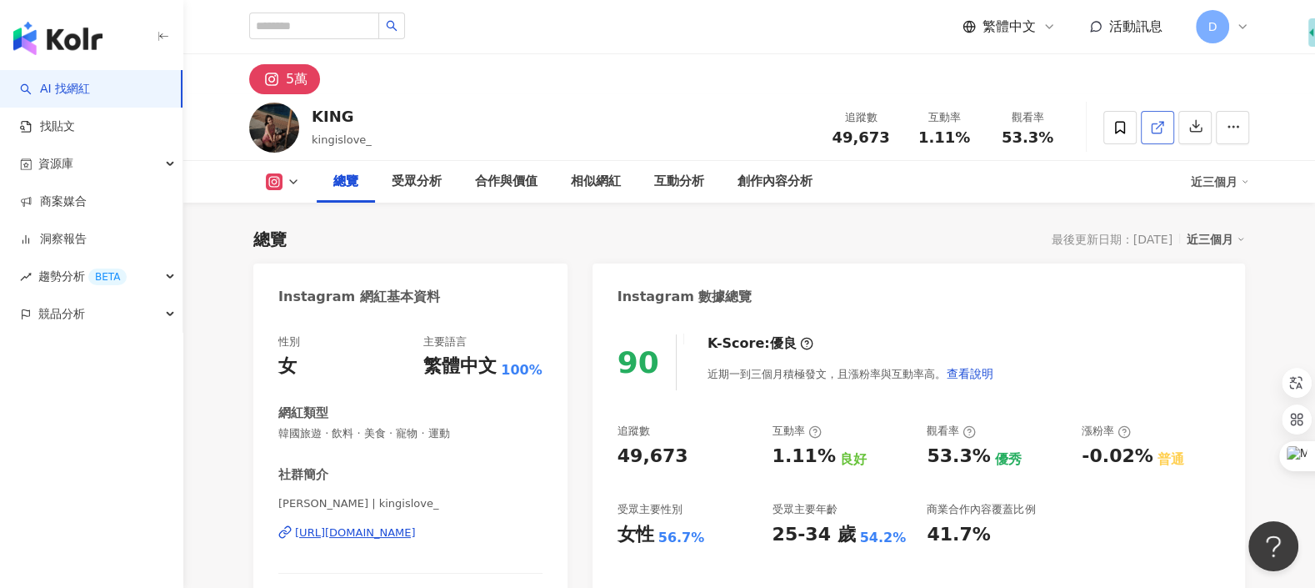
click at [1154, 129] on icon at bounding box center [1157, 127] width 15 height 15
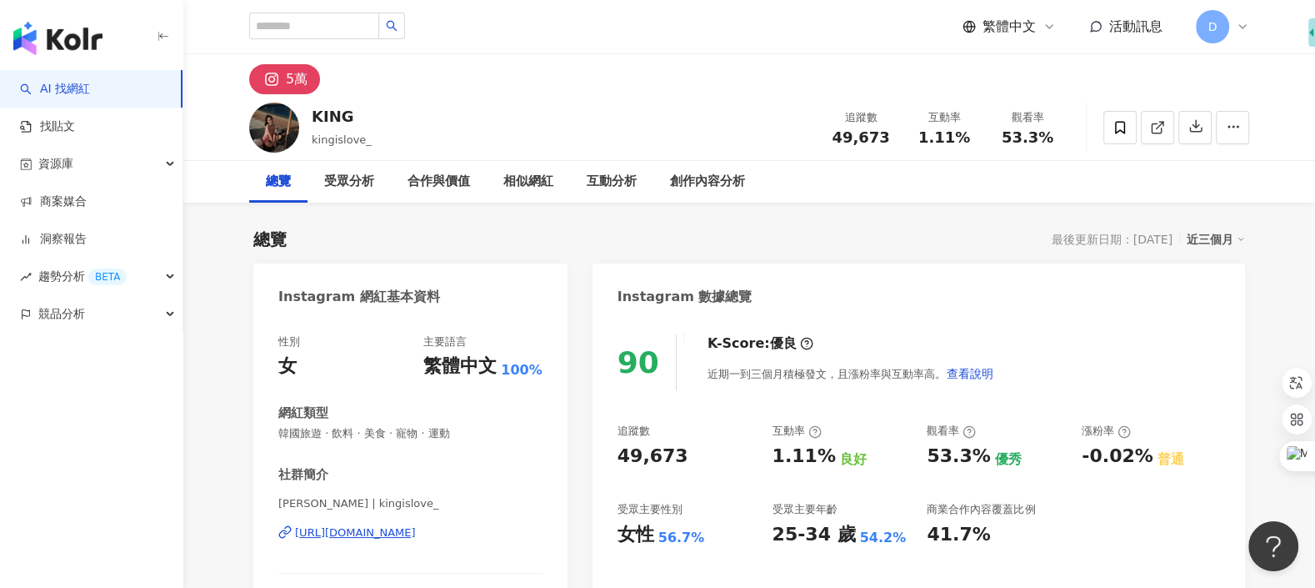
scroll to position [29, 0]
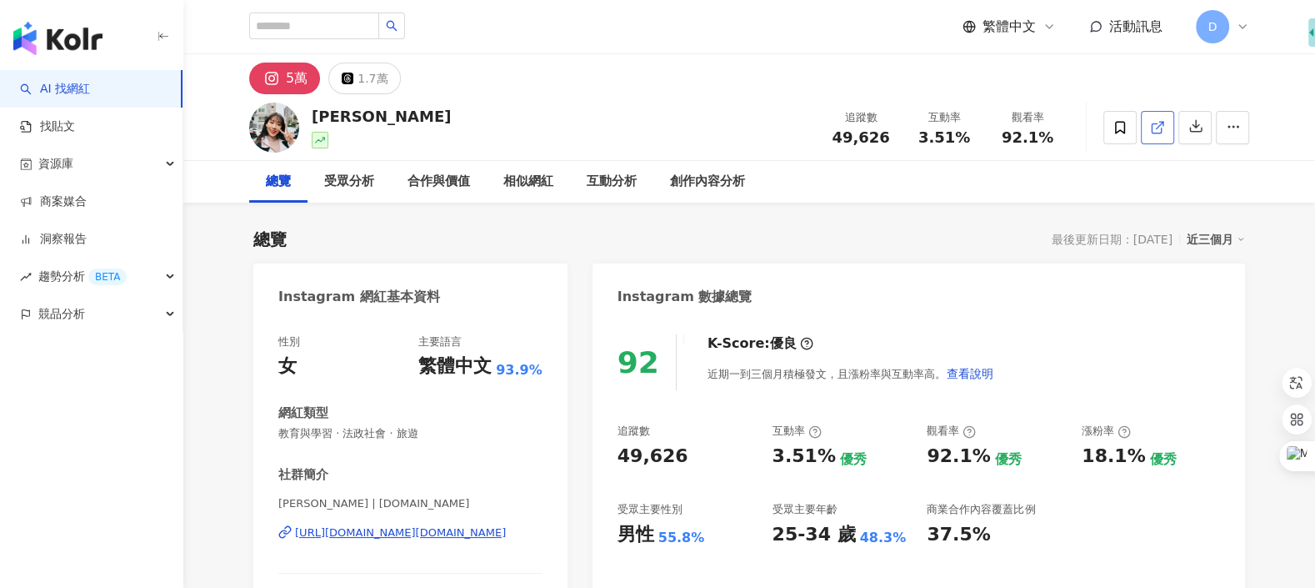
click at [1156, 130] on icon at bounding box center [1157, 127] width 15 height 15
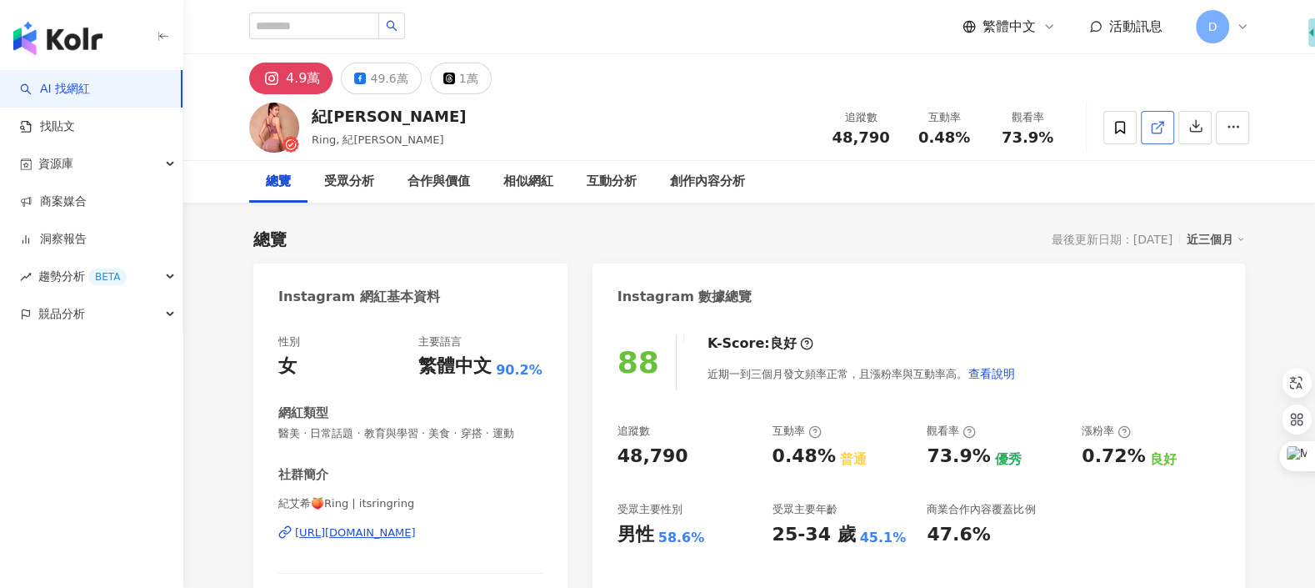
click at [1161, 132] on icon at bounding box center [1156, 127] width 9 height 9
